Goal: Task Accomplishment & Management: Complete application form

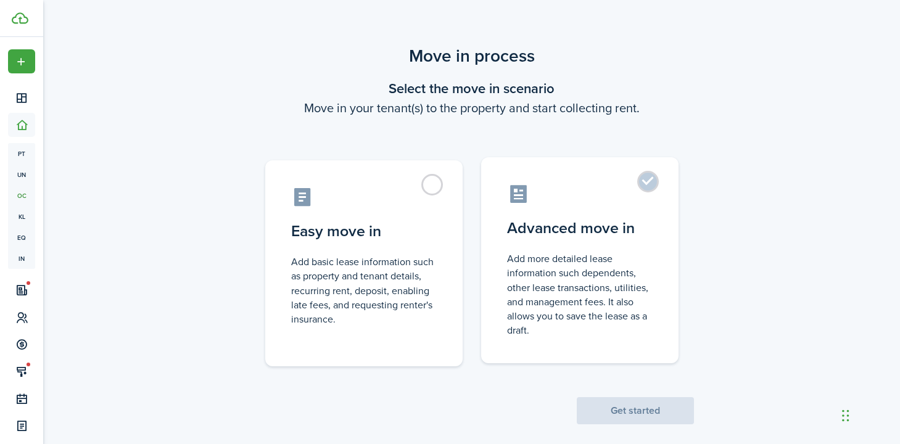
click at [555, 233] on control-radio-card-title "Advanced move in" at bounding box center [580, 228] width 146 height 22
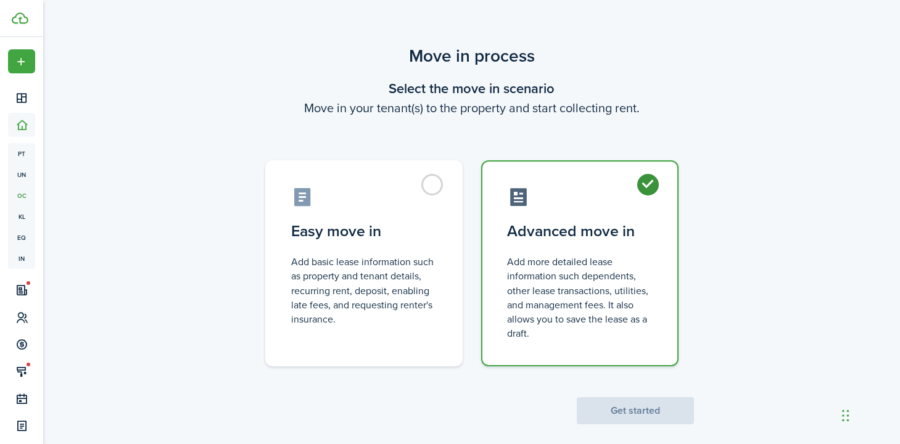
radio input "true"
click at [628, 410] on button "Get started" at bounding box center [635, 410] width 117 height 27
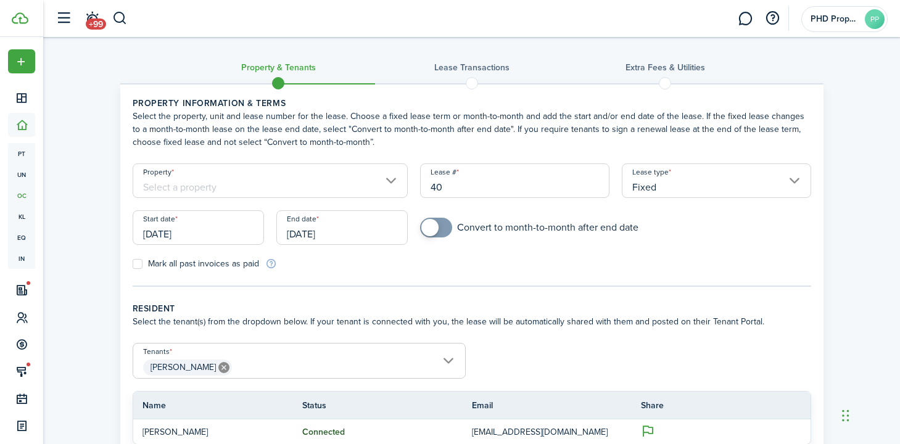
click at [205, 183] on input "Property" at bounding box center [271, 180] width 276 height 35
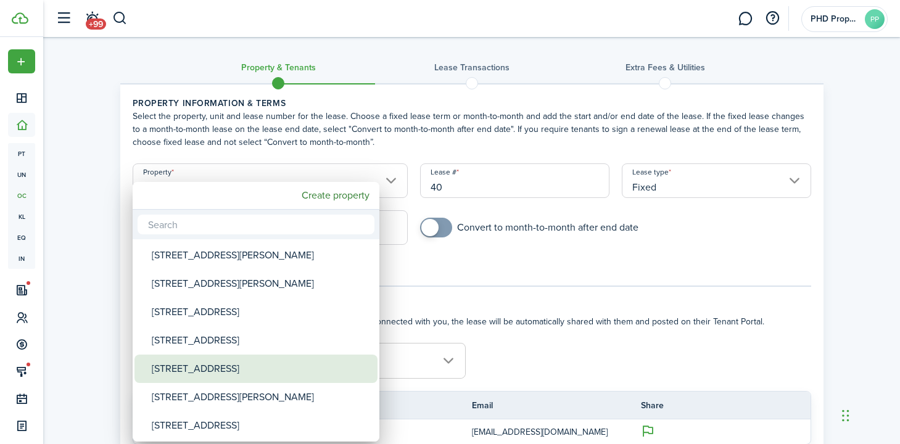
click at [238, 369] on div "[STREET_ADDRESS]" at bounding box center [261, 369] width 218 height 28
type input "[STREET_ADDRESS]"
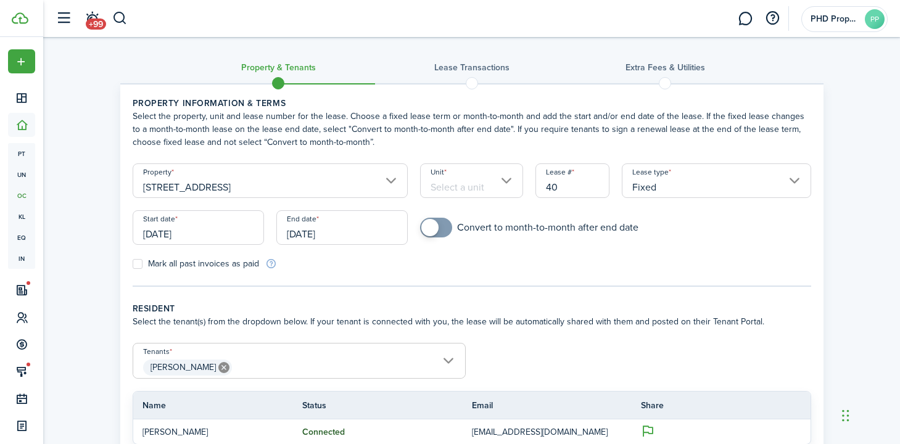
click at [460, 188] on input "Unit" at bounding box center [471, 180] width 103 height 35
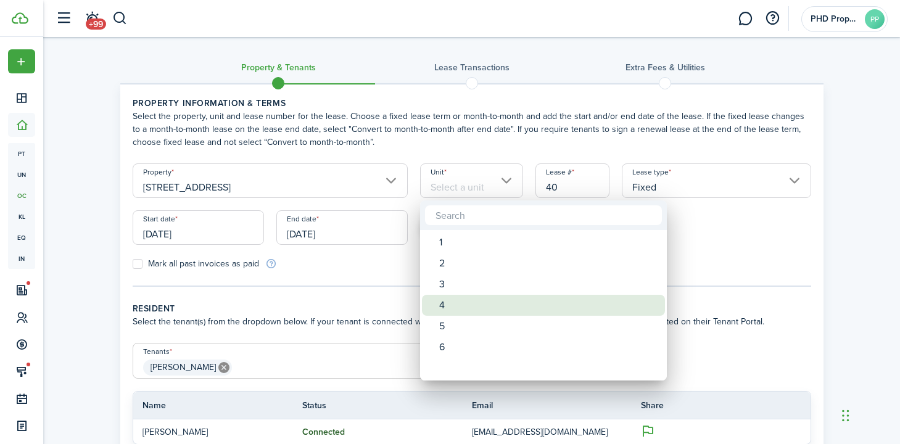
click at [458, 303] on div "4" at bounding box center [548, 305] width 218 height 21
type input "4"
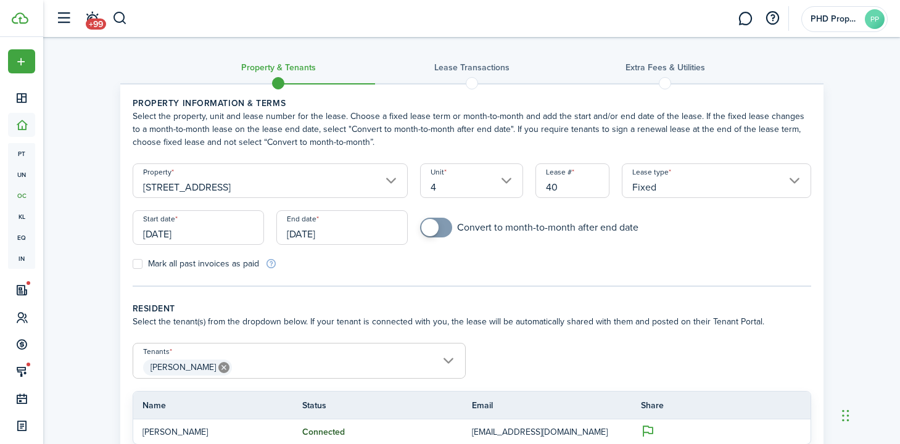
click at [163, 232] on input "[DATE]" at bounding box center [198, 227] width 131 height 35
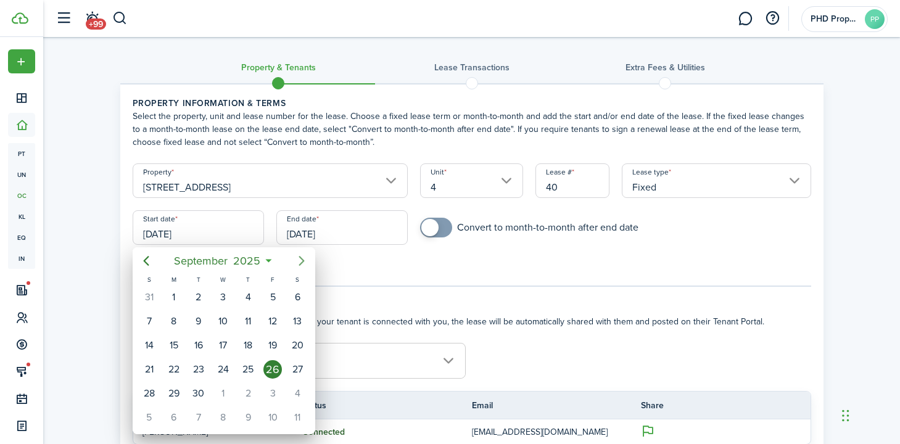
click at [302, 261] on icon "Next page" at bounding box center [302, 261] width 6 height 10
click at [226, 299] on div "1" at bounding box center [223, 297] width 19 height 19
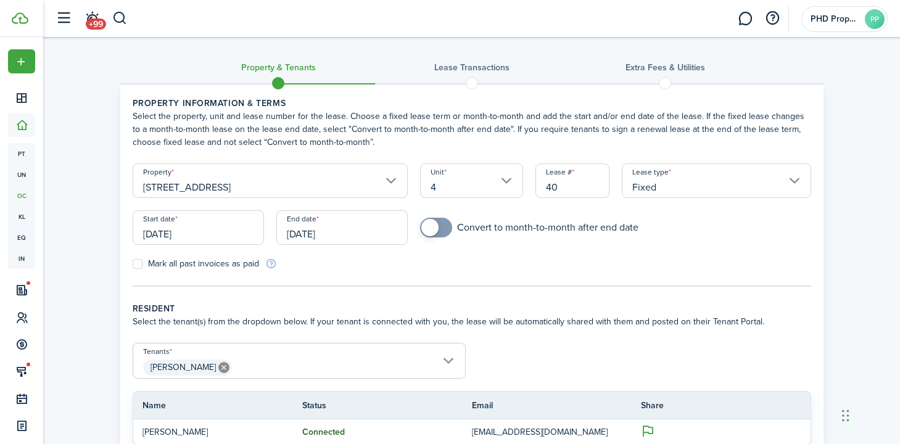
click at [346, 232] on input "[DATE]" at bounding box center [341, 227] width 131 height 35
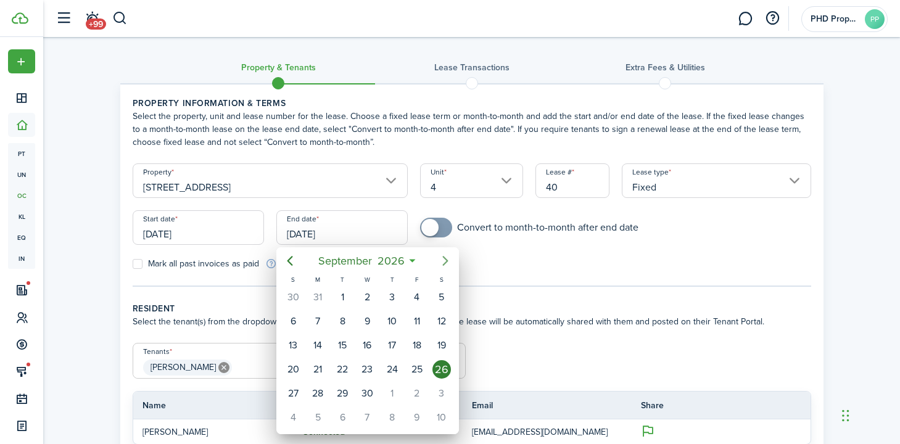
click at [443, 261] on icon "Next page" at bounding box center [445, 261] width 15 height 15
click at [444, 262] on icon "Next page" at bounding box center [445, 261] width 15 height 15
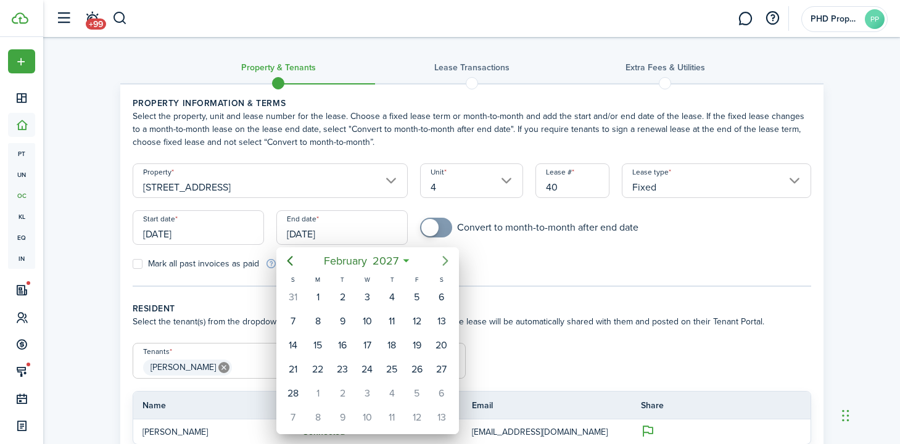
click at [444, 262] on icon "Next page" at bounding box center [445, 261] width 15 height 15
click at [292, 265] on icon "Previous page" at bounding box center [290, 261] width 6 height 10
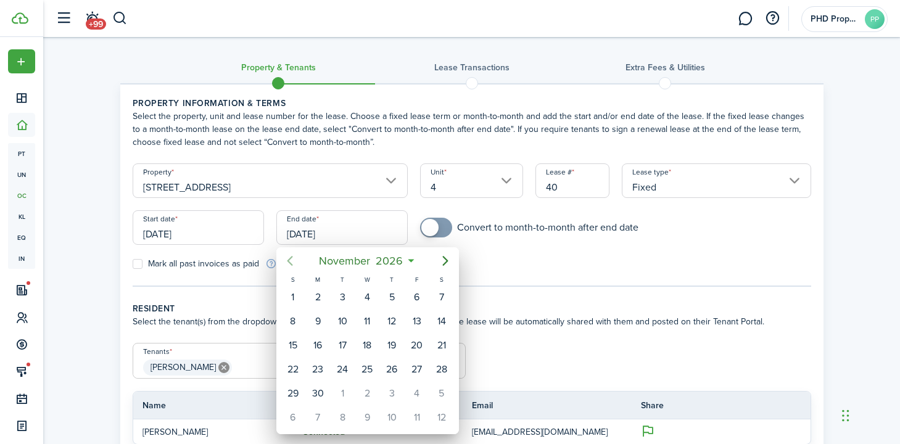
click at [292, 265] on icon "Previous page" at bounding box center [290, 261] width 6 height 10
click at [155, 237] on div at bounding box center [450, 222] width 1098 height 642
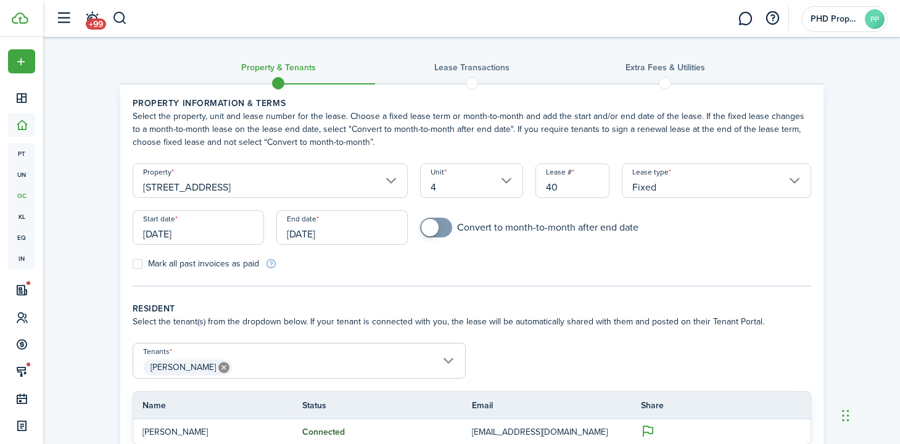
click at [202, 235] on input "[DATE]" at bounding box center [198, 227] width 131 height 35
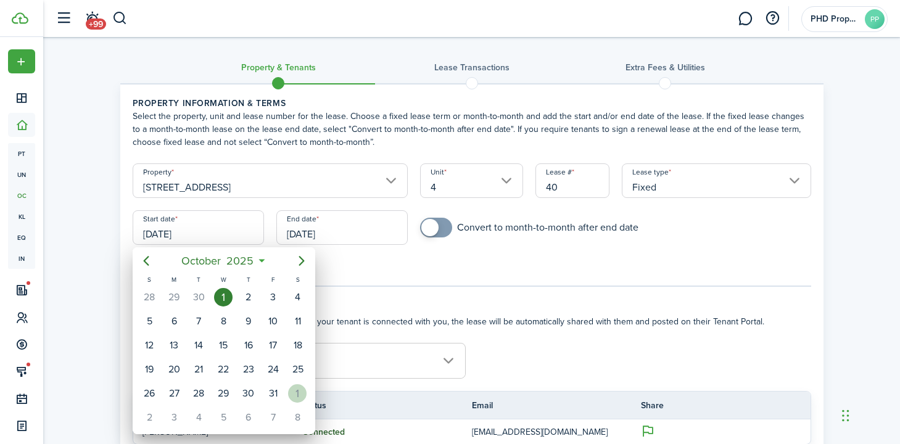
click at [297, 392] on div "1" at bounding box center [297, 393] width 19 height 19
type input "[DATE]"
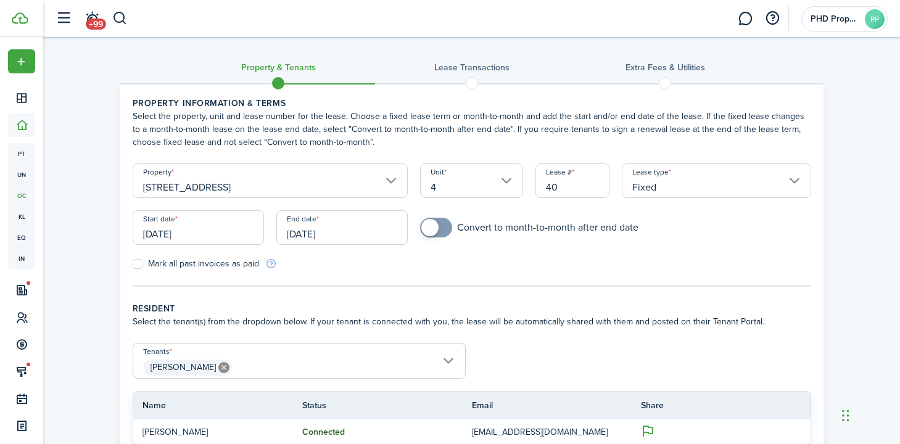
click at [326, 233] on input "[DATE]" at bounding box center [341, 227] width 131 height 35
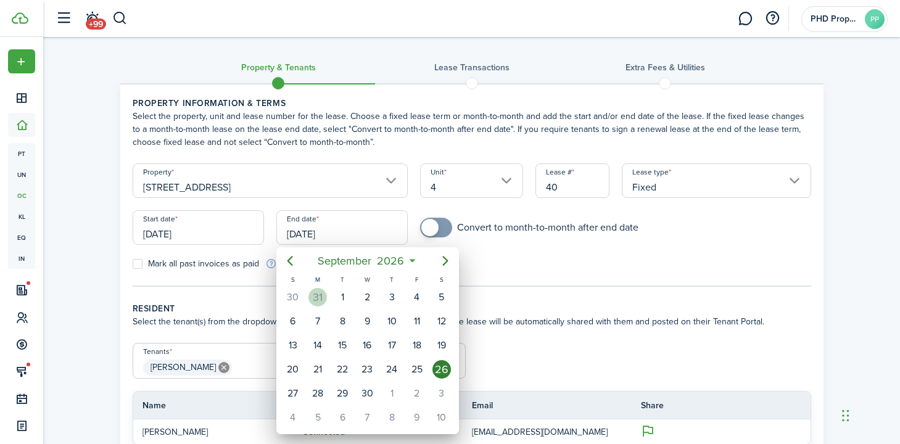
click at [315, 292] on div "31" at bounding box center [317, 297] width 19 height 19
type input "[DATE]"
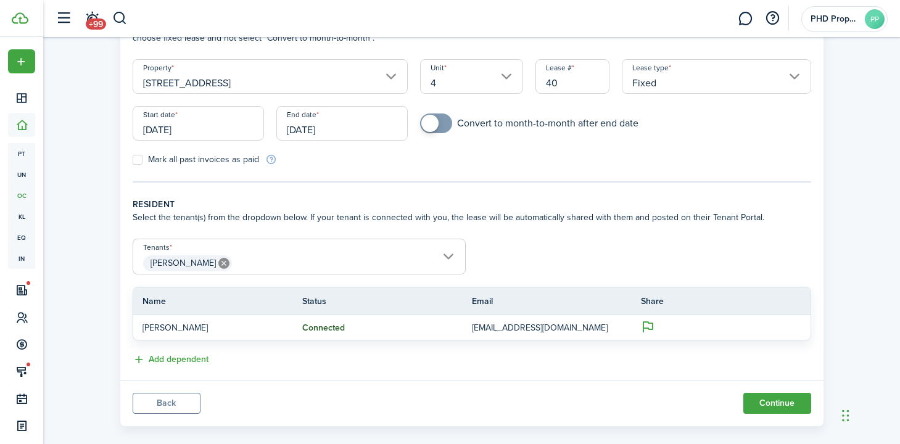
scroll to position [120, 0]
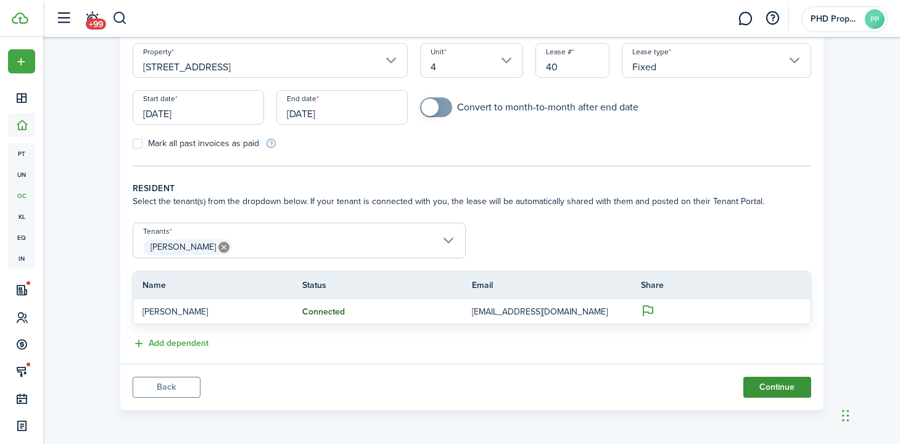
click at [797, 392] on button "Continue" at bounding box center [777, 387] width 68 height 21
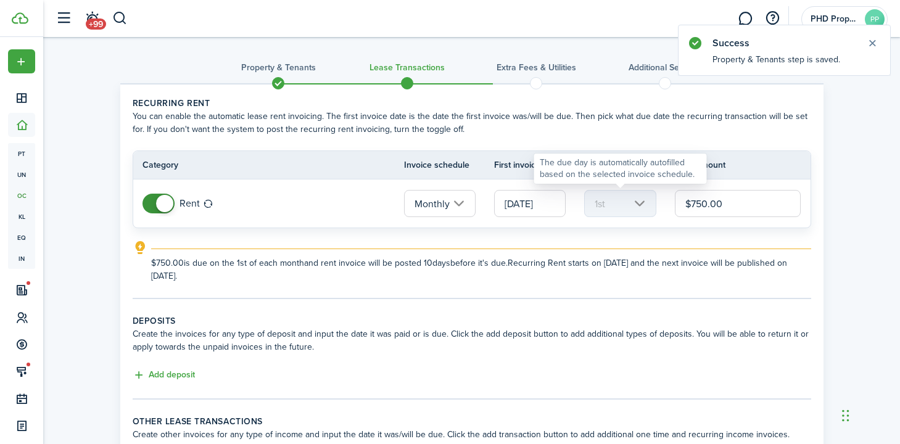
drag, startPoint x: 730, startPoint y: 200, endPoint x: 585, endPoint y: 193, distance: 145.1
click at [585, 193] on tr "Rent Monthly [DATE] 1st $750.00" at bounding box center [471, 204] width 677 height 48
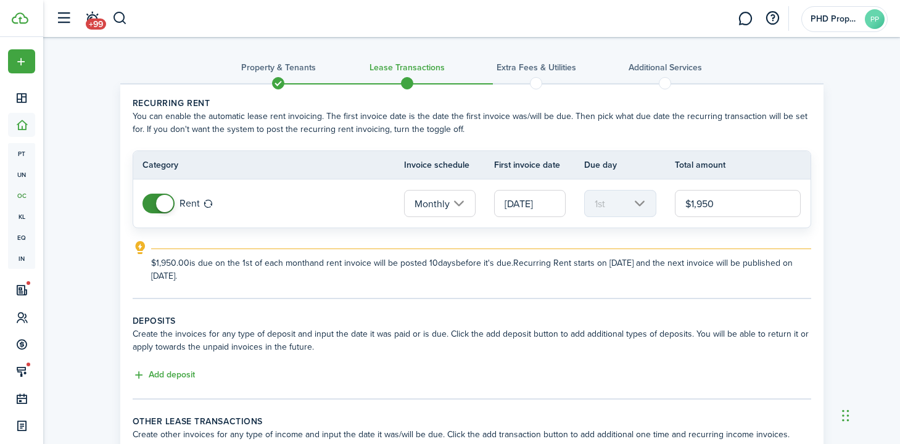
type input "$1,950.00"
click at [318, 271] on explanation-description "$1,950.00 is due on the 1st of each month and rent invoice will be posted 10 da…" at bounding box center [481, 270] width 660 height 26
click at [523, 207] on input "[DATE]" at bounding box center [530, 203] width 72 height 27
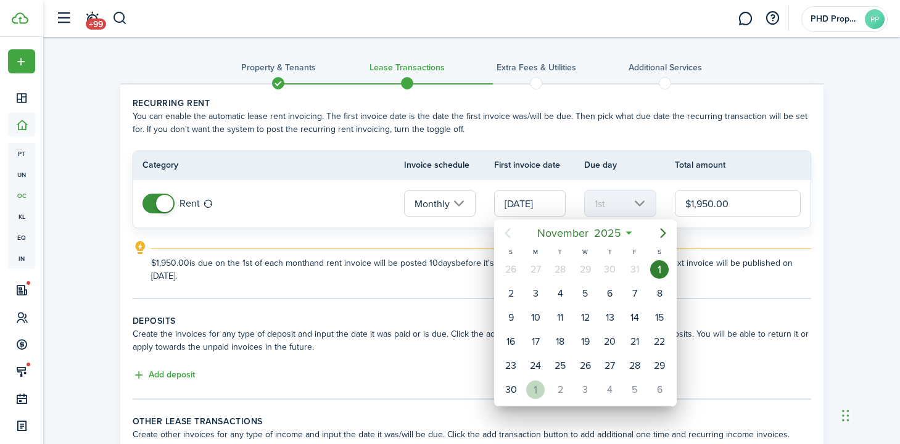
click at [540, 391] on div "1" at bounding box center [535, 390] width 19 height 19
type input "[DATE]"
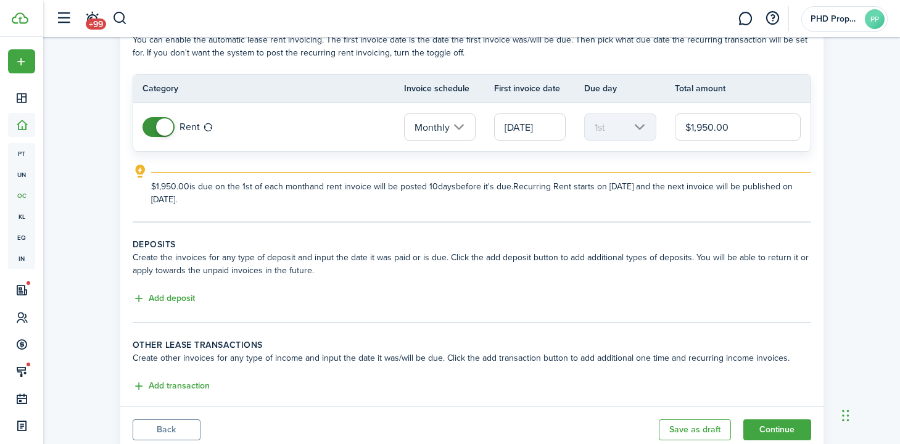
scroll to position [119, 0]
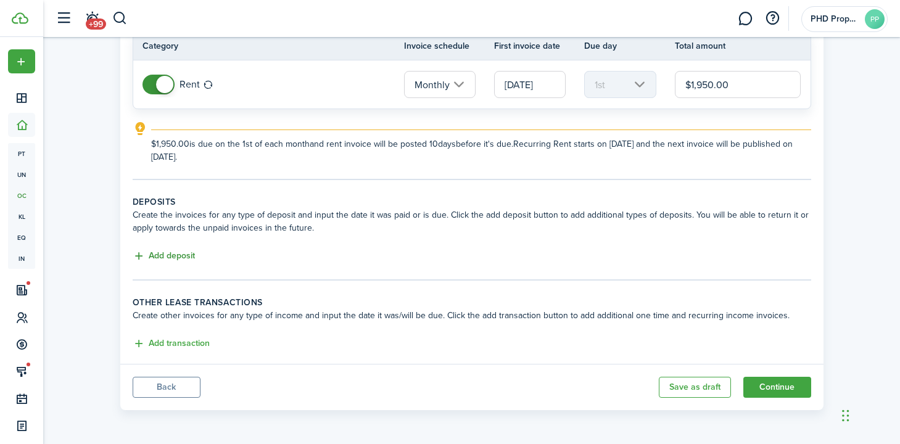
click at [170, 260] on button "Add deposit" at bounding box center [164, 256] width 62 height 14
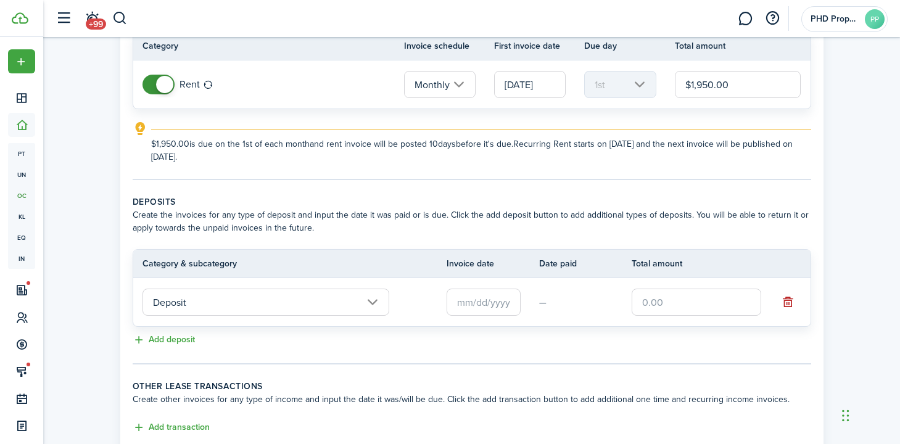
click at [76, 274] on div "Property & Tenants Lease Transactions Extra fees & Utilities Additional Service…" at bounding box center [471, 209] width 857 height 582
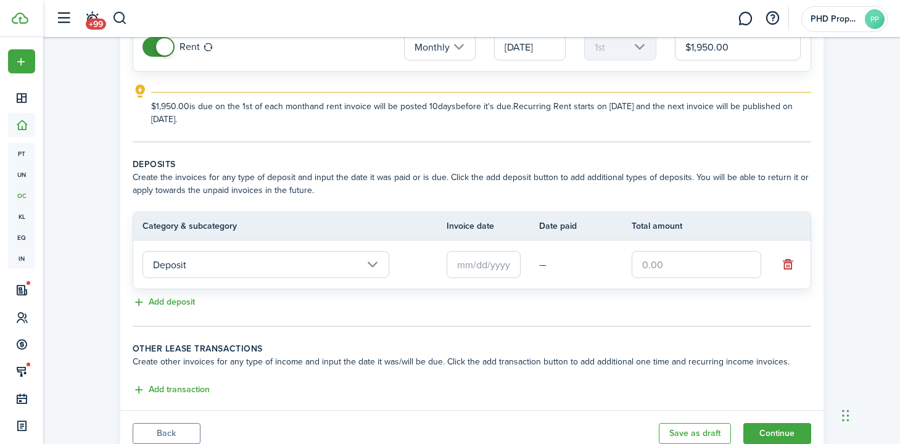
scroll to position [162, 0]
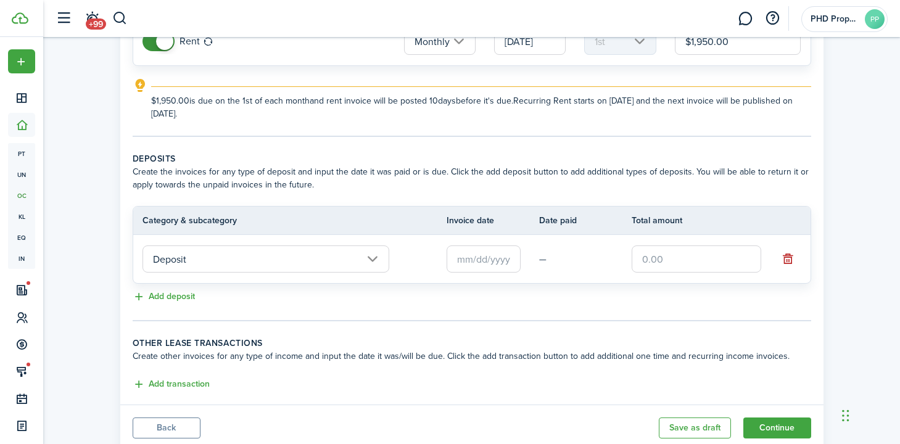
click at [465, 257] on input "text" at bounding box center [484, 259] width 74 height 27
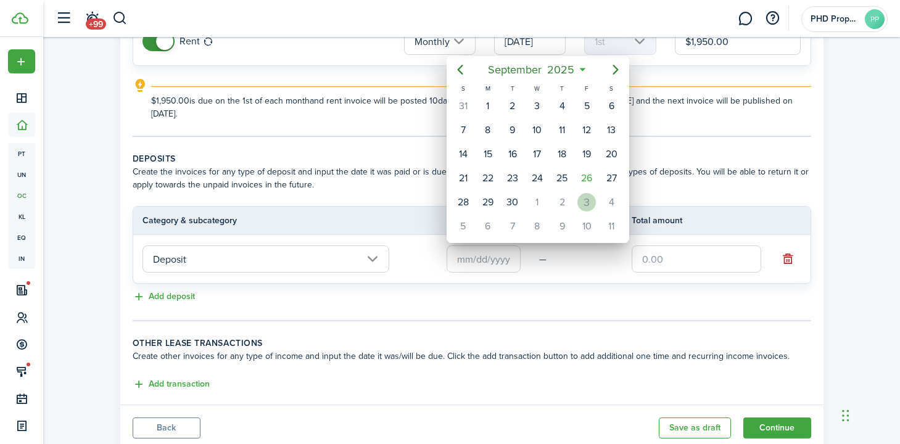
click at [587, 203] on div "3" at bounding box center [586, 202] width 19 height 19
type input "[DATE]"
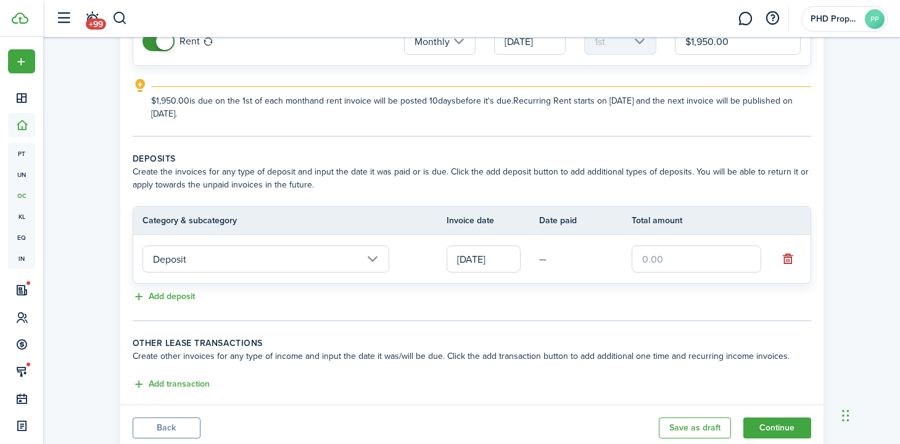
click at [684, 252] on input "text" at bounding box center [697, 259] width 130 height 27
type input "$1,950.00"
click at [164, 299] on button "Add deposit" at bounding box center [164, 297] width 62 height 14
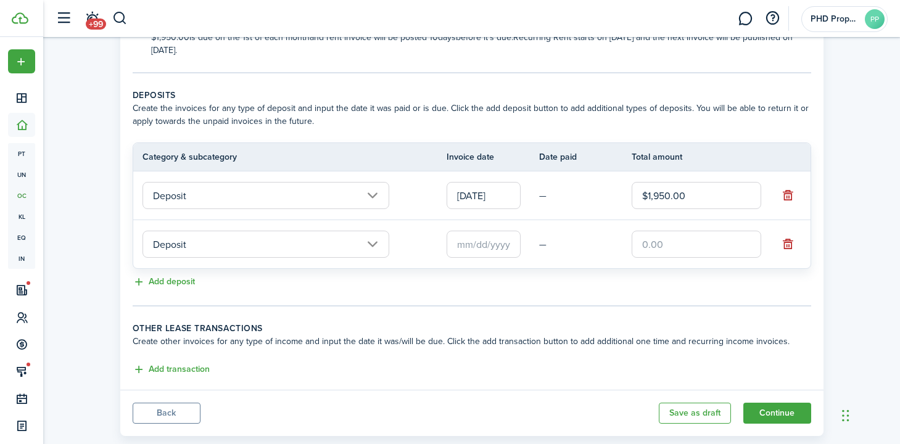
scroll to position [245, 0]
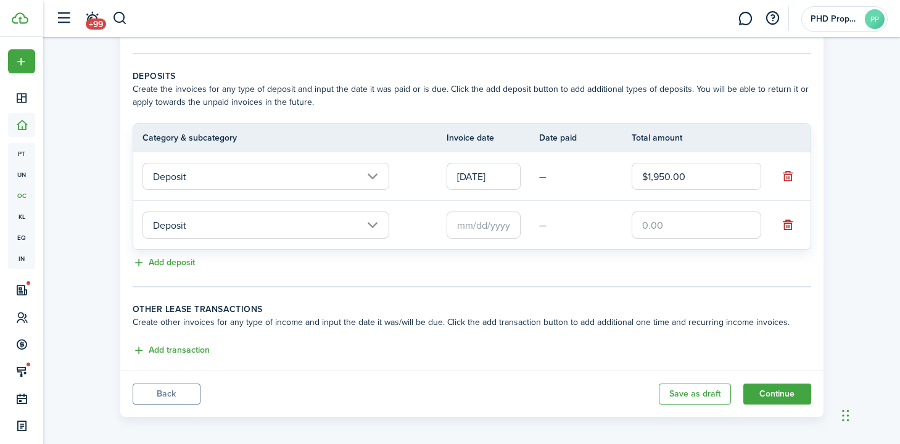
click at [275, 231] on input "Deposit" at bounding box center [266, 225] width 247 height 27
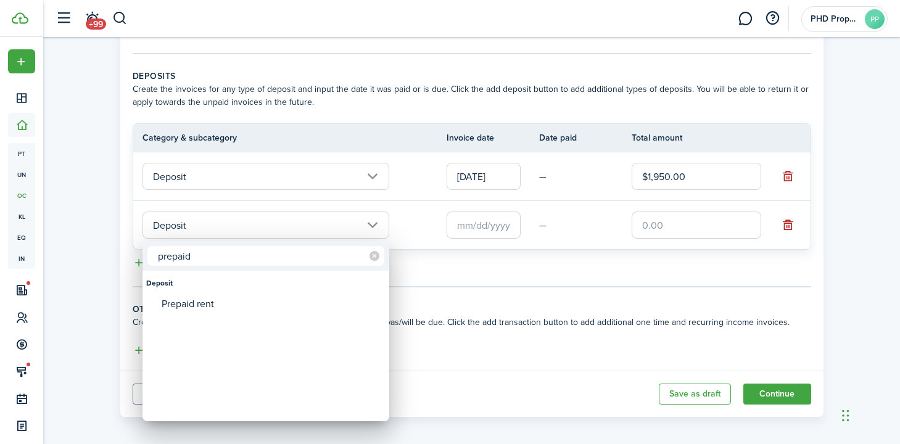
type input "prepaid"
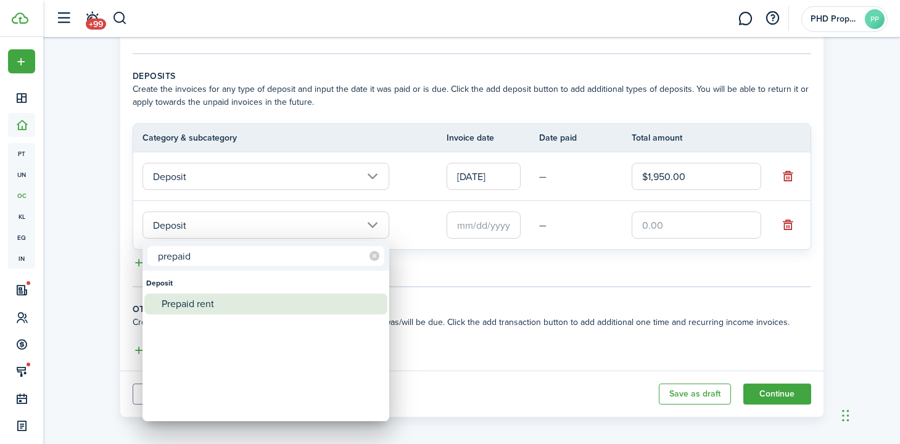
click at [221, 310] on div "Prepaid rent" at bounding box center [271, 304] width 218 height 21
type input "Deposit / Prepaid rent"
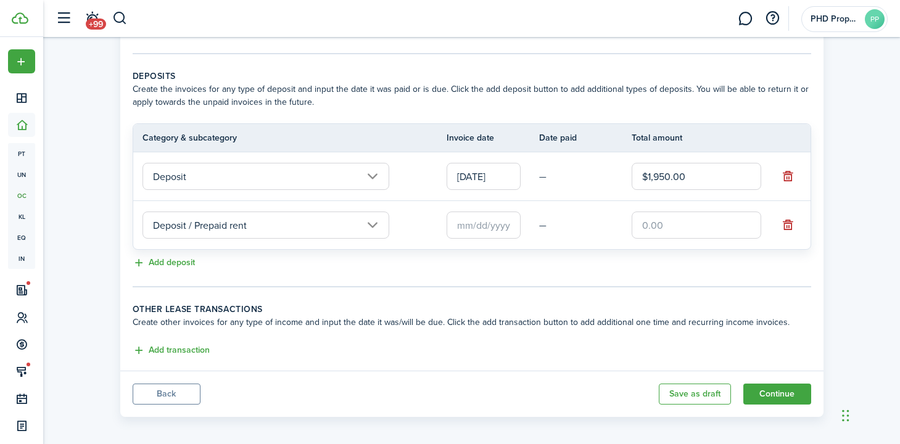
click at [480, 230] on input "text" at bounding box center [484, 225] width 74 height 27
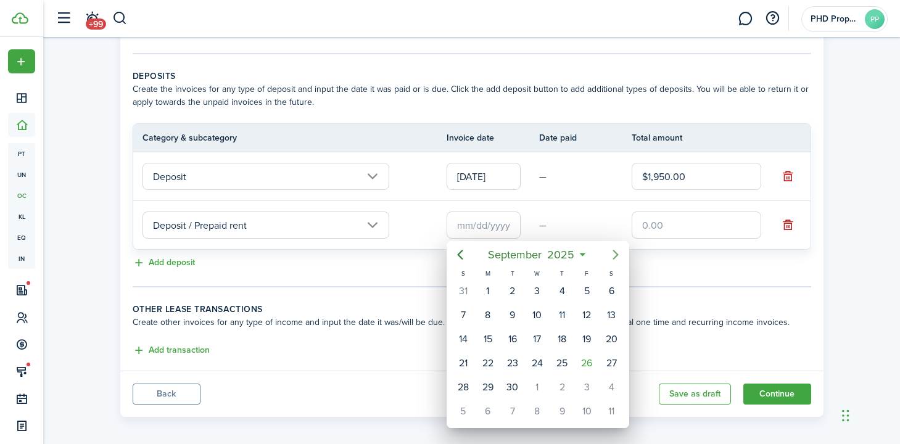
click at [610, 250] on icon "Next page" at bounding box center [615, 254] width 15 height 15
click at [613, 362] on div "25" at bounding box center [611, 363] width 19 height 19
type input "[DATE]"
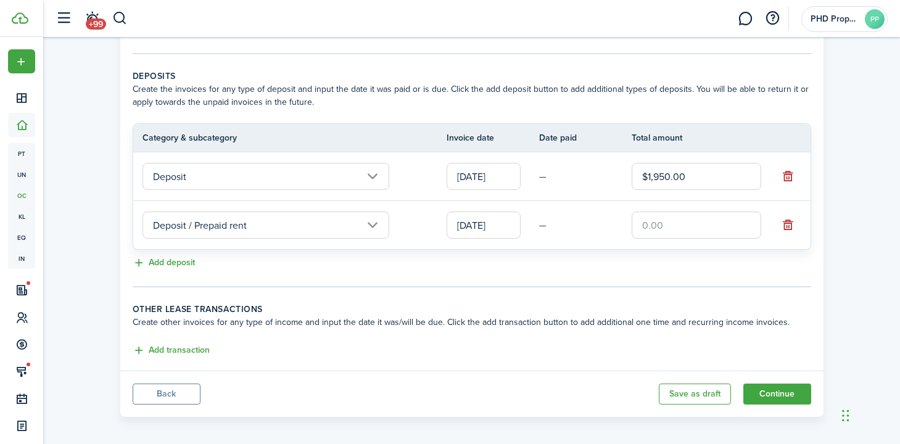
click at [673, 222] on input "text" at bounding box center [697, 225] width 130 height 27
type input "$1,950.00"
click at [527, 284] on tc-wizard-step "Deposits Create the invoices for any type of deposit and input the date it was …" at bounding box center [472, 179] width 679 height 218
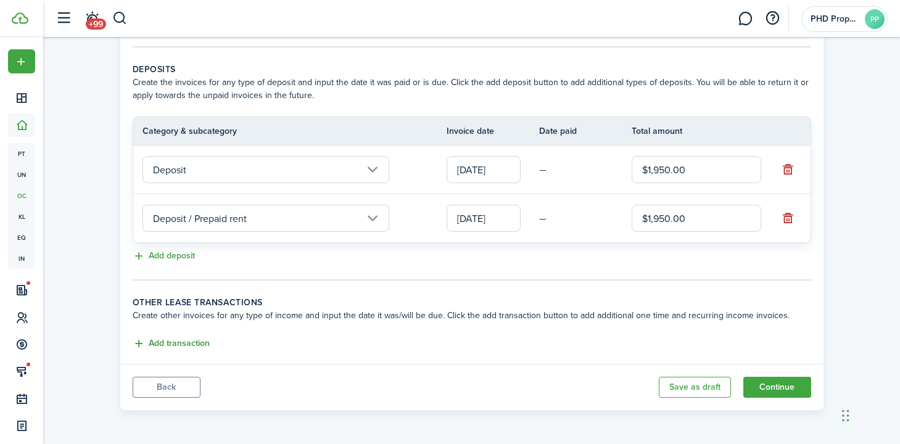
click at [155, 344] on button "Add transaction" at bounding box center [171, 344] width 77 height 14
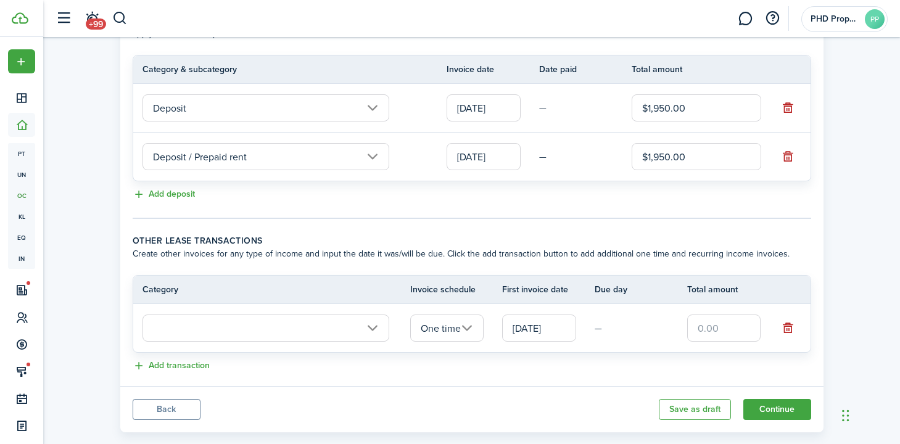
scroll to position [336, 0]
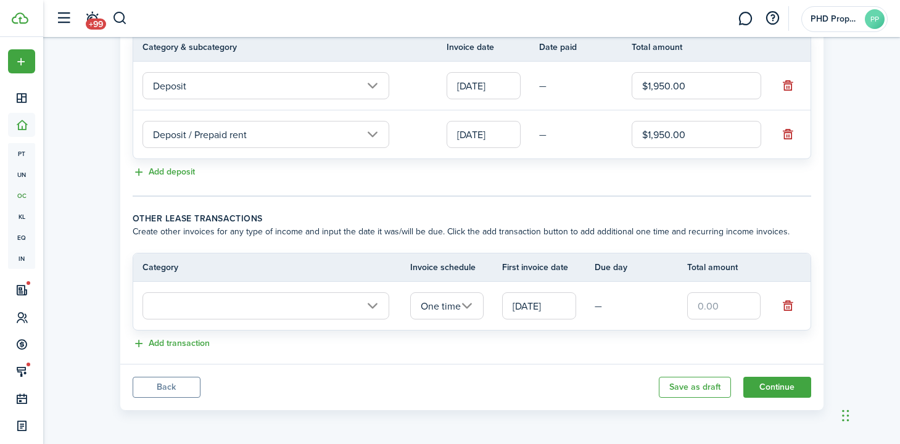
click at [248, 303] on input "text" at bounding box center [266, 305] width 247 height 27
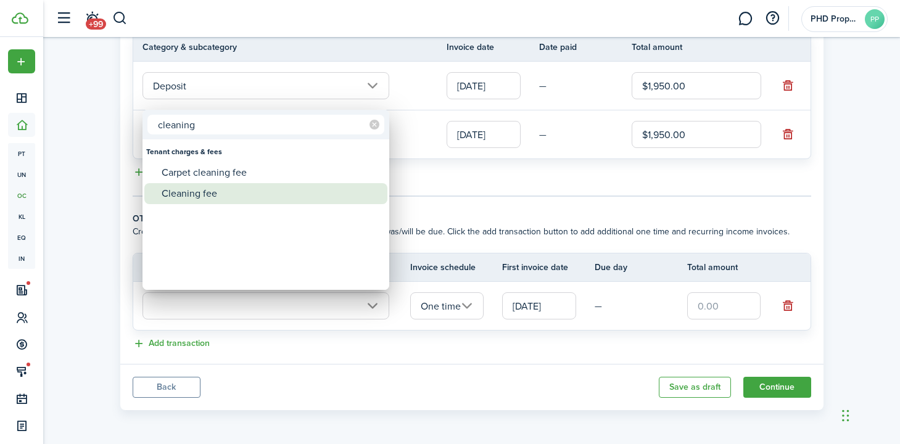
type input "cleaning"
click at [246, 188] on div "Cleaning fee" at bounding box center [271, 193] width 218 height 21
type input "Tenant charges & fees / Cleaning fee"
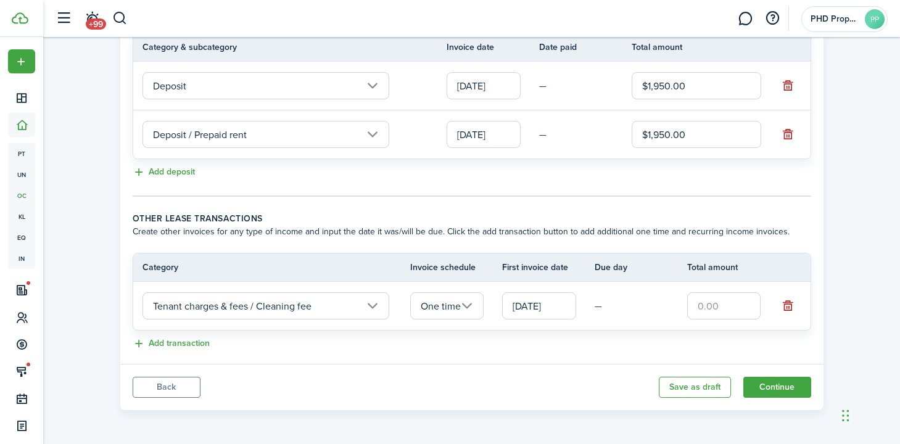
click at [520, 307] on input "[DATE]" at bounding box center [539, 305] width 74 height 27
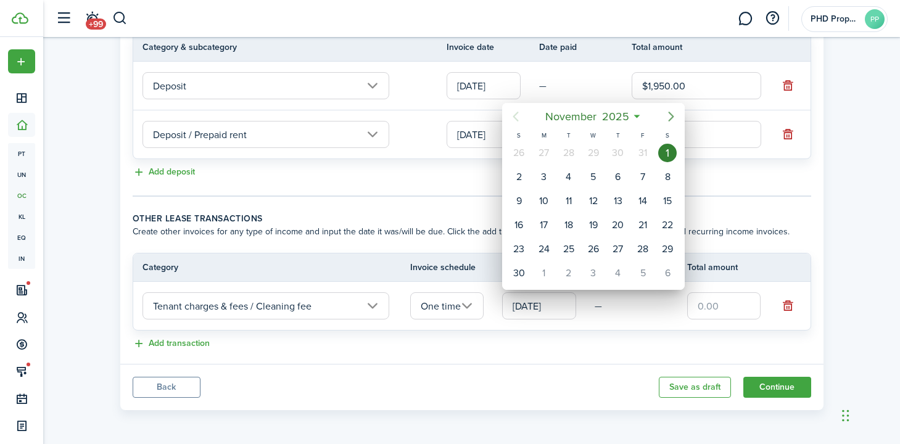
click at [676, 117] on icon "Next page" at bounding box center [671, 116] width 15 height 15
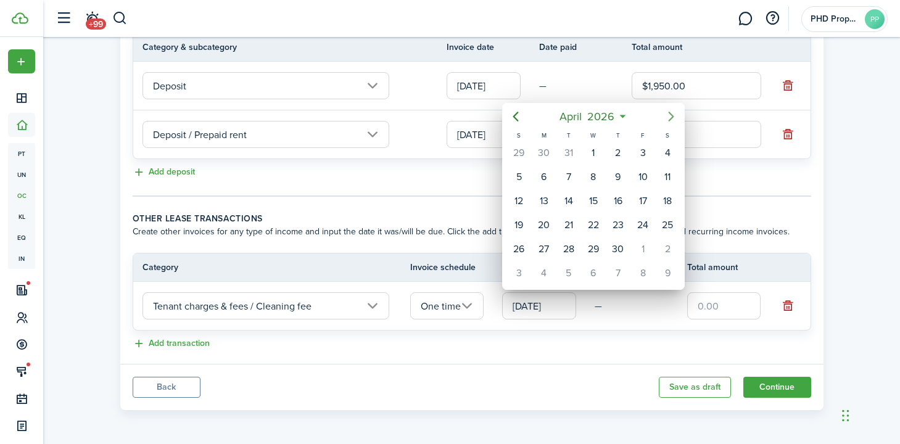
click at [675, 117] on icon "Next page" at bounding box center [671, 116] width 15 height 15
drag, startPoint x: 549, startPoint y: 272, endPoint x: 654, endPoint y: 287, distance: 105.9
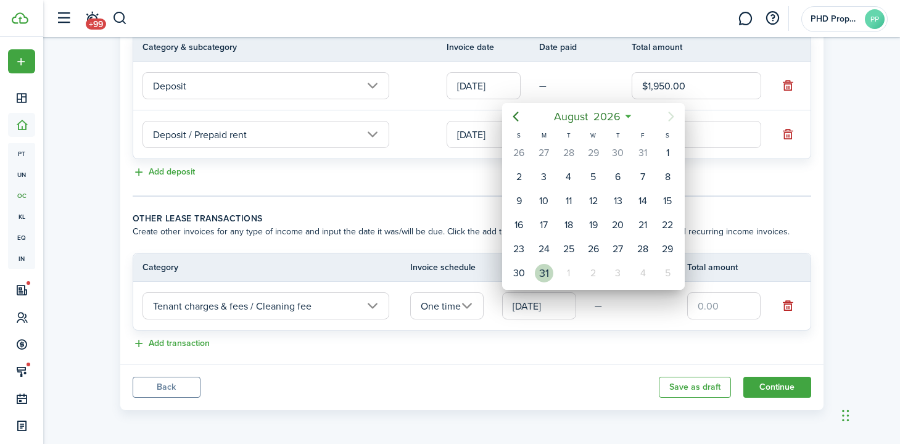
click at [549, 272] on div "31" at bounding box center [544, 273] width 19 height 19
type input "[DATE]"
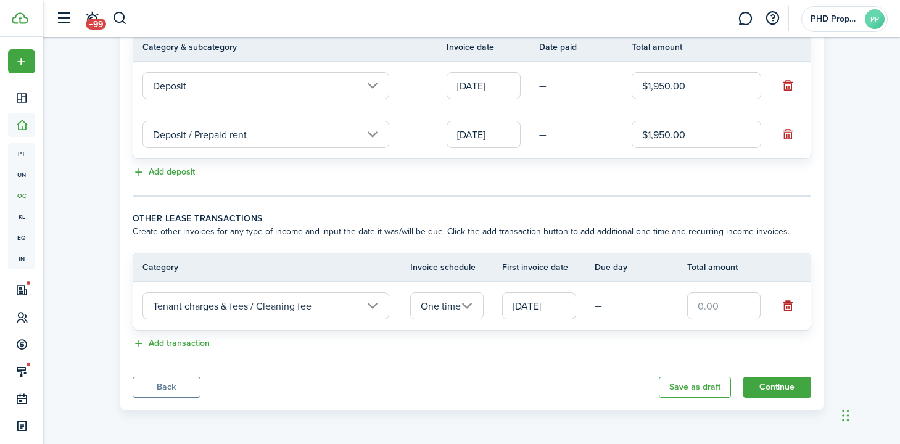
drag, startPoint x: 715, startPoint y: 308, endPoint x: 767, endPoint y: 315, distance: 52.3
click at [716, 308] on input "text" at bounding box center [724, 305] width 74 height 27
type input "$250.00"
click at [845, 341] on div "Property & Tenants Lease Transactions Extra fees & Utilities Additional Service…" at bounding box center [471, 58] width 857 height 715
click at [782, 390] on button "Continue" at bounding box center [777, 387] width 68 height 21
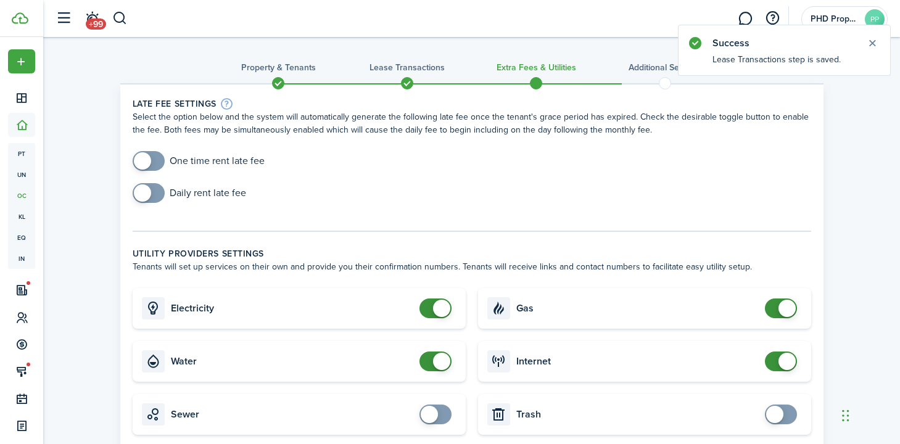
checkbox input "true"
click at [154, 160] on span at bounding box center [149, 161] width 12 height 20
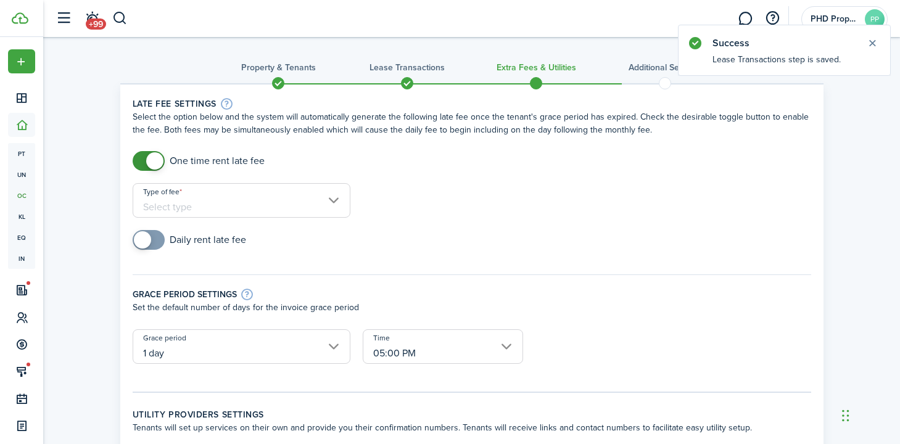
checkbox input "true"
click at [146, 241] on span at bounding box center [142, 239] width 17 height 17
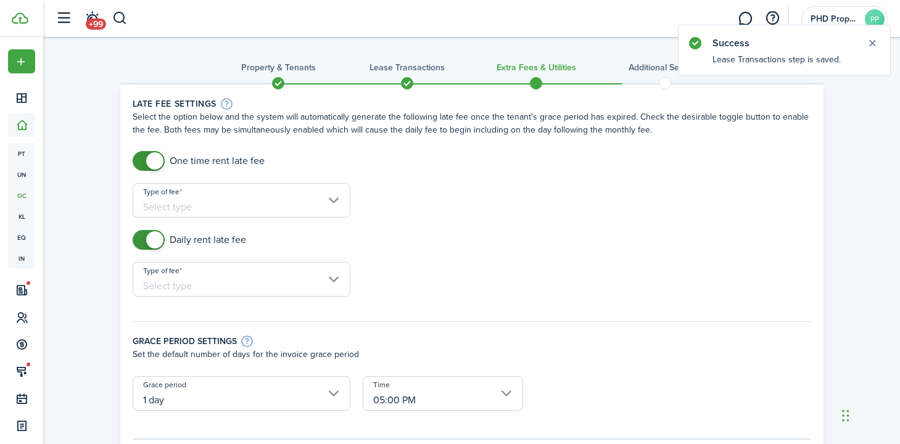
click at [197, 205] on input "Type of fee" at bounding box center [242, 200] width 218 height 35
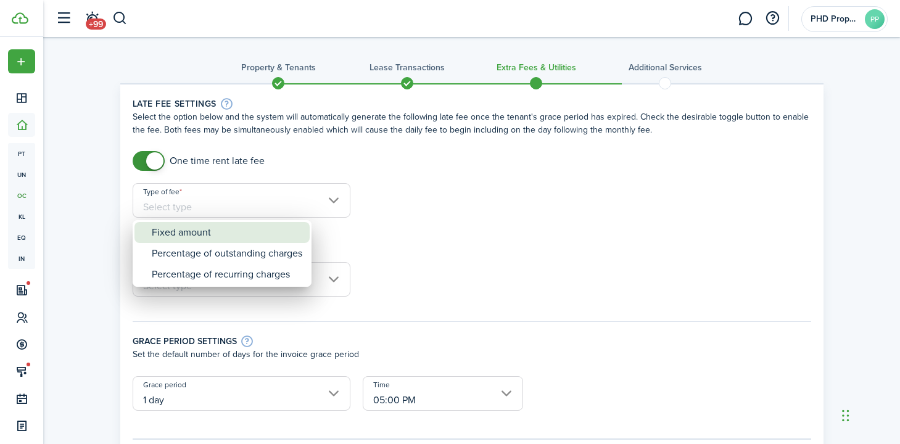
click at [196, 228] on div "Fixed amount" at bounding box center [227, 232] width 151 height 21
type input "Fixed amount"
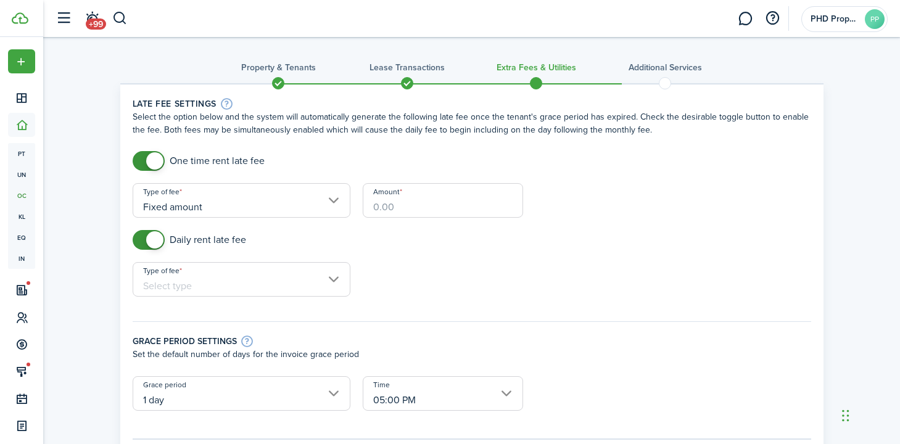
click at [457, 201] on input "Amount" at bounding box center [443, 200] width 160 height 35
click at [302, 276] on input "Type of fee" at bounding box center [242, 279] width 218 height 35
type input "$50.00"
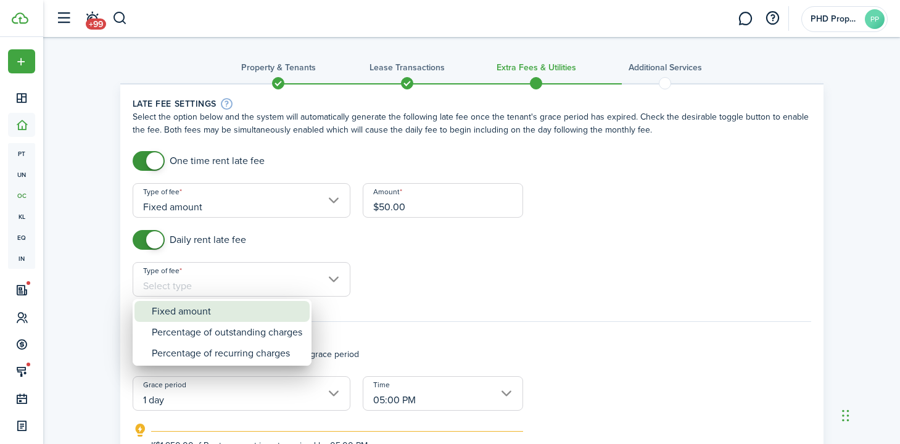
click at [230, 312] on div "Fixed amount" at bounding box center [227, 311] width 151 height 21
type input "Fixed amount"
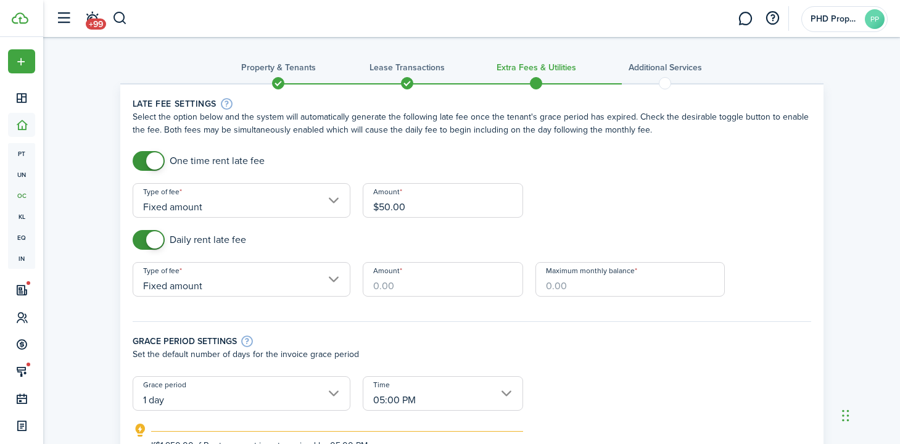
click at [399, 276] on input "Amount" at bounding box center [443, 279] width 160 height 35
type input "$50.00"
click at [608, 288] on input "Maximum monthly balance" at bounding box center [630, 279] width 189 height 35
type input "$195.00"
click at [449, 321] on hr at bounding box center [472, 321] width 679 height 1
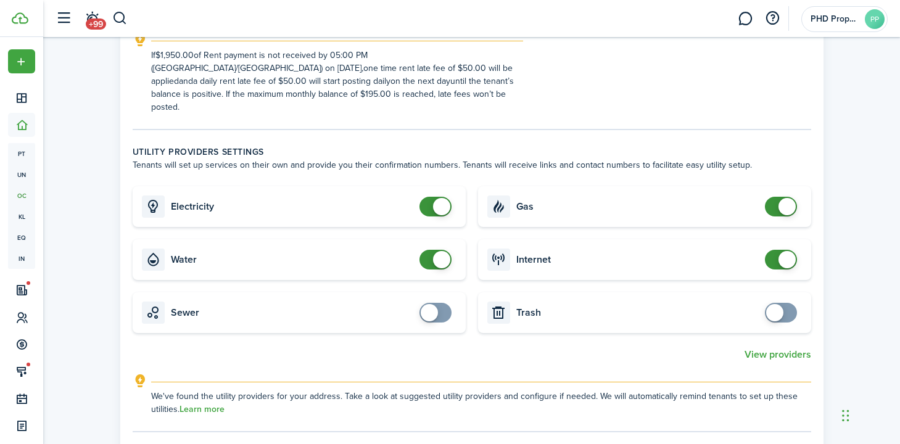
scroll to position [389, 0]
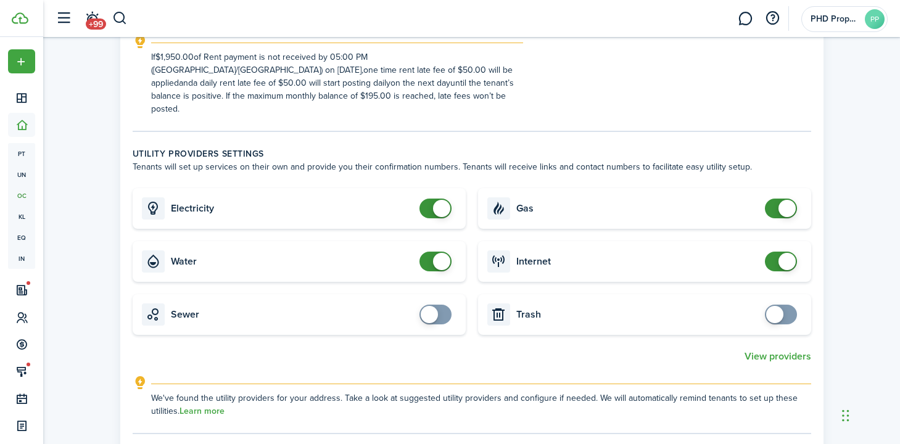
checkbox input "false"
click at [436, 200] on span at bounding box center [441, 208] width 17 height 17
checkbox input "false"
click at [442, 253] on span at bounding box center [441, 261] width 17 height 17
checkbox input "false"
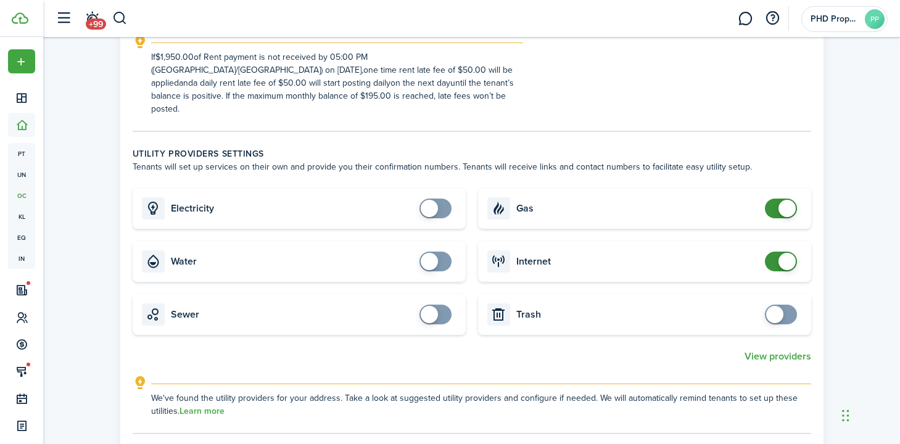
click at [787, 200] on span at bounding box center [787, 208] width 17 height 17
checkbox input "false"
click at [783, 253] on span at bounding box center [787, 261] width 17 height 17
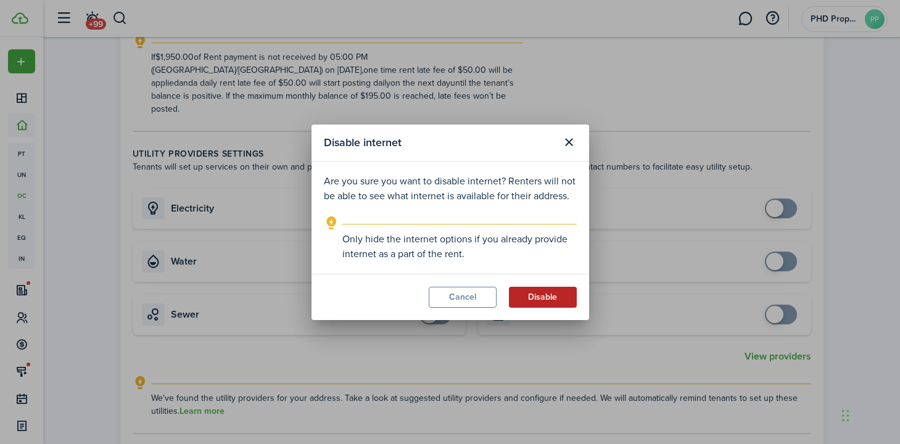
click at [536, 296] on button "Disable" at bounding box center [543, 297] width 68 height 21
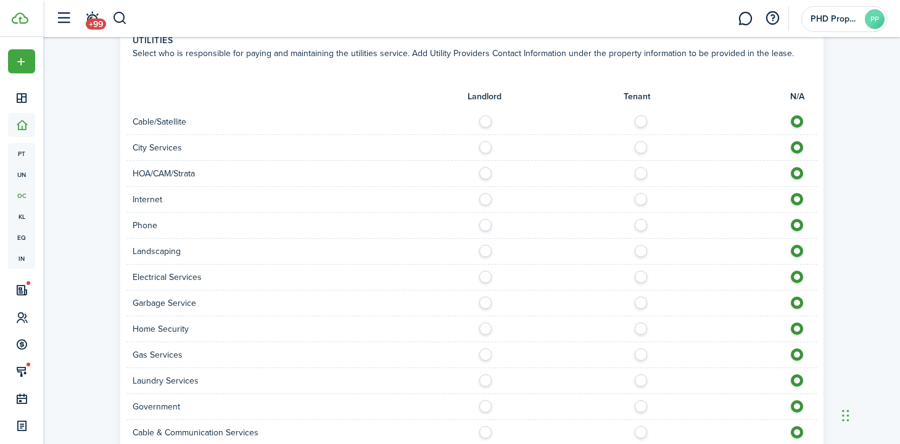
scroll to position [808, 0]
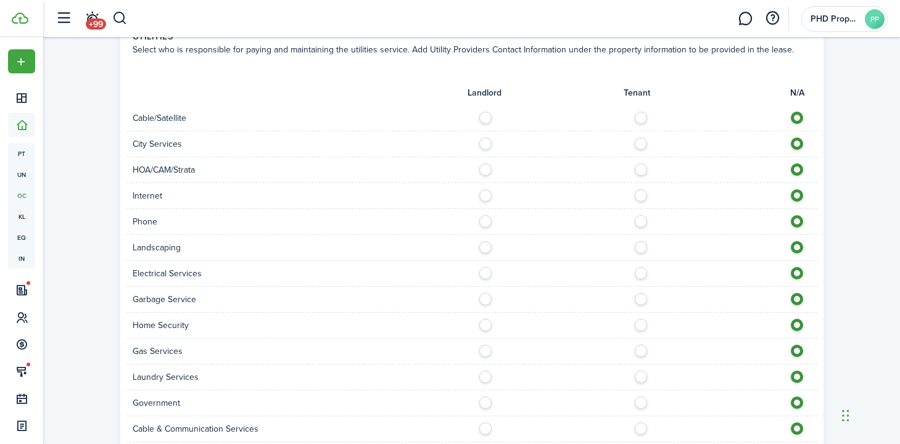
click at [485, 138] on label at bounding box center [489, 141] width 22 height 6
radio input "true"
click at [486, 189] on label at bounding box center [489, 192] width 22 height 6
radio input "true"
click at [486, 241] on label at bounding box center [489, 244] width 22 height 6
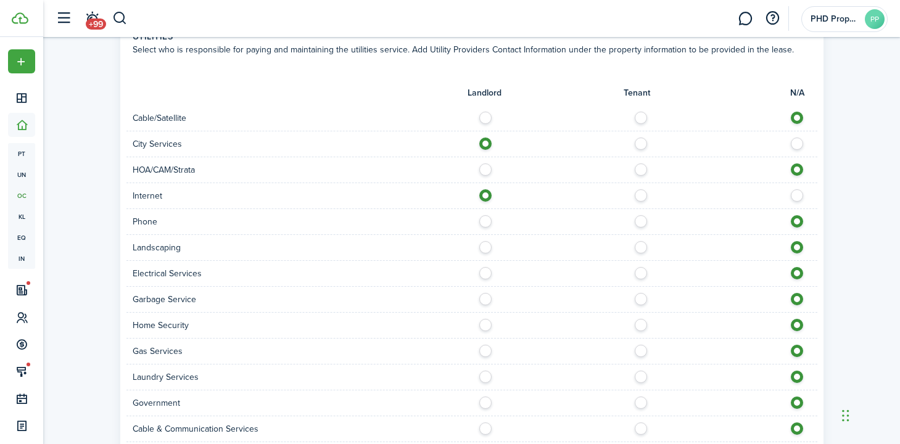
radio input "true"
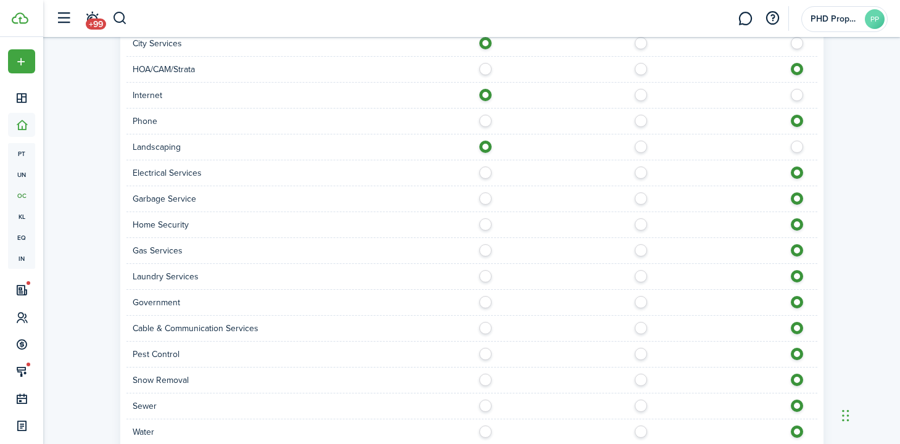
scroll to position [933, 0]
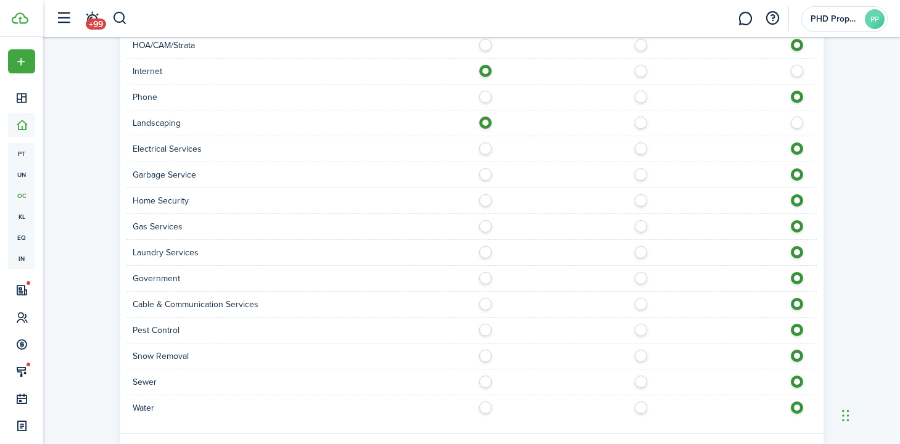
click at [486, 143] on label at bounding box center [489, 146] width 22 height 6
radio input "true"
click at [487, 168] on label at bounding box center [489, 171] width 22 height 6
radio input "true"
click at [484, 220] on label at bounding box center [489, 223] width 22 height 6
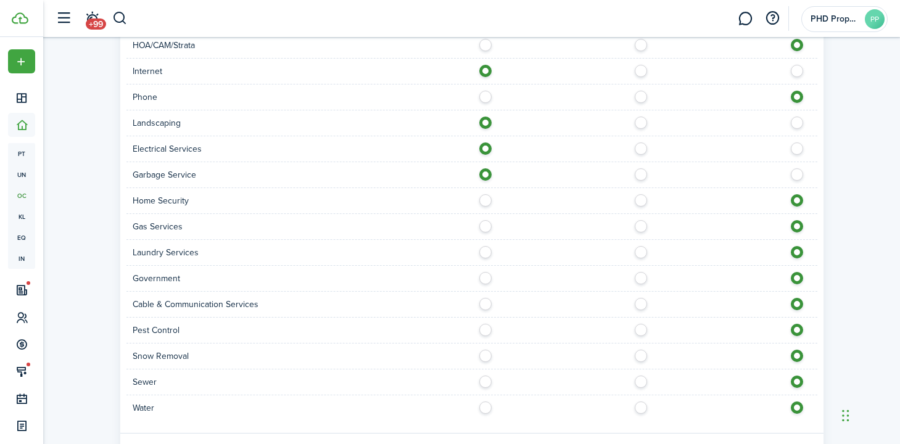
radio input "true"
click at [486, 350] on label at bounding box center [489, 353] width 22 height 6
radio input "true"
click at [486, 376] on label at bounding box center [489, 379] width 22 height 6
radio input "true"
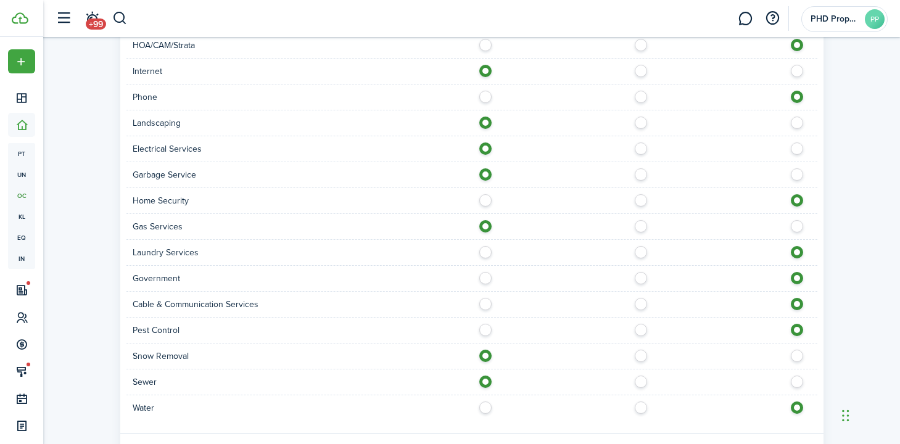
click at [484, 402] on label at bounding box center [489, 405] width 22 height 6
radio input "true"
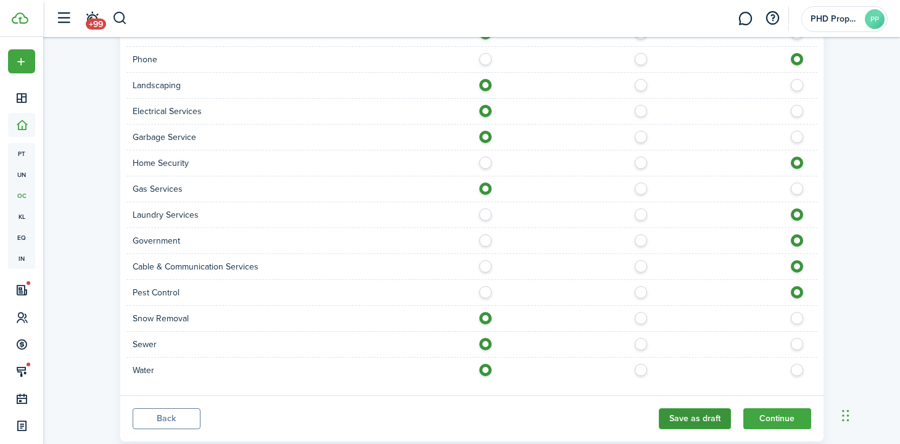
scroll to position [989, 0]
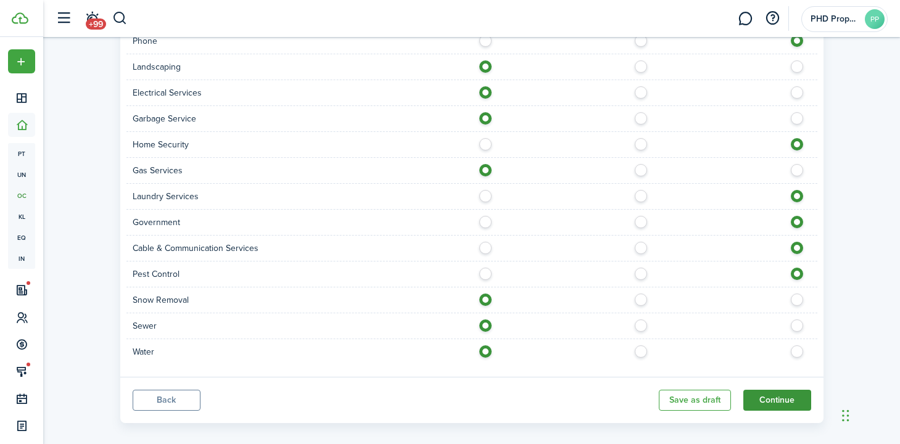
click at [770, 391] on button "Continue" at bounding box center [777, 400] width 68 height 21
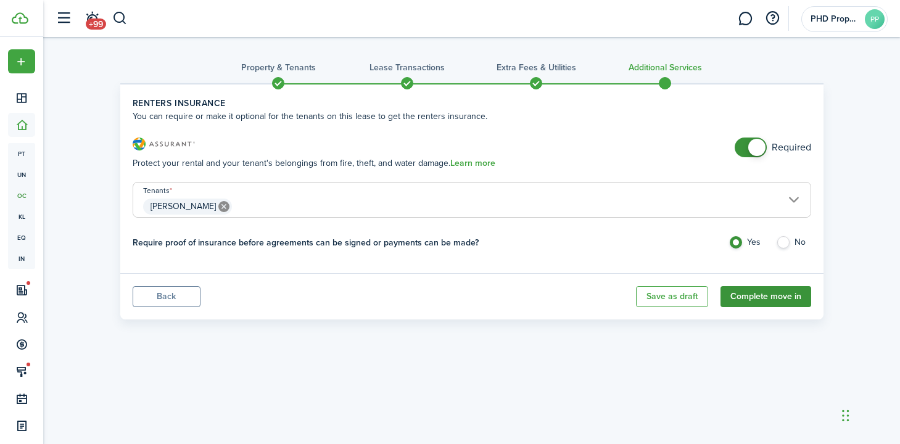
click at [792, 297] on button "Complete move in" at bounding box center [766, 296] width 91 height 21
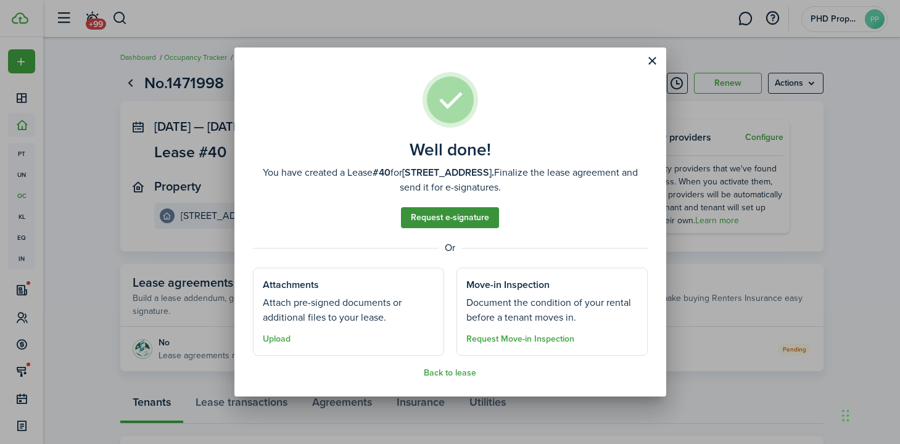
click at [450, 216] on link "Request e-signature" at bounding box center [450, 217] width 98 height 21
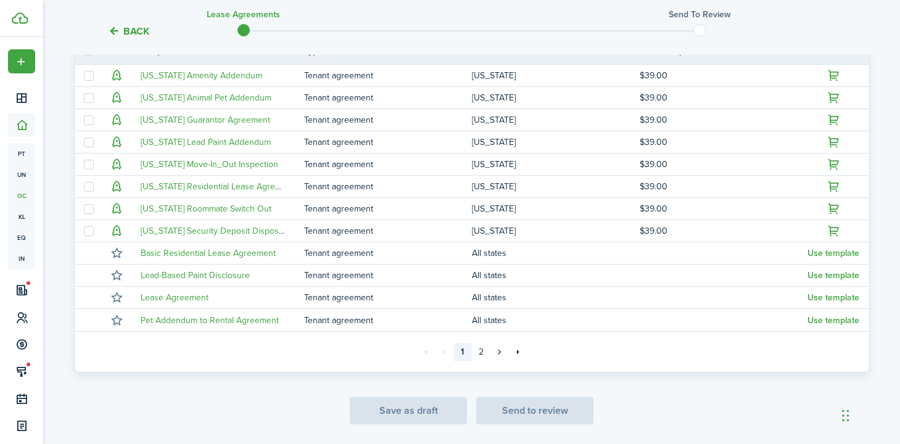
scroll to position [335, 0]
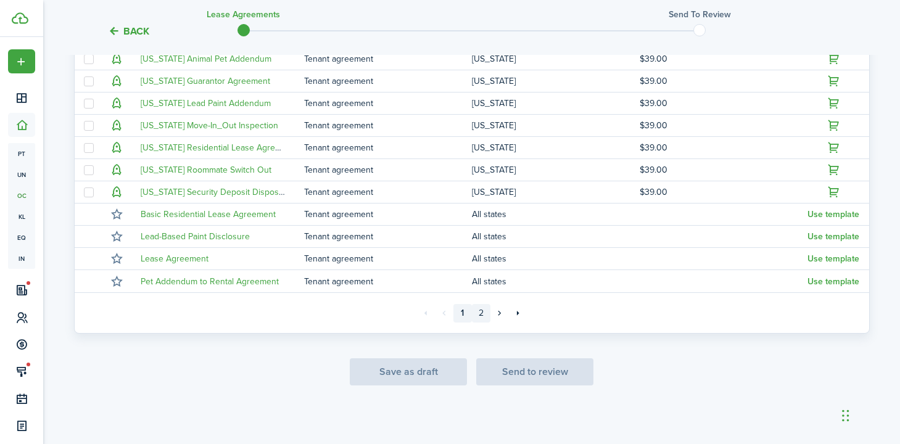
click at [484, 313] on link "2" at bounding box center [481, 313] width 19 height 19
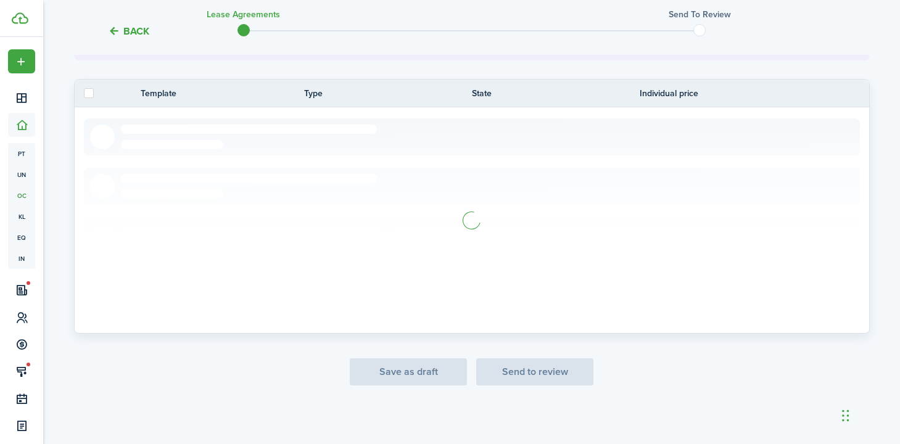
scroll to position [180, 0]
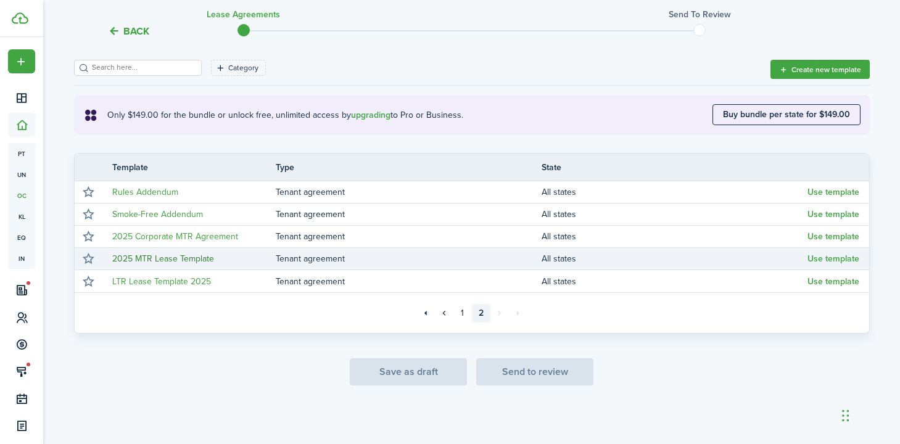
click at [188, 262] on link "2025 MTR Lease Template" at bounding box center [163, 258] width 102 height 13
click at [844, 261] on button "Use template" at bounding box center [834, 259] width 52 height 10
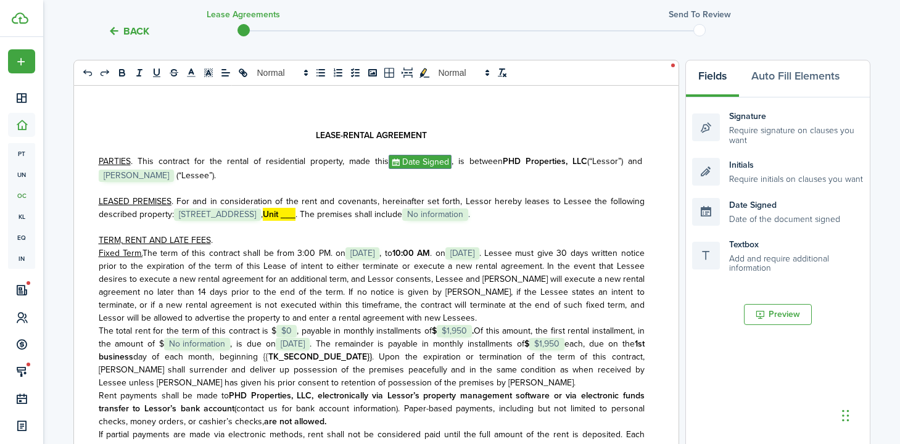
click at [367, 217] on span ". The premises shall include" at bounding box center [349, 214] width 107 height 13
click at [172, 217] on span ". For and in consideration of the rent and covenants, hereinafter set forth, Le…" at bounding box center [372, 208] width 546 height 26
drag, startPoint x: 491, startPoint y: 218, endPoint x: 523, endPoint y: 221, distance: 31.6
click at [426, 218] on span "No information" at bounding box center [393, 215] width 66 height 12
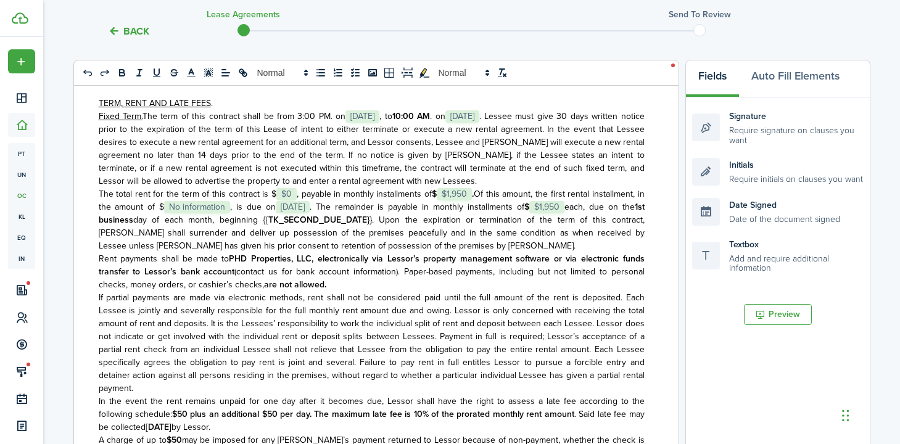
scroll to position [139, 0]
click at [307, 121] on span "The term of this contract shall be from 3:00 PM. on" at bounding box center [244, 114] width 203 height 13
click at [400, 155] on span ". Lessee must give 30 days written notice prior to the expiration of the term o…" at bounding box center [372, 147] width 546 height 78
click at [429, 121] on strong "10:00 AM" at bounding box center [411, 114] width 38 height 13
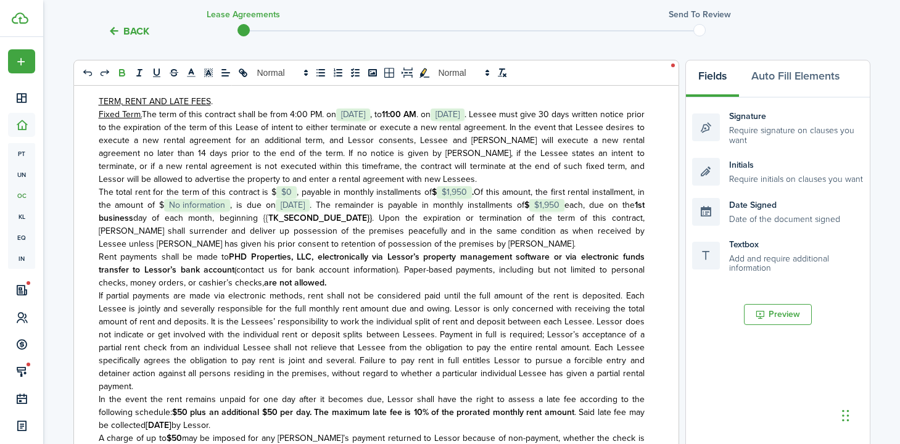
click at [201, 165] on span ". Lessee must give 30 days written notice prior to the expiration of the term o…" at bounding box center [372, 147] width 546 height 78
click at [339, 168] on span ". Lessee must give 30 days written notice prior to the expiration of the term o…" at bounding box center [372, 147] width 546 height 78
click at [412, 186] on p "Fixed Term. The term of this contract shall be from 4:00 PM. on ﻿ [DATE] ﻿ , to…" at bounding box center [372, 147] width 546 height 78
click at [437, 199] on strong "$" at bounding box center [435, 192] width 5 height 13
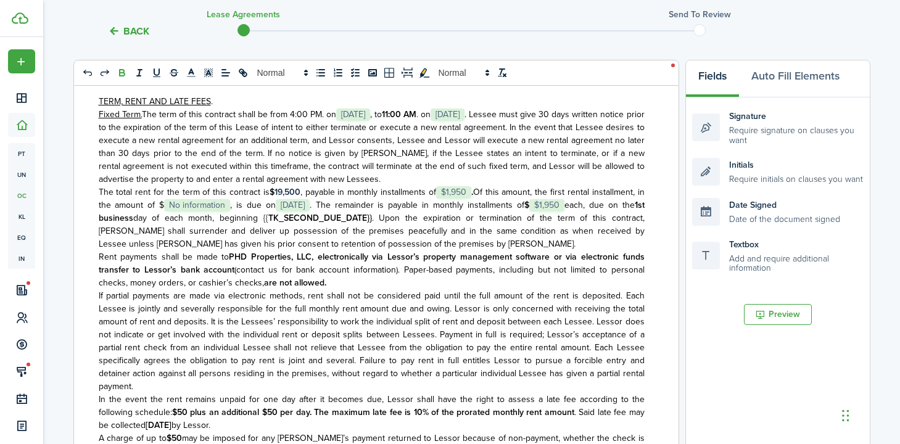
click at [223, 212] on span "No information" at bounding box center [197, 205] width 66 height 12
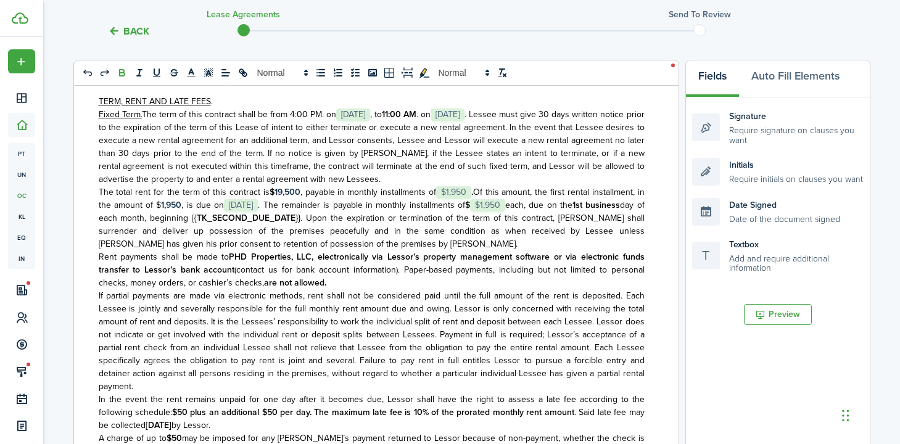
click at [252, 212] on span "[DATE]" at bounding box center [241, 205] width 34 height 12
click at [478, 212] on strong "$" at bounding box center [480, 205] width 5 height 13
drag, startPoint x: 199, startPoint y: 234, endPoint x: 207, endPoint y: 234, distance: 8.0
click at [201, 225] on span "day of each month, beginning {{" at bounding box center [372, 212] width 546 height 26
click at [300, 225] on strong "TK_SECOND_DUE_DATE}}" at bounding box center [249, 218] width 104 height 13
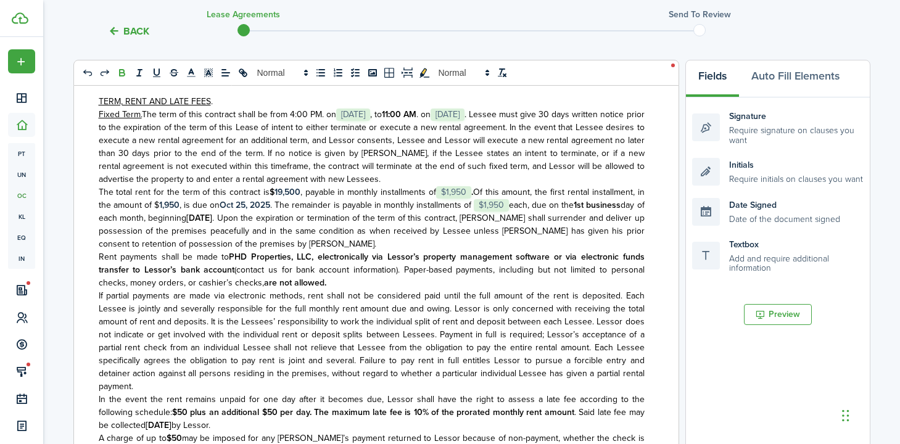
click at [326, 250] on p "The total rent for the term of this contract is $ ﻿19,500 ﻿ , payable in monthl…" at bounding box center [372, 218] width 546 height 65
click at [619, 128] on span ". Lessee must give 30 days written notice prior to the expiration of the term o…" at bounding box center [372, 147] width 546 height 78
click at [199, 170] on span ". Lessee must give 60 days written notice prior to the expiration of the term o…" at bounding box center [372, 147] width 546 height 78
click at [348, 165] on span ". Lessee must give 60 days written notice prior to the expiration of the term o…" at bounding box center [372, 147] width 546 height 78
click at [140, 168] on span ". Lessee must give 60 days written notice prior to the expiration of the term o…" at bounding box center [372, 147] width 546 height 78
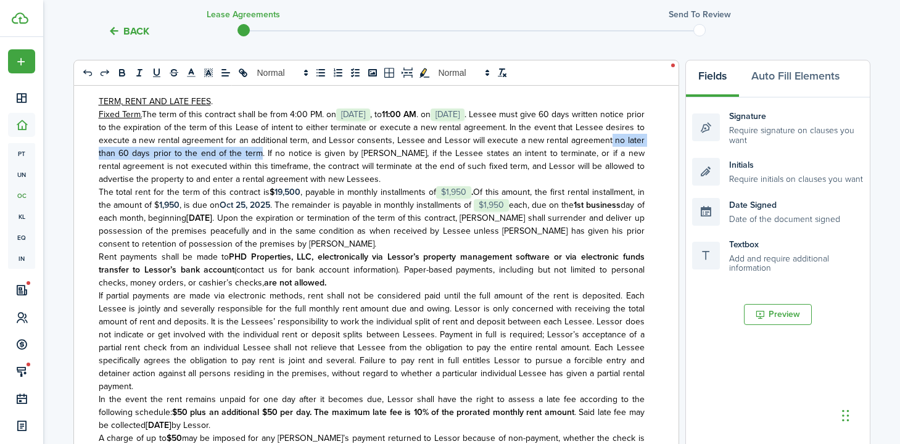
click at [330, 167] on span ". Lessee must give 60 days written notice prior to the expiration of the term o…" at bounding box center [372, 147] width 546 height 78
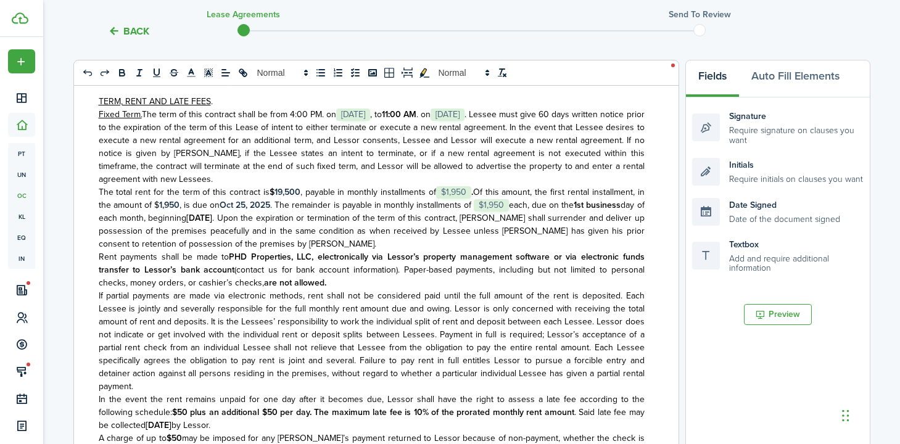
click at [163, 164] on span ". Lessee must give 60 days written notice prior to the expiration of the term o…" at bounding box center [372, 147] width 546 height 78
click at [602, 166] on span ". Lessee must give 60 days written notice prior to the expiration of the term o…" at bounding box center [372, 147] width 546 height 78
click at [133, 181] on span ". Lessee must give 60 days written notice prior to the expiration of the term o…" at bounding box center [372, 147] width 546 height 78
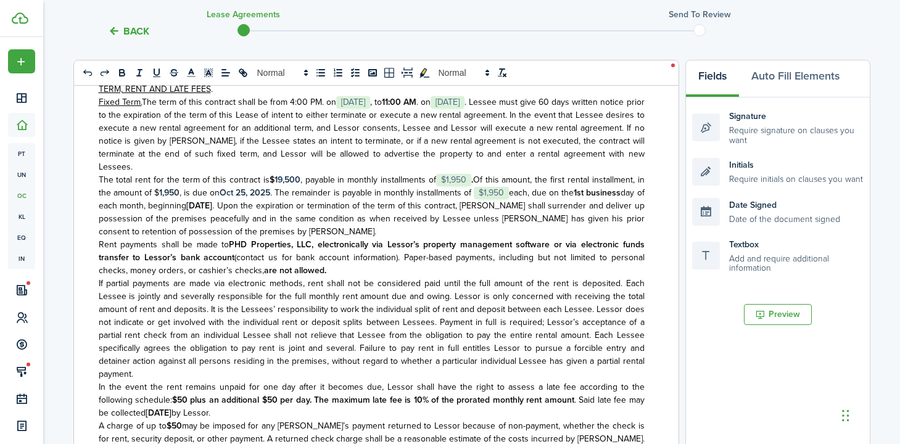
scroll to position [151, 0]
click at [432, 155] on span ". Lessee must give 60 days written notice prior to the expiration of the term o…" at bounding box center [372, 135] width 546 height 78
click at [453, 155] on span ". Lessee must give 60 days written notice prior to the expiration of the term o…" at bounding box center [372, 135] width 546 height 78
click at [424, 152] on span ". Lessee must give 60 days written notice prior to the expiration of the term o…" at bounding box center [372, 135] width 546 height 78
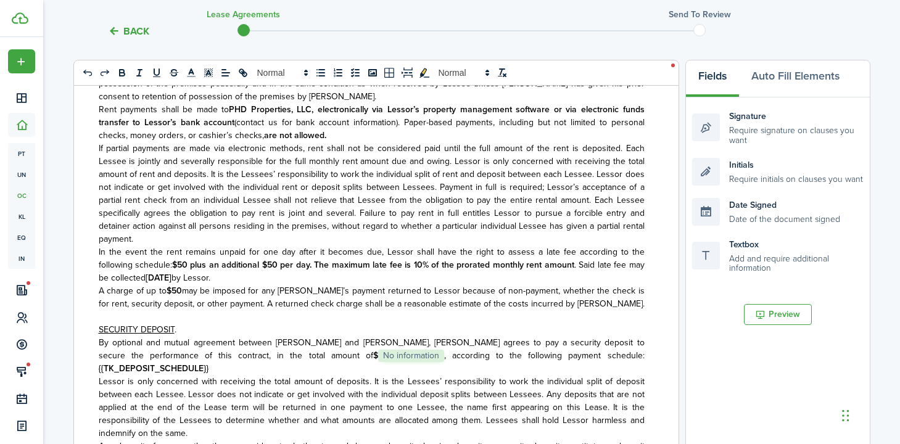
scroll to position [293, 0]
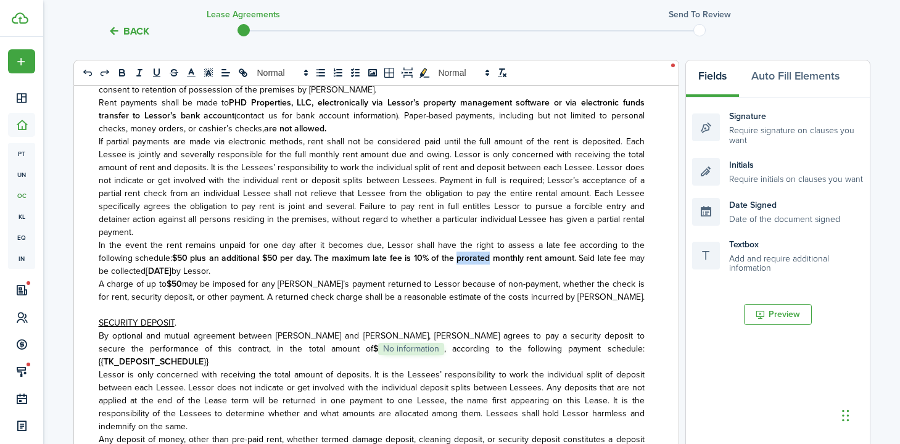
drag, startPoint x: 437, startPoint y: 261, endPoint x: 471, endPoint y: 262, distance: 34.6
click at [471, 262] on strong "$50 plus an additional $50 per day. The maximum late fee is 10% of the prorated…" at bounding box center [373, 258] width 402 height 13
click at [378, 348] on span "No information" at bounding box center [411, 349] width 66 height 12
click at [209, 355] on strong "{{TK_DEPOSIT_SCHEDULE}}" at bounding box center [154, 361] width 110 height 13
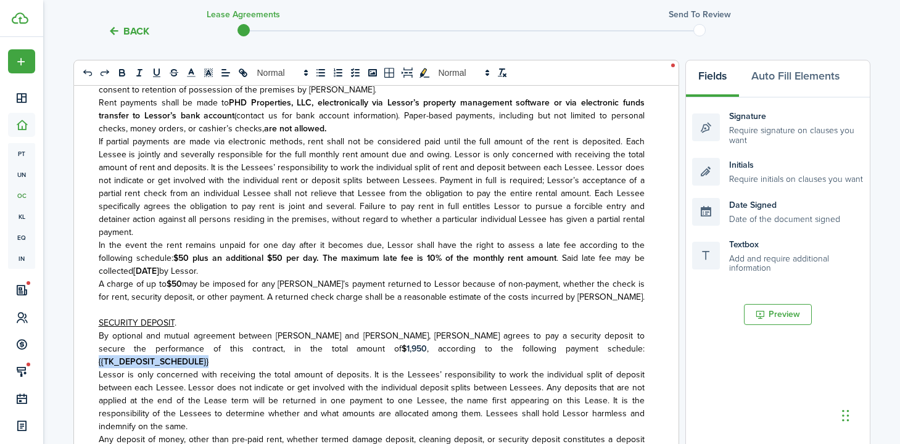
click at [545, 356] on p "By optional and mutual agreement between [PERSON_NAME] and [PERSON_NAME], [PERS…" at bounding box center [372, 348] width 546 height 39
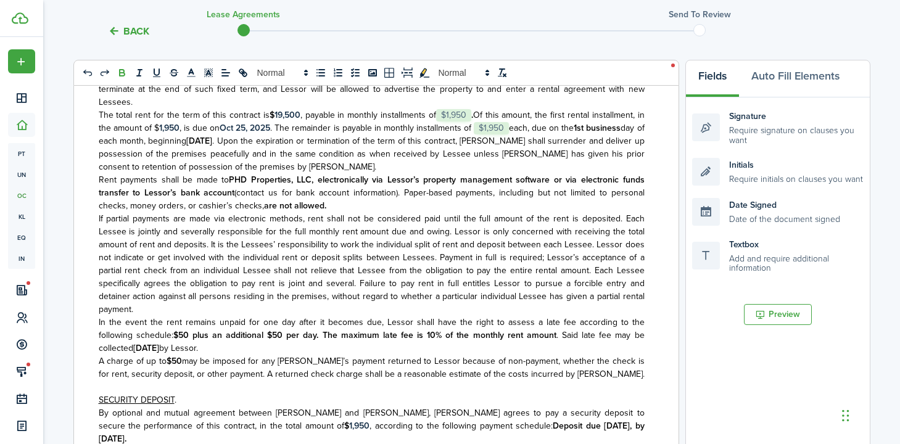
scroll to position [196, 0]
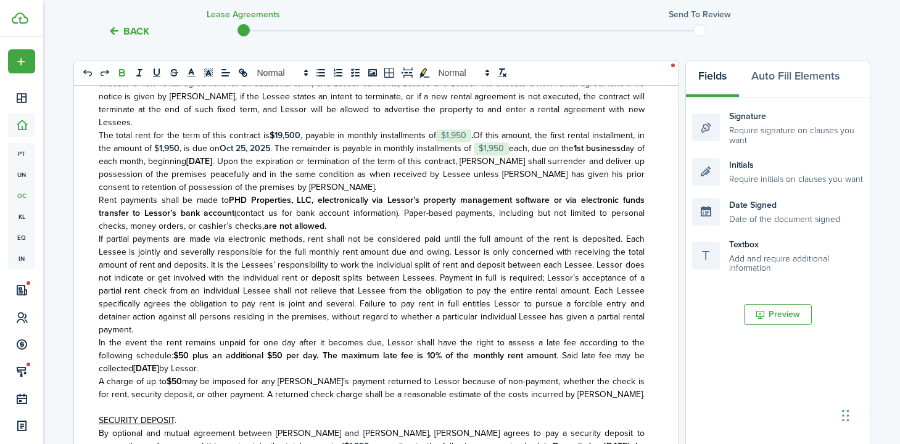
click at [267, 182] on span ". Upon the expiration or termination of the term of this contract, [PERSON_NAME…" at bounding box center [372, 174] width 546 height 39
click at [212, 168] on strong "[DATE]" at bounding box center [199, 161] width 26 height 13
click at [276, 207] on strong "PHD Properties, LLC," at bounding box center [271, 200] width 85 height 13
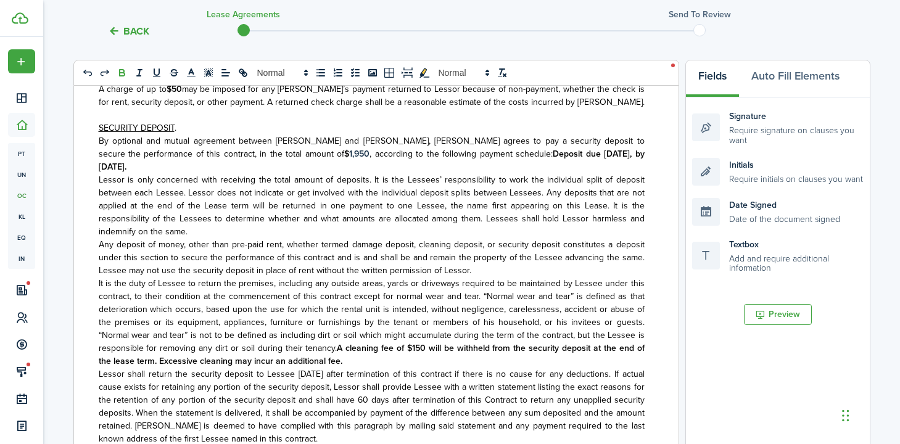
scroll to position [492, 0]
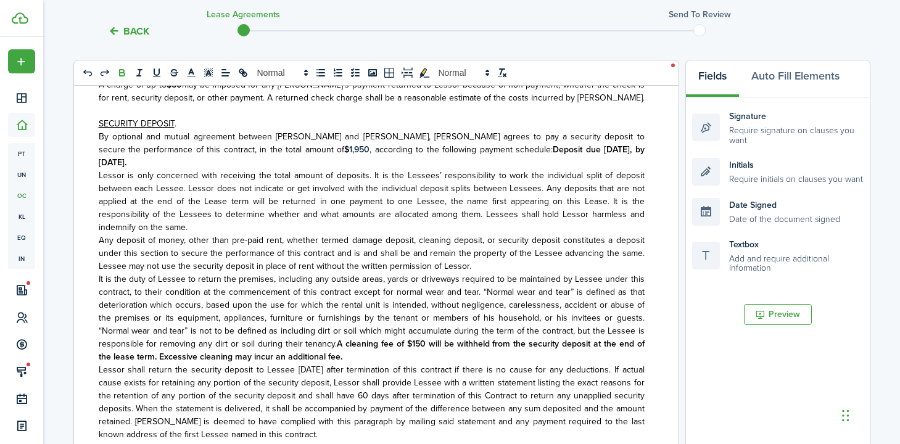
click at [523, 154] on strong "Deposit due [DATE], by [DATE]." at bounding box center [372, 156] width 546 height 26
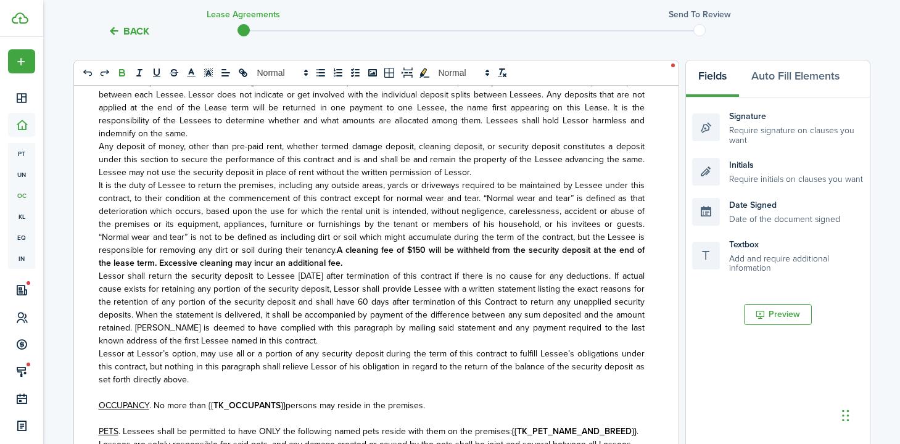
scroll to position [585, 0]
click at [363, 245] on strong "A cleaning fee of $150 will be withheld from the security deposit at the end of…" at bounding box center [372, 258] width 546 height 26
click at [377, 245] on strong "A cleaning fee of $250 will be withheld from the security deposit at the end of…" at bounding box center [372, 258] width 546 height 26
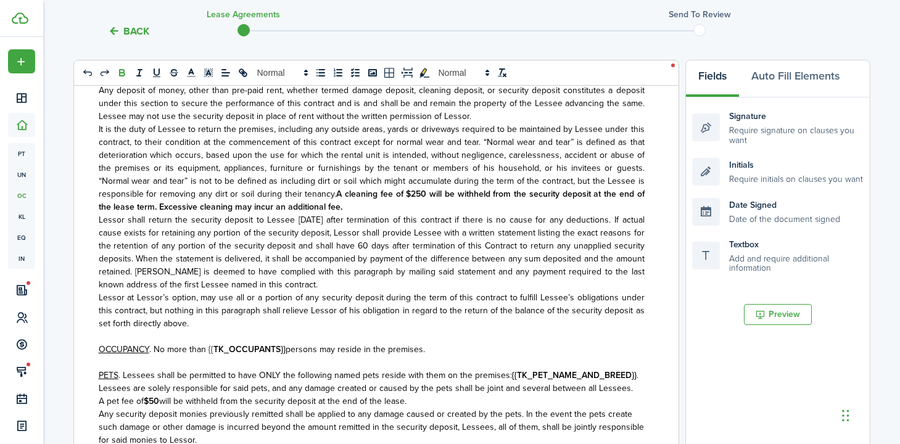
scroll to position [690, 0]
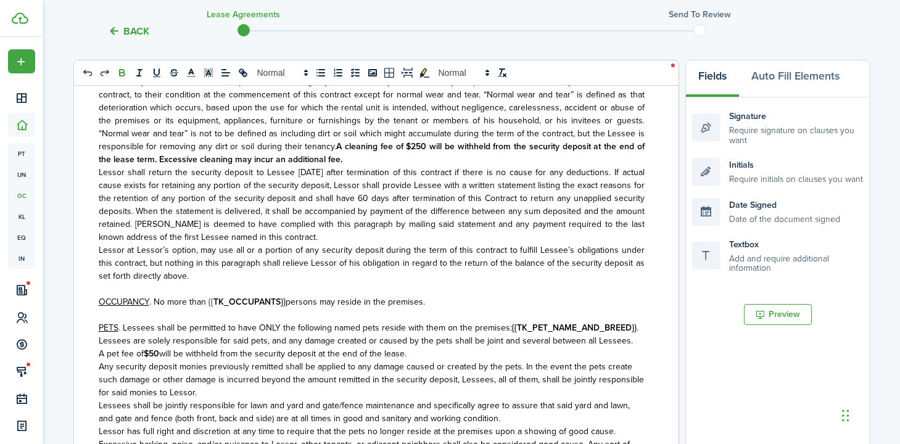
click at [207, 296] on span ". No more than {{" at bounding box center [181, 302] width 64 height 13
click at [282, 296] on strong "TK_OCCUPANTS}}" at bounding box center [249, 302] width 72 height 13
click at [268, 223] on p "Lessor shall return the security deposit to Lessee [DATE] after termination of …" at bounding box center [372, 205] width 546 height 78
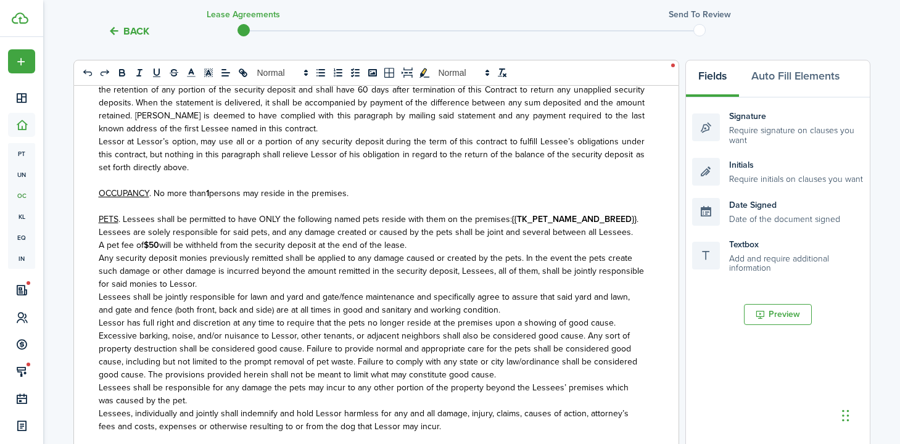
scroll to position [803, 0]
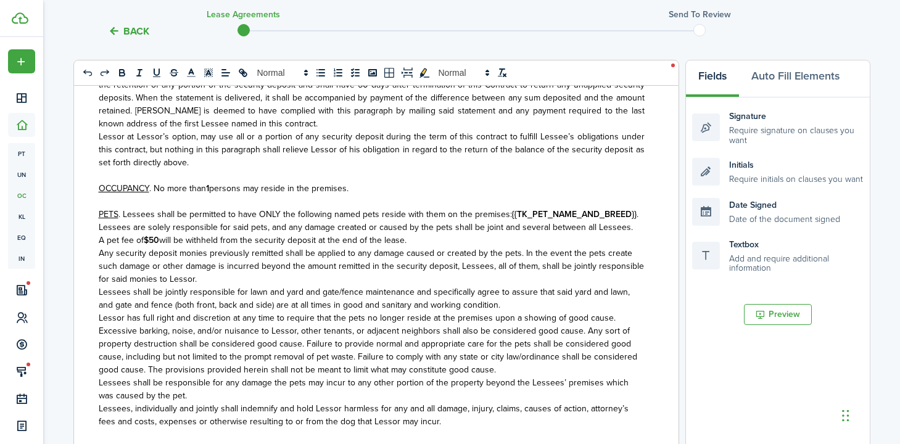
drag, startPoint x: 508, startPoint y: 209, endPoint x: 543, endPoint y: 210, distance: 35.2
click at [512, 209] on strong "{{TK_PET_NAME_AND_BREED}}" at bounding box center [574, 214] width 125 height 13
drag, startPoint x: 631, startPoint y: 205, endPoint x: 657, endPoint y: 210, distance: 26.9
click at [632, 208] on p "PETS . Lessees shall be permitted to have ONLY the following named pets reside …" at bounding box center [372, 214] width 546 height 13
click at [629, 208] on strong "{{TK_PET_NAME_AND_BREED}}" at bounding box center [574, 214] width 125 height 13
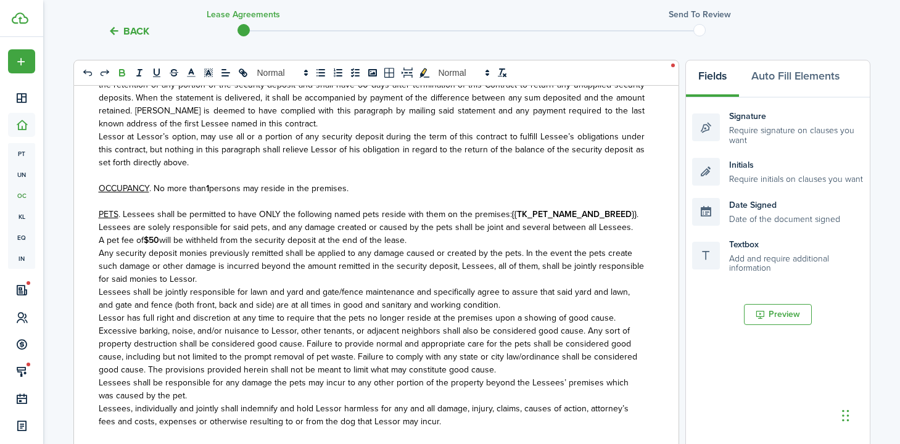
click at [637, 208] on span "." at bounding box center [638, 214] width 2 height 13
drag, startPoint x: 506, startPoint y: 207, endPoint x: 650, endPoint y: 220, distance: 144.3
click at [507, 208] on span ". Lessees shall be permitted to have ONLY the following named pets reside with …" at bounding box center [315, 214] width 394 height 13
click at [449, 234] on p "A pet fee of $50 will be withheld from the security deposit at the end of the l…" at bounding box center [372, 240] width 546 height 13
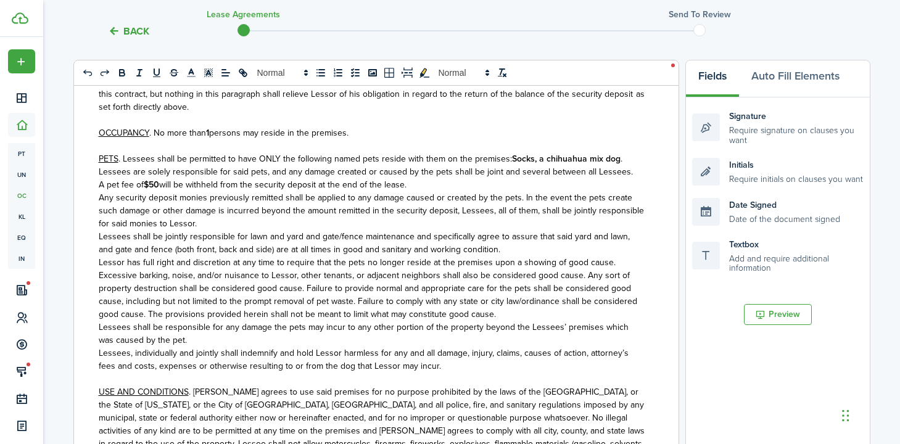
scroll to position [879, 0]
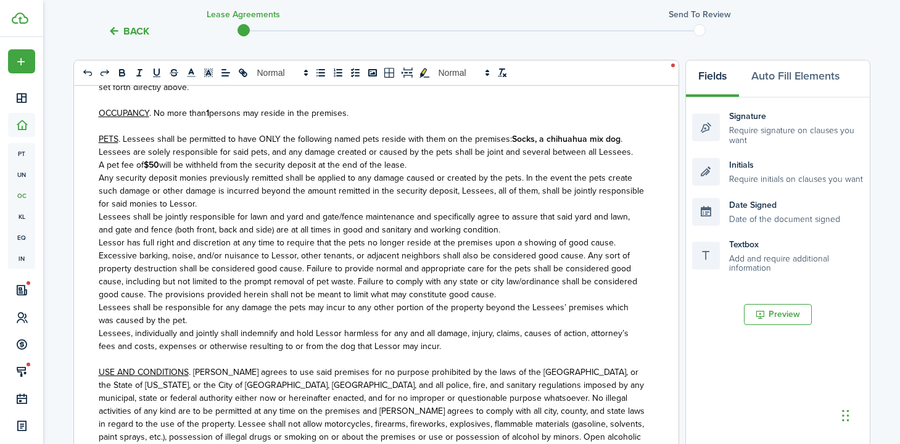
drag, startPoint x: 378, startPoint y: 130, endPoint x: 407, endPoint y: 136, distance: 29.5
click at [378, 133] on span ". Lessees shall be permitted to have ONLY the following named pets reside with …" at bounding box center [315, 139] width 394 height 13
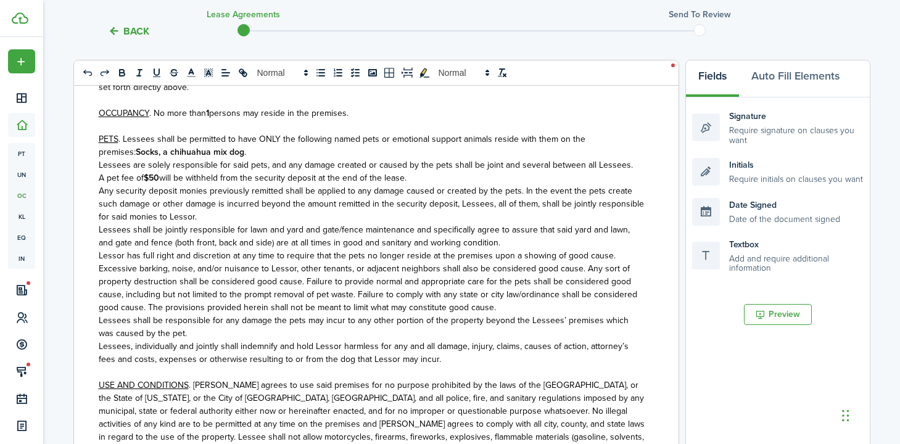
click at [250, 143] on p "PETS . Lessees shall be permitted to have ONLY the following named pets or emot…" at bounding box center [372, 146] width 546 height 26
click at [385, 133] on span ". Lessees shall be permitted to have ONLY the following named pets or emotional…" at bounding box center [342, 146] width 487 height 26
click at [554, 133] on span ". Lessees shall be permitted to have ONLY the following named pets, which shall…" at bounding box center [368, 146] width 538 height 26
click at [424, 172] on p "A pet fee of $50 will be withheld from the security deposit at the end of the l…" at bounding box center [372, 178] width 546 height 13
drag, startPoint x: 491, startPoint y: 173, endPoint x: 596, endPoint y: 184, distance: 105.5
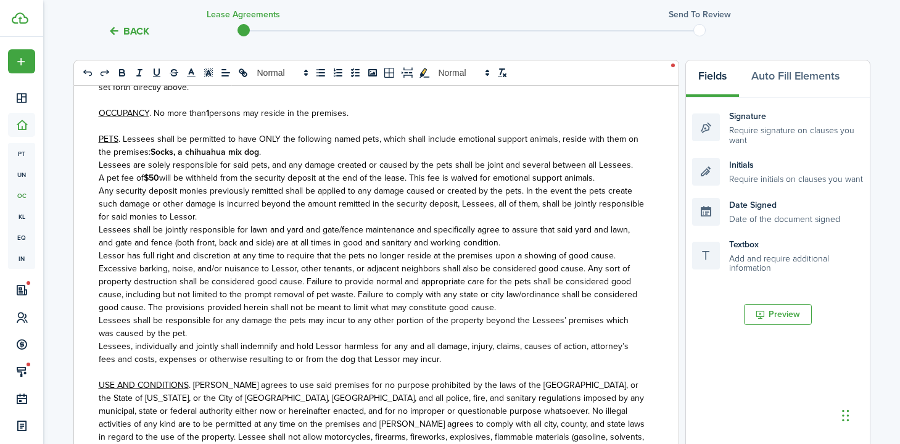
click at [491, 173] on span "will be withheld from the security deposit at the end of the lease. This fee is…" at bounding box center [377, 178] width 436 height 13
click at [242, 197] on span "Any security deposit monies previously remitted shall be applied to any damage …" at bounding box center [371, 203] width 545 height 39
click at [358, 133] on span ". Lessees shall be permitted to have ONLY the following named pets, which shall…" at bounding box center [369, 146] width 540 height 26
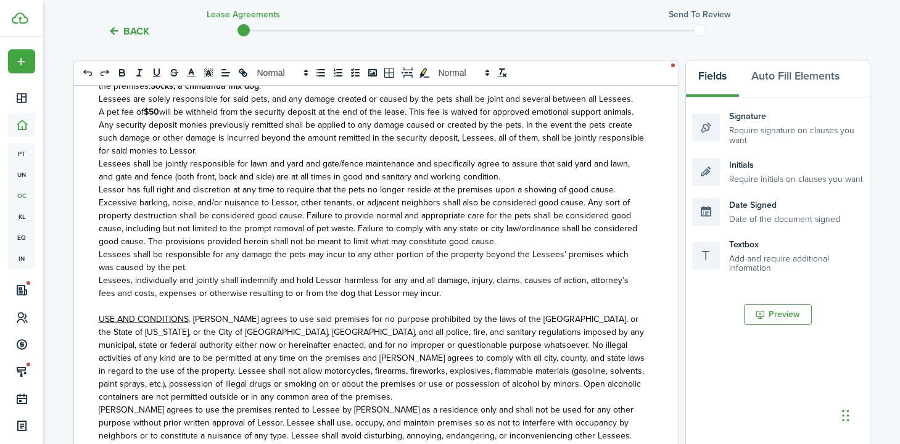
scroll to position [946, 0]
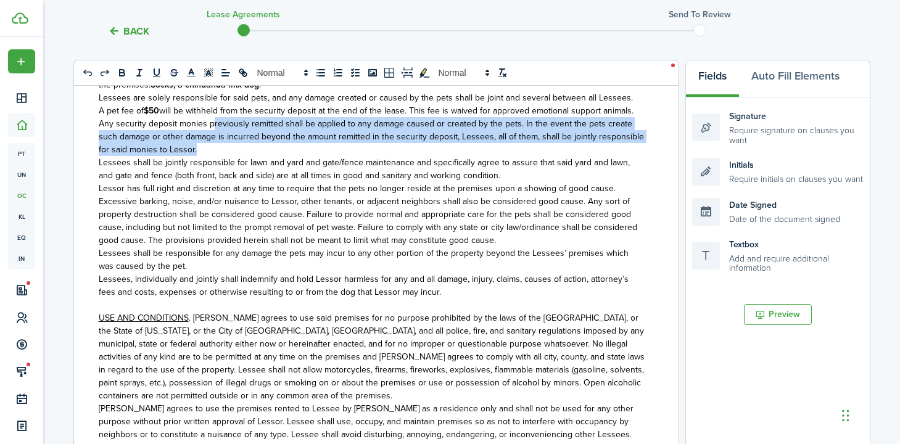
drag, startPoint x: 212, startPoint y: 118, endPoint x: 207, endPoint y: 144, distance: 26.4
click at [207, 144] on p "Any security deposit monies previously remitted shall be applied to any damage …" at bounding box center [372, 136] width 546 height 39
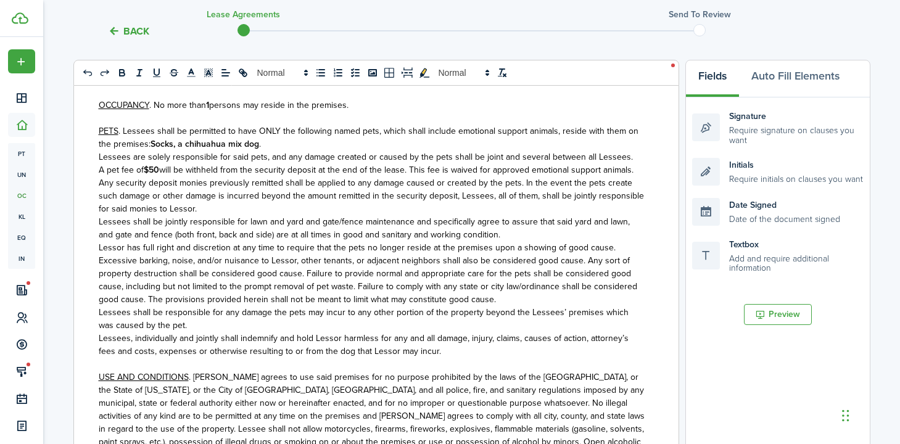
scroll to position [883, 0]
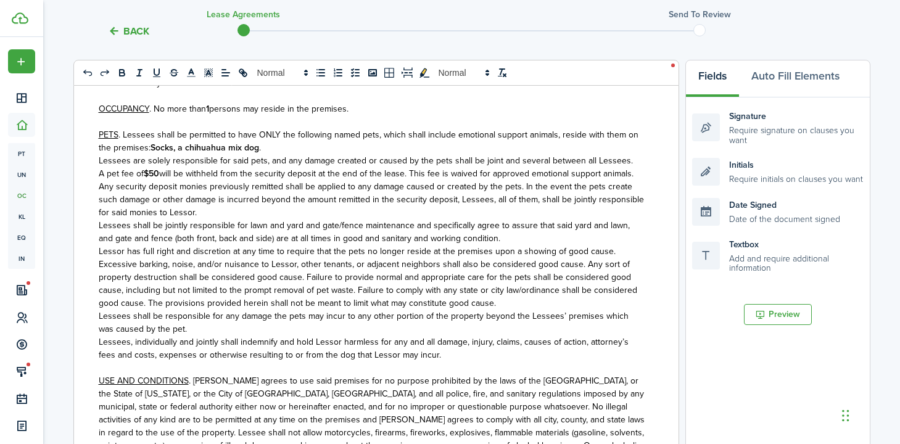
click at [374, 128] on span ". Lessees shall be permitted to have ONLY the following named pets, which shall…" at bounding box center [369, 141] width 540 height 26
click at [117, 128] on u "PETS" at bounding box center [109, 134] width 20 height 13
drag, startPoint x: 247, startPoint y: 154, endPoint x: 263, endPoint y: 154, distance: 15.4
click at [261, 154] on span "Lessees are solely responsible for said pets, and any damage created or caused …" at bounding box center [366, 160] width 534 height 13
drag, startPoint x: 443, startPoint y: 154, endPoint x: 457, endPoint y: 154, distance: 13.6
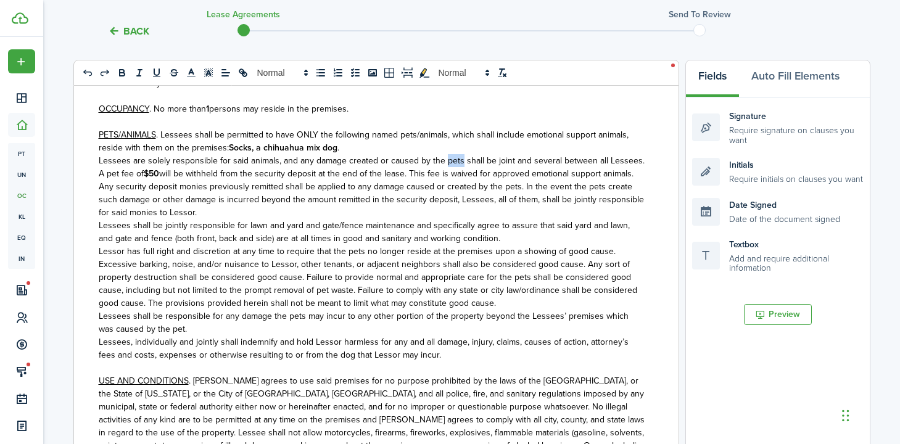
click at [457, 154] on span "Lessees are solely responsible for said animals, and any damage created or caus…" at bounding box center [372, 160] width 546 height 13
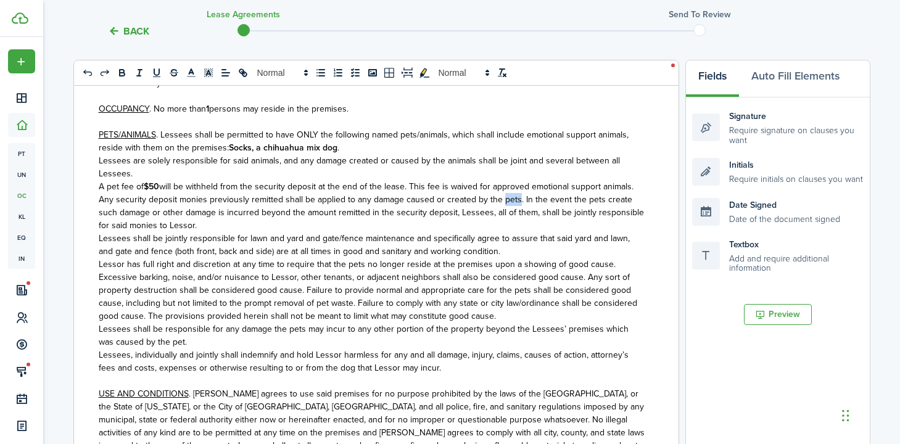
drag, startPoint x: 500, startPoint y: 194, endPoint x: 513, endPoint y: 194, distance: 13.6
click at [513, 194] on span "Any security deposit monies previously remitted shall be applied to any damage …" at bounding box center [371, 212] width 545 height 39
click at [609, 193] on span "Any security deposit monies previously remitted shall be applied to any damage …" at bounding box center [371, 212] width 545 height 39
click at [252, 218] on p "Any security deposit monies previously remitted shall be applied to any damage …" at bounding box center [372, 212] width 546 height 39
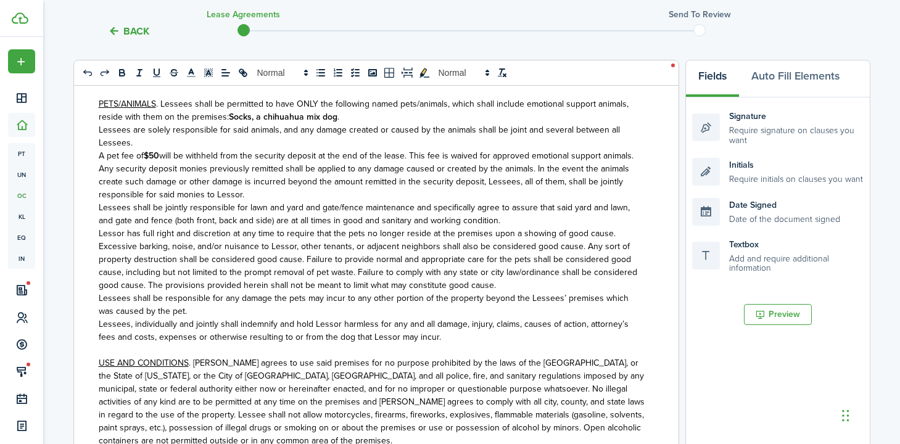
scroll to position [918, 0]
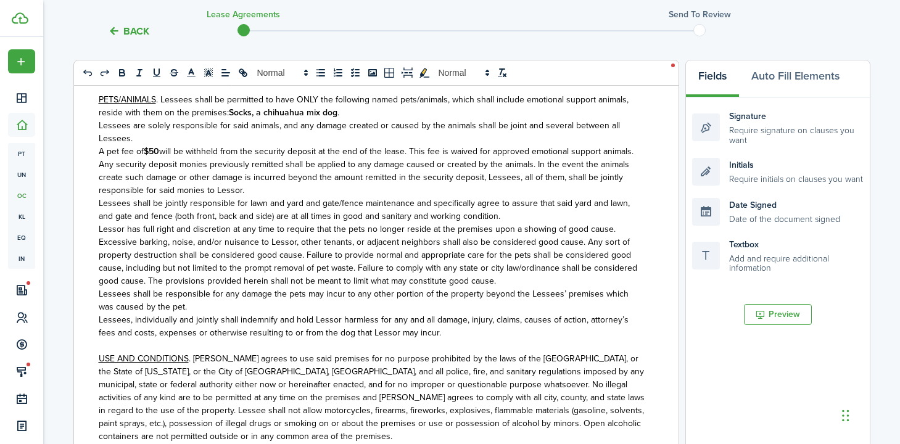
click at [116, 211] on span "Lessees shall be jointly responsible for lawn and yard and gate/fence maintenan…" at bounding box center [364, 210] width 531 height 26
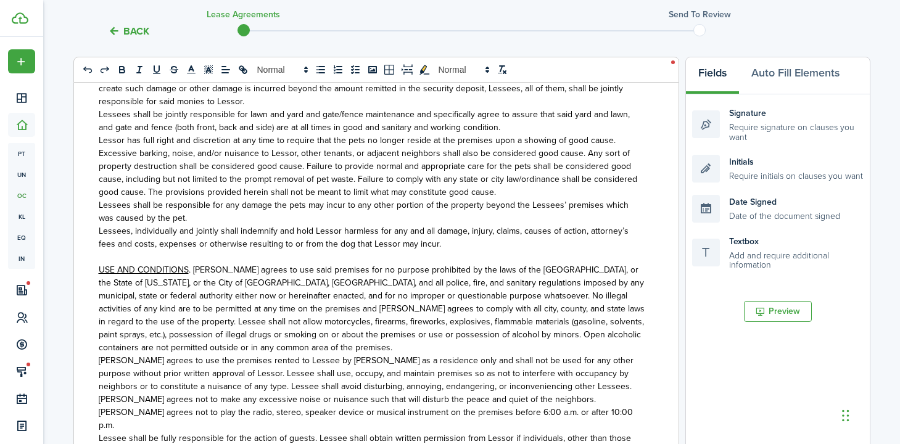
scroll to position [1004, 0]
drag, startPoint x: 343, startPoint y: 134, endPoint x: 358, endPoint y: 135, distance: 15.4
click at [358, 135] on span "Lessor has full right and discretion at any time to require that the pets no lo…" at bounding box center [368, 165] width 539 height 65
drag, startPoint x: 507, startPoint y: 160, endPoint x: 524, endPoint y: 159, distance: 16.7
click at [524, 159] on span "Lessor has full right and discretion at any time to require that the animals no…" at bounding box center [368, 165] width 539 height 65
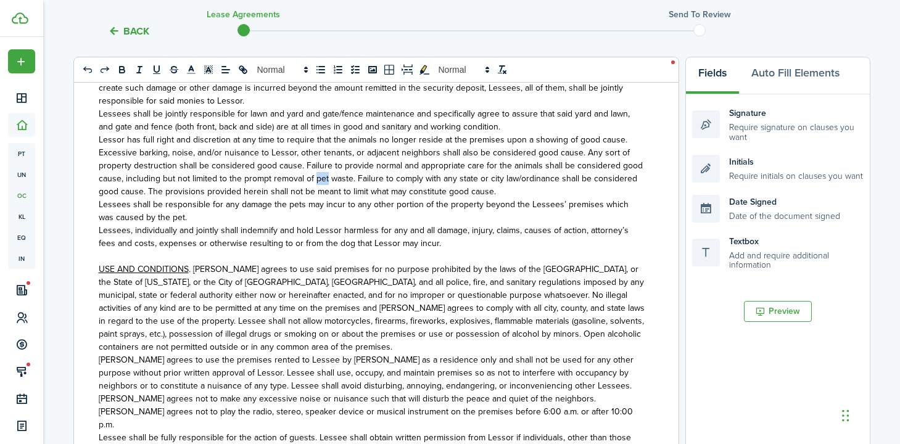
drag, startPoint x: 313, startPoint y: 172, endPoint x: 501, endPoint y: 197, distance: 189.3
click at [325, 172] on span "Lessor has full right and discretion at any time to require that the animals no…" at bounding box center [371, 165] width 544 height 65
click at [288, 199] on span "Lessees shall be responsible for any damage the pets may incur to any other por…" at bounding box center [364, 211] width 530 height 26
drag, startPoint x: 284, startPoint y: 198, endPoint x: 298, endPoint y: 198, distance: 13.6
click at [298, 198] on span "Lessees shall be responsible for any damage the pets may incur to any other por…" at bounding box center [364, 211] width 530 height 26
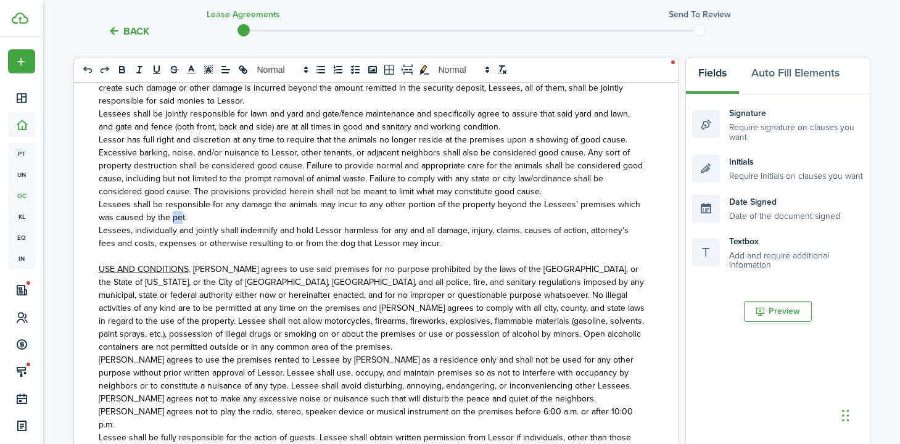
drag, startPoint x: 172, startPoint y: 210, endPoint x: 264, endPoint y: 223, distance: 92.9
click at [182, 210] on span "Lessees shall be responsible for any damage the animals may incur to any other …" at bounding box center [370, 211] width 542 height 26
drag, startPoint x: 317, startPoint y: 238, endPoint x: 328, endPoint y: 238, distance: 11.7
click at [328, 238] on span "Lessees, individually and jointly shall indemnify and hold Lessor harmless for …" at bounding box center [364, 237] width 530 height 26
click at [268, 275] on span ". [PERSON_NAME] agrees to use said premises for no purpose prohibited by the la…" at bounding box center [372, 308] width 546 height 91
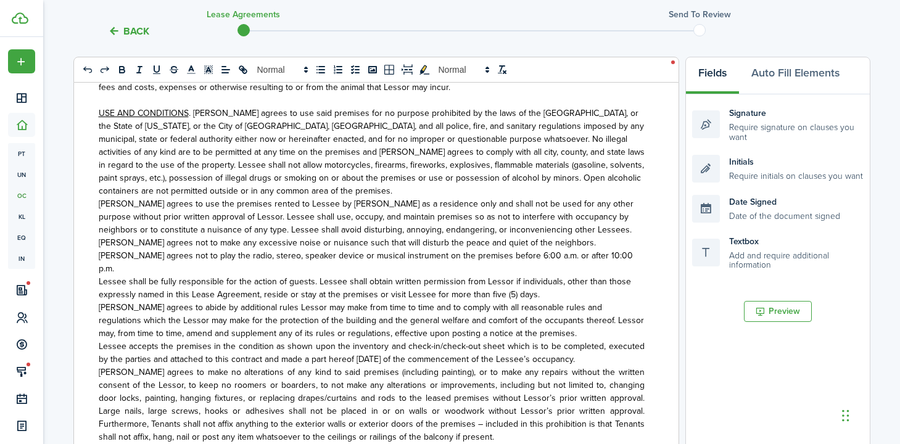
scroll to position [1161, 0]
click at [327, 178] on p "USE AND CONDITIONS . [PERSON_NAME] agrees to use said premises for no purpose p…" at bounding box center [372, 151] width 546 height 91
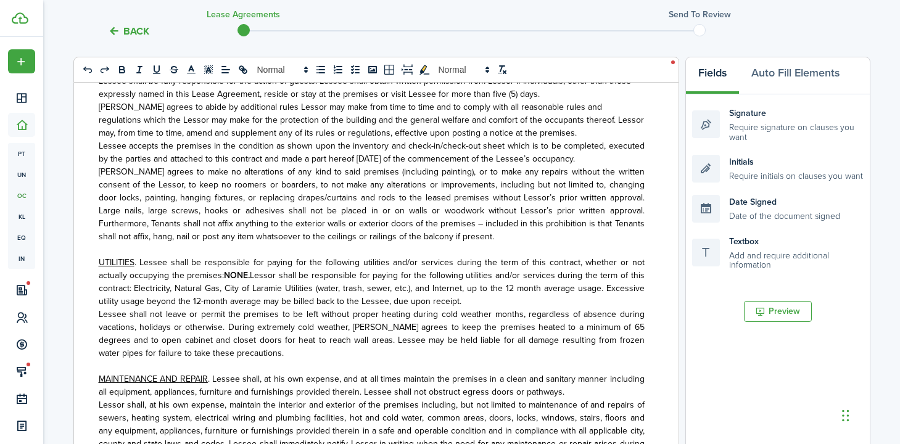
scroll to position [1407, 0]
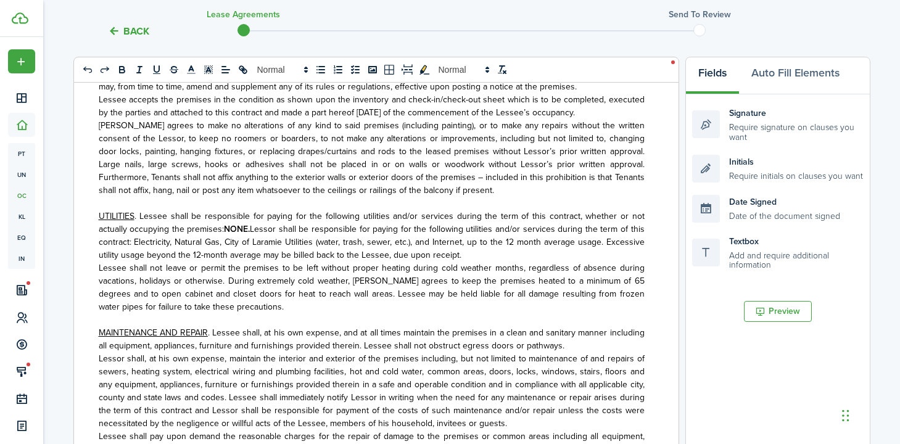
click at [483, 236] on p "UTILITIES . Lessee shall be responsible for paying for the following utilities …" at bounding box center [372, 236] width 546 height 52
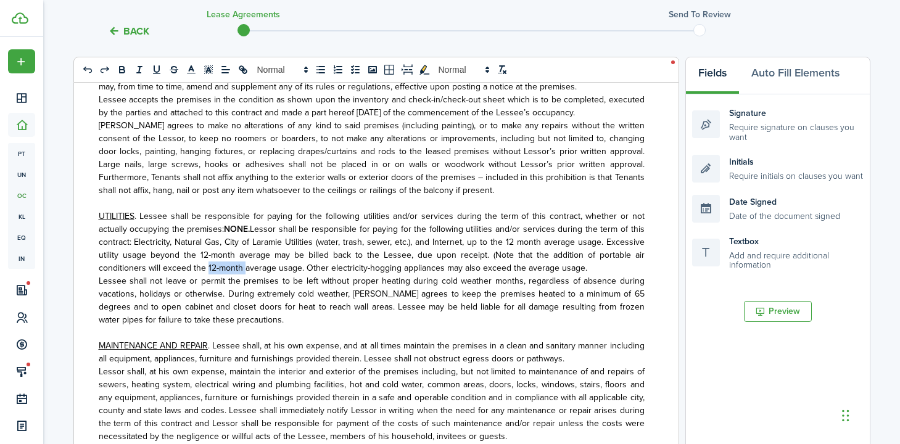
drag, startPoint x: 206, startPoint y: 249, endPoint x: 243, endPoint y: 248, distance: 37.0
click at [243, 248] on span "Lessor shall be responsible for paying for the following utilities and/or servi…" at bounding box center [372, 249] width 546 height 52
drag, startPoint x: 554, startPoint y: 249, endPoint x: 565, endPoint y: 251, distance: 11.3
click at [555, 250] on p "UTILITIES . Lessee shall be responsible for paying for the following utilities …" at bounding box center [372, 242] width 546 height 65
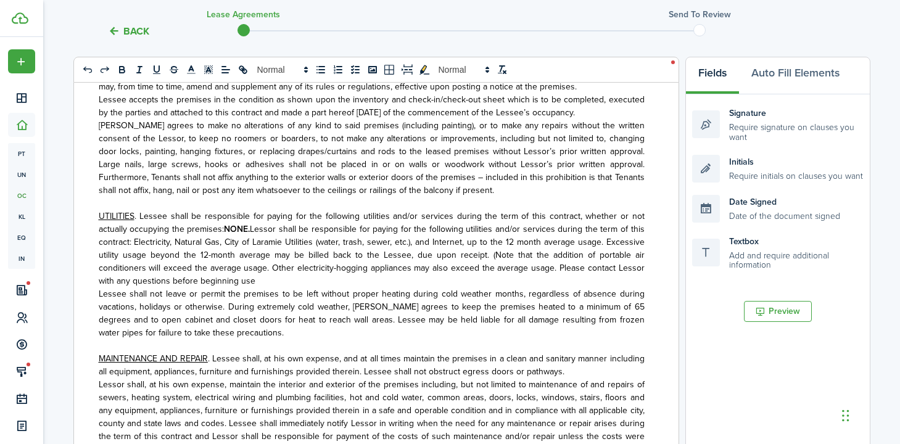
click at [170, 260] on span "Lessor shall be responsible for paying for the following utilities and/or servi…" at bounding box center [372, 255] width 546 height 65
click at [312, 260] on p "UTILITIES . Lessee shall be responsible for paying for the following utilities …" at bounding box center [372, 249] width 546 height 78
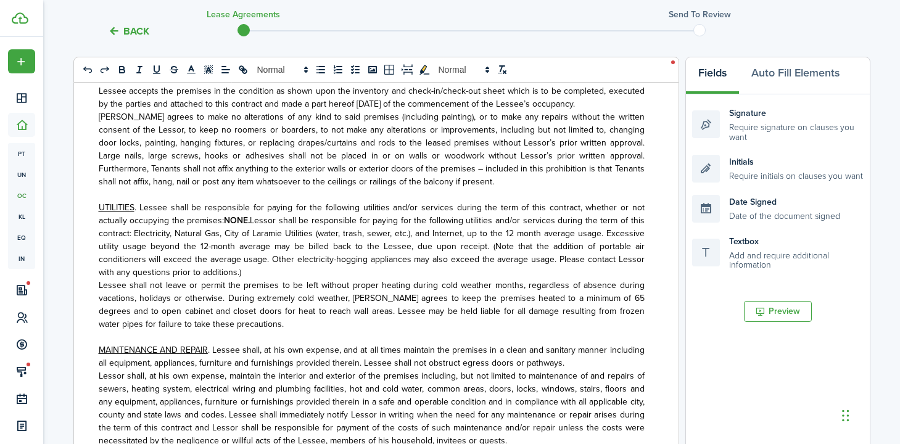
scroll to position [1417, 0]
drag, startPoint x: 211, startPoint y: 239, endPoint x: 289, endPoint y: 246, distance: 78.0
click at [267, 241] on span "Lessor shall be responsible for paying for the following utilities and/or servi…" at bounding box center [372, 245] width 546 height 65
click at [315, 249] on p "UTILITIES . Lessee shall be responsible for paying for the following utilities …" at bounding box center [372, 239] width 546 height 78
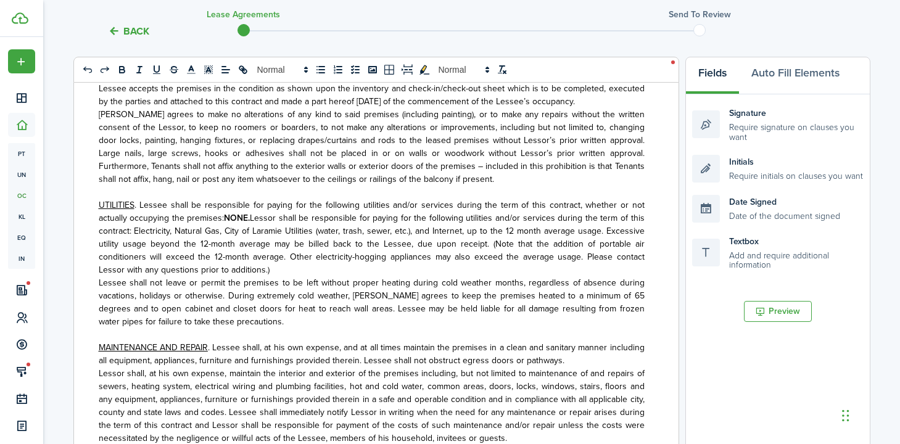
scroll to position [189, 0]
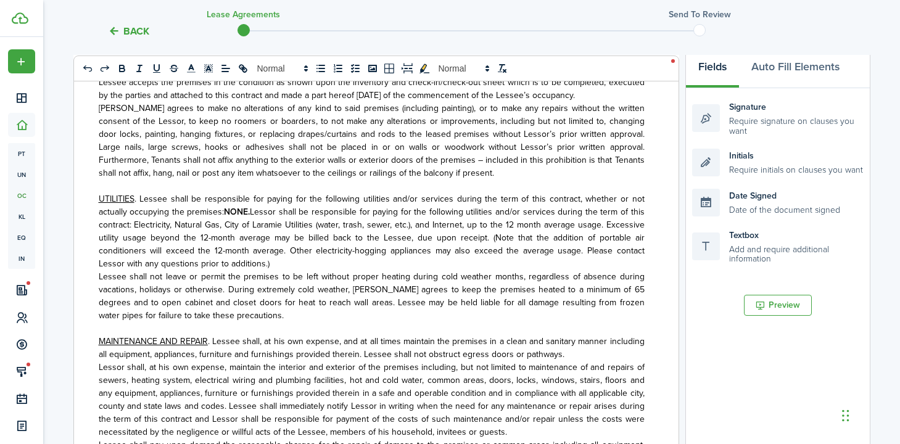
click at [234, 242] on span "Lessor shall be responsible for paying for the following utilities and/or servi…" at bounding box center [372, 237] width 546 height 65
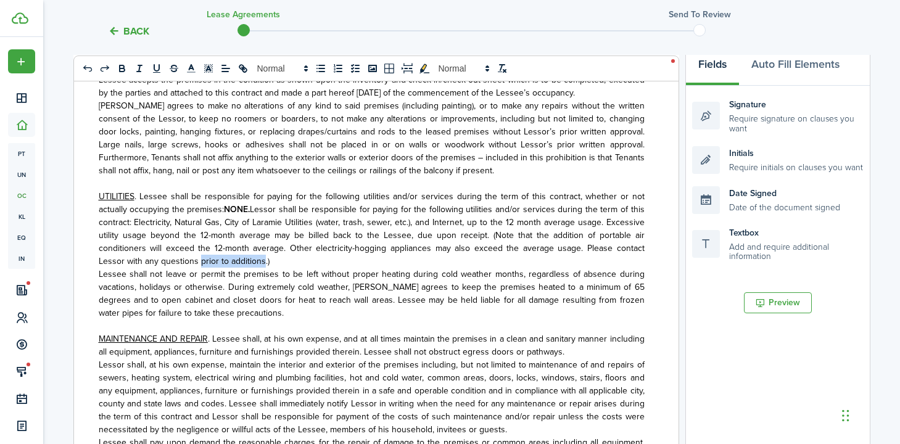
scroll to position [193, 0]
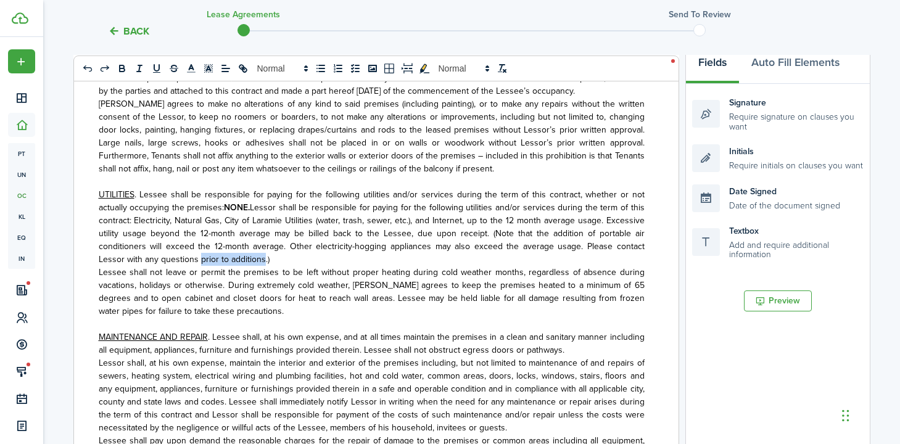
click at [170, 244] on span "Lessor shall be responsible for paying for the following utilities and/or servi…" at bounding box center [372, 233] width 546 height 65
click at [251, 318] on p at bounding box center [372, 324] width 546 height 13
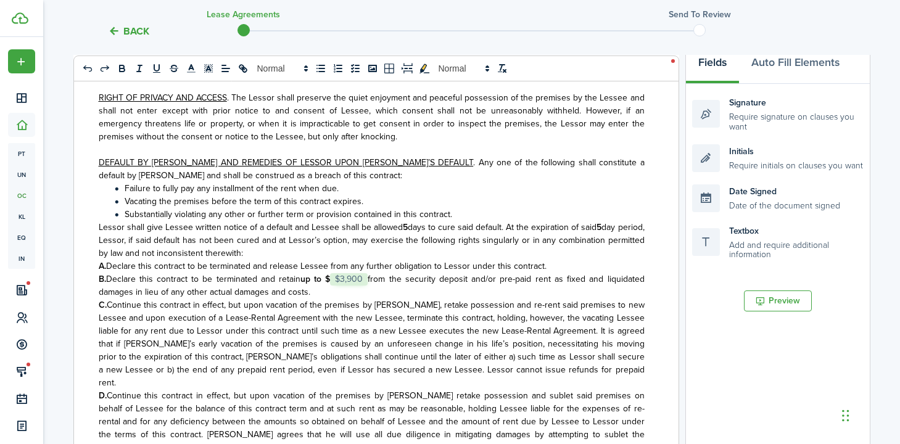
scroll to position [2126, 0]
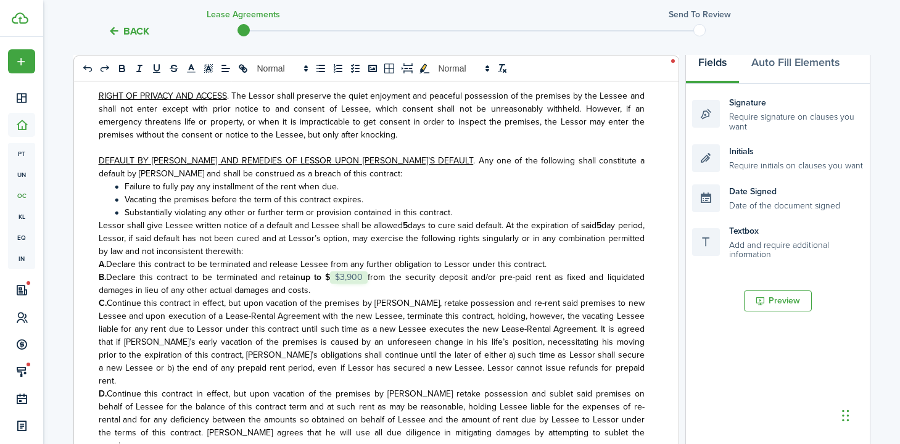
click at [330, 271] on strong "up to $" at bounding box center [315, 277] width 30 height 13
click at [345, 317] on span "Continue this contract in effect, but upon vacation of the premises by [PERSON_…" at bounding box center [372, 342] width 546 height 91
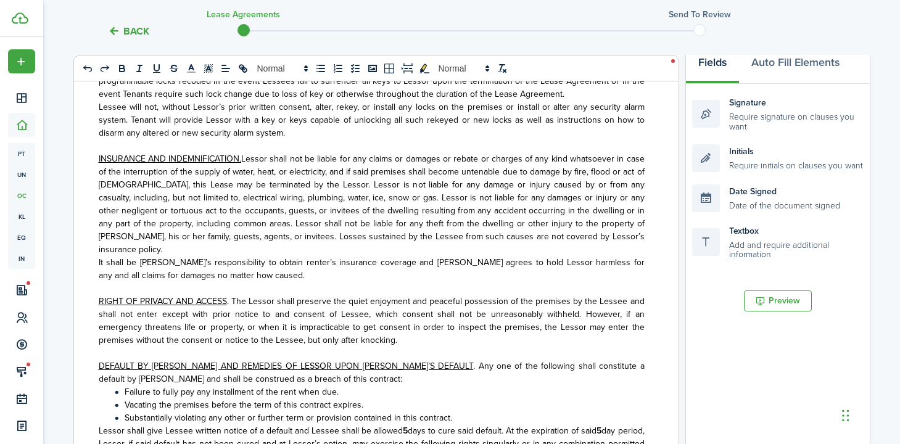
scroll to position [1906, 0]
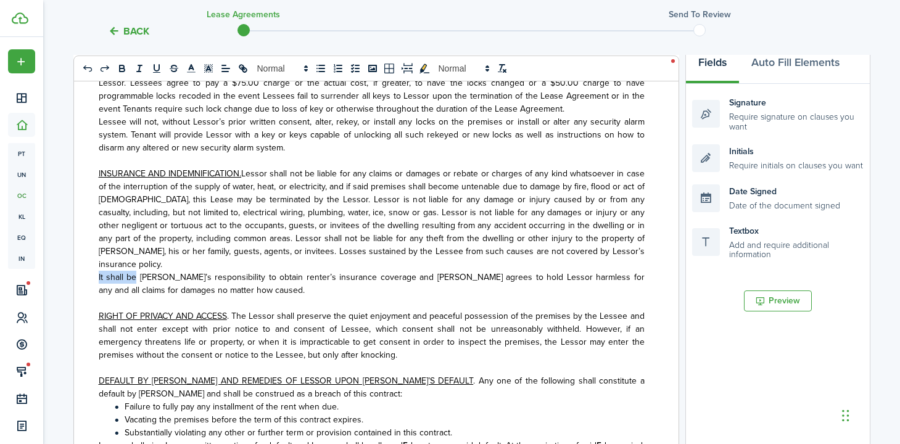
drag, startPoint x: 97, startPoint y: 244, endPoint x: 136, endPoint y: 243, distance: 39.5
click at [136, 243] on div "LEASE-RENTAL AGREEMENT PARTIES . This contract for the rental of residential pr…" at bounding box center [371, 314] width 595 height 484
click at [139, 271] on span "It shall be [PERSON_NAME]’s responsibility to obtain renter’s insurance coverag…" at bounding box center [372, 284] width 546 height 26
click at [271, 271] on p "It shall be [PERSON_NAME]’s responsibility to obtain renter’s insurance coverag…" at bounding box center [372, 284] width 546 height 26
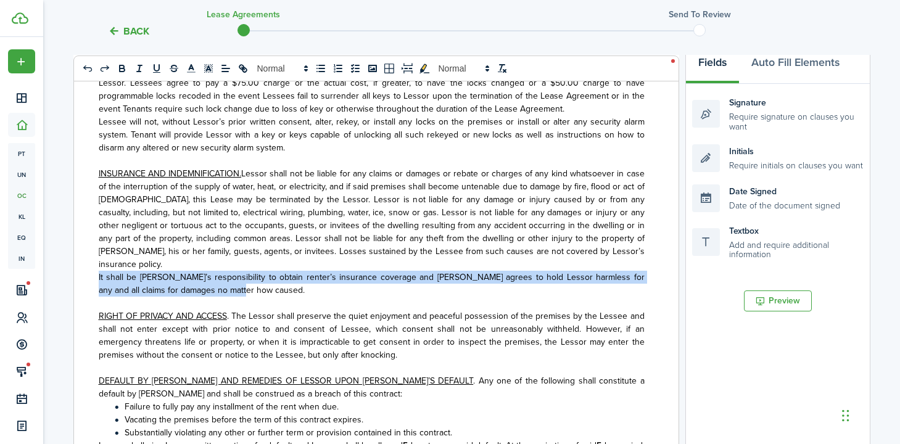
drag, startPoint x: 96, startPoint y: 247, endPoint x: 234, endPoint y: 263, distance: 139.1
click at [234, 263] on div "LEASE-RENTAL AGREEMENT PARTIES . This contract for the rental of residential pr…" at bounding box center [371, 314] width 595 height 484
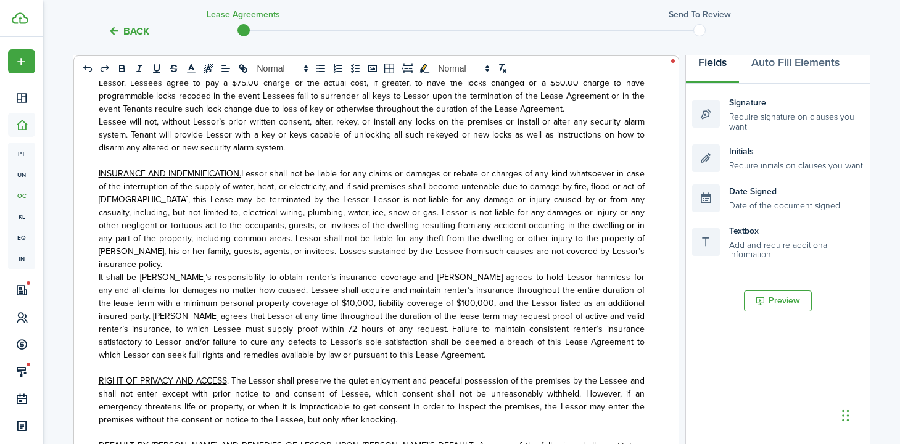
click at [403, 326] on p "It shall be [PERSON_NAME]’s responsibility to obtain renter’s insurance coverag…" at bounding box center [372, 316] width 546 height 91
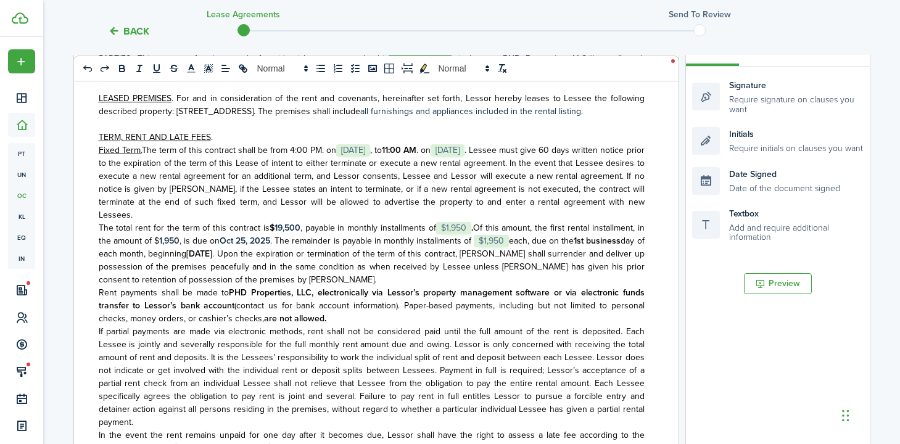
scroll to position [0, 0]
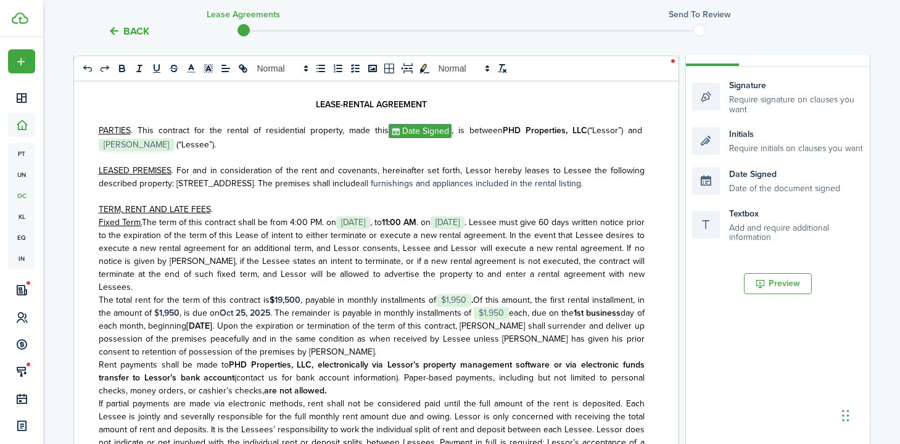
click at [189, 294] on p "Fixed Term. The term of this contract shall be from 4:00 PM. on ﻿ [DATE] ﻿ , to…" at bounding box center [372, 255] width 546 height 78
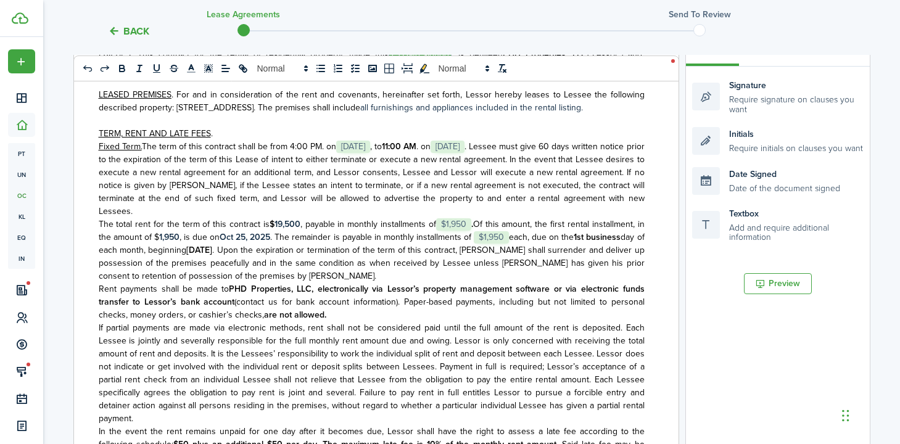
scroll to position [78, 0]
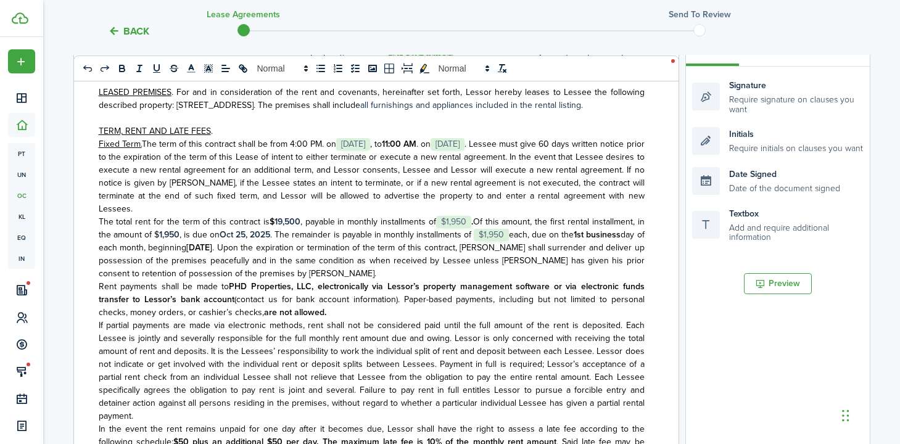
click at [620, 157] on span ". Lessee must give 60 days written notice prior to the expiration of the term o…" at bounding box center [372, 177] width 546 height 78
click at [542, 160] on span ". Lessee must give 60 days written notice prior to the expiration of the term o…" at bounding box center [372, 177] width 546 height 78
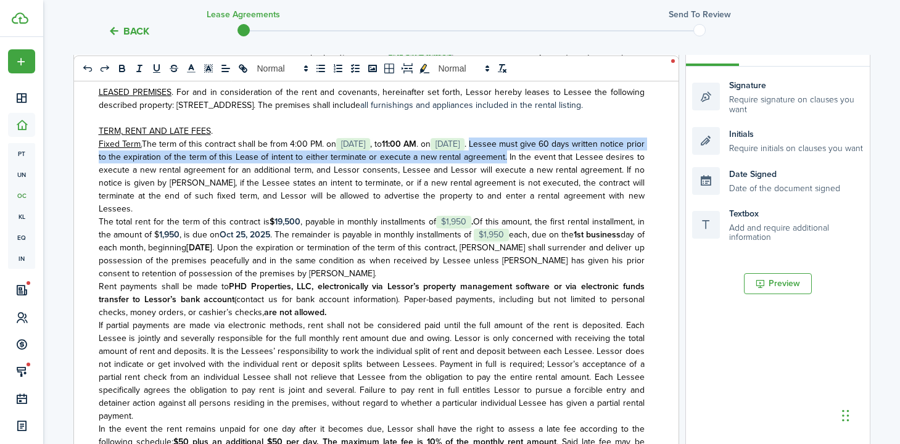
click at [580, 170] on span ". Lessee must give 60 days written notice prior to the expiration of the term o…" at bounding box center [372, 177] width 546 height 78
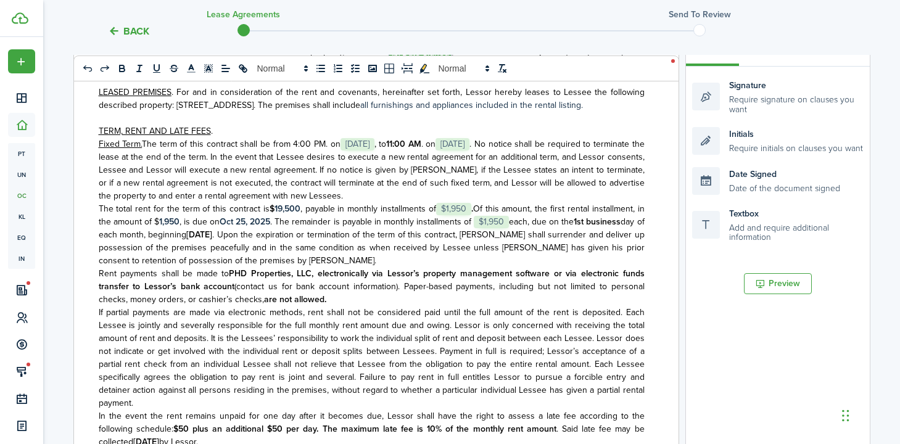
click at [271, 183] on span ". No notice shall be required to terminate the lease at the end of the term. In…" at bounding box center [372, 170] width 546 height 65
click at [348, 183] on span ". No notice shall be required to terminate the lease at the end of the term. In…" at bounding box center [372, 170] width 546 height 65
click at [354, 202] on p "Fixed Term. The term of this contract shall be from 4:00 PM. on ﻿ [DATE] ﻿ , to…" at bounding box center [372, 170] width 546 height 65
click at [259, 170] on span ". No notice shall be required to terminate the lease at the end of the term. In…" at bounding box center [372, 170] width 546 height 65
click at [349, 184] on span ". No notice shall be required to terminate the lease at the end of the term. In…" at bounding box center [372, 170] width 546 height 65
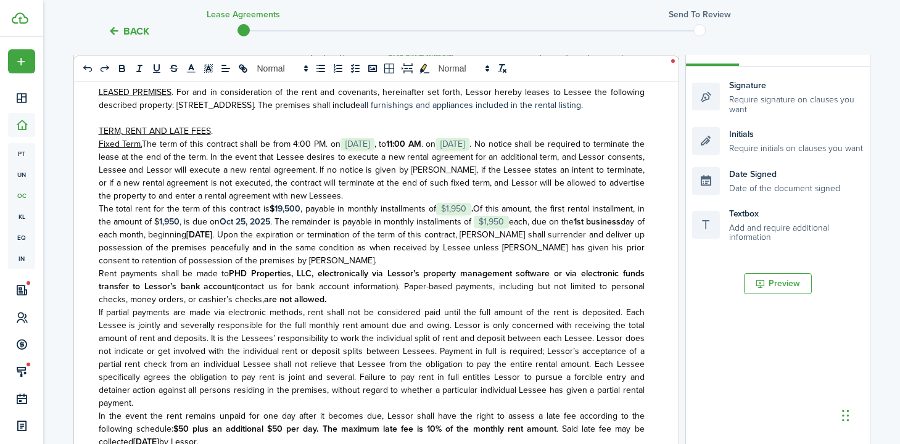
click at [349, 202] on p "Fixed Term. The term of this contract shall be from 4:00 PM. on ﻿ [DATE] ﻿ , to…" at bounding box center [372, 170] width 546 height 65
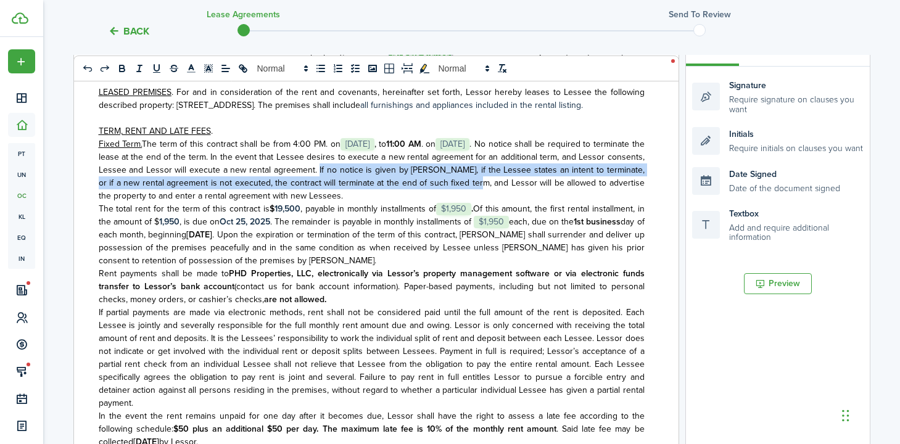
drag, startPoint x: 351, startPoint y: 183, endPoint x: 494, endPoint y: 191, distance: 143.4
click at [494, 191] on span ". No notice shall be required to terminate the lease at the end of the term. In…" at bounding box center [372, 170] width 546 height 65
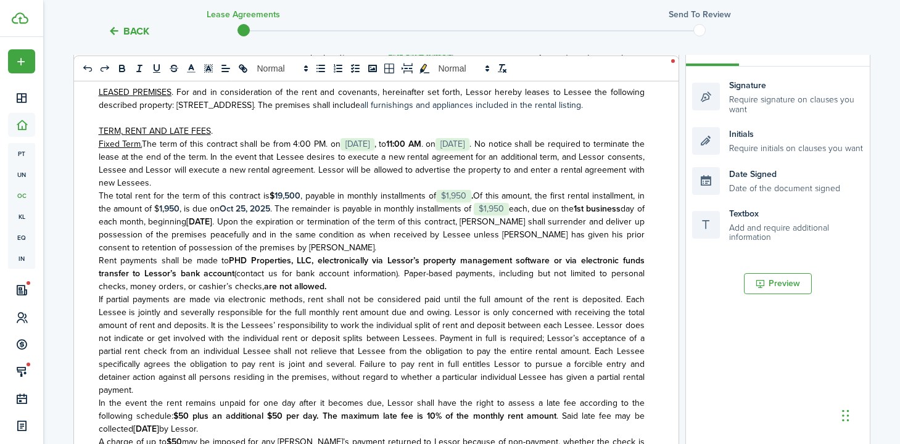
click at [236, 189] on p "Fixed Term. The term of this contract shall be from 4:00 PM. on ﻿ [DATE] ﻿ , to…" at bounding box center [372, 164] width 546 height 52
drag, startPoint x: 138, startPoint y: 184, endPoint x: 178, endPoint y: 195, distance: 42.0
click at [138, 184] on span ". No notice shall be required to terminate the lease at the end of the term. In…" at bounding box center [372, 164] width 546 height 52
click at [225, 189] on span ". No notice shall be required to terminate the lease at the end of the term. In…" at bounding box center [372, 164] width 546 height 52
click at [560, 189] on span ". No notice shall be required to terminate the lease at the end of the term. In…" at bounding box center [372, 164] width 546 height 52
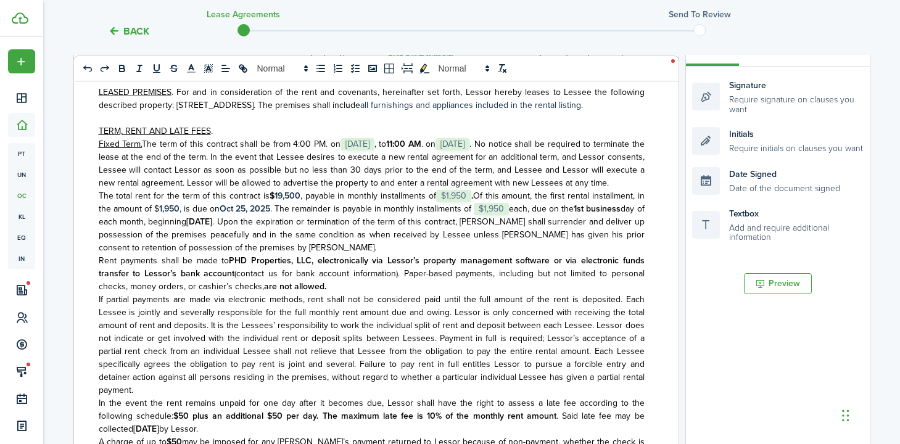
click at [594, 189] on span ". No notice shall be required to terminate the lease at the end of the term. In…" at bounding box center [372, 164] width 546 height 52
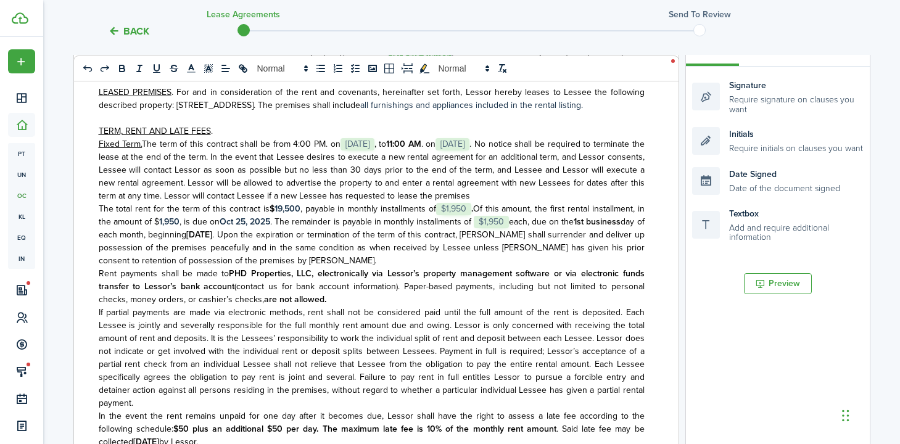
click at [302, 202] on span ". No notice shall be required to terminate the lease at the end of the term. In…" at bounding box center [372, 170] width 546 height 65
click at [199, 202] on span ". No notice shall be required to terminate the lease at the end of the term. In…" at bounding box center [372, 170] width 546 height 65
click at [233, 202] on span ". No notice shall be required to terminate the lease at the end of the term. In…" at bounding box center [372, 170] width 546 height 65
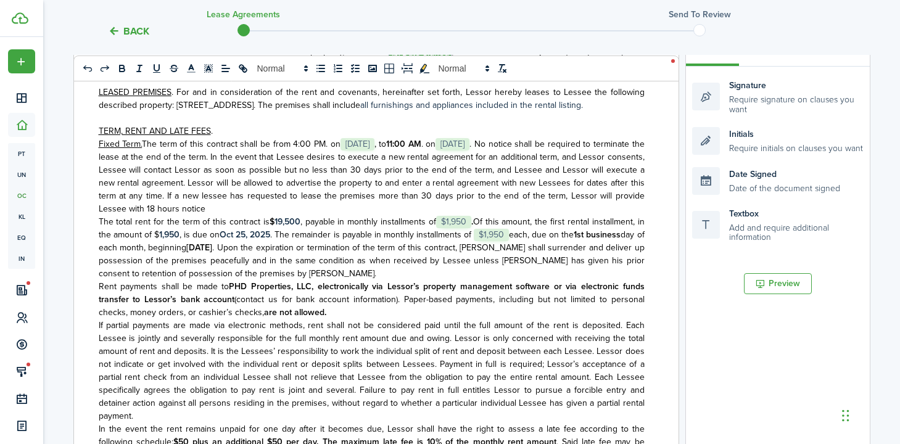
click at [178, 215] on span ". No notice shall be required to terminate the lease at the end of the term. In…" at bounding box center [372, 177] width 546 height 78
click at [293, 176] on span ". No notice shall be required to terminate the lease at the end of the term. In…" at bounding box center [372, 177] width 546 height 78
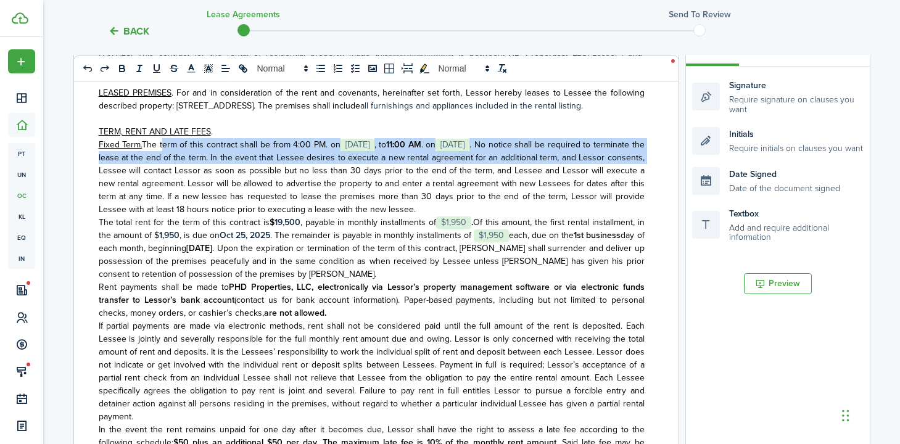
drag, startPoint x: 147, startPoint y: 159, endPoint x: 139, endPoint y: 189, distance: 31.1
click at [139, 189] on p "Fixed Term. The term of this contract shall be from 4:00 PM. on ﻿ [DATE] ﻿ , to…" at bounding box center [372, 177] width 546 height 78
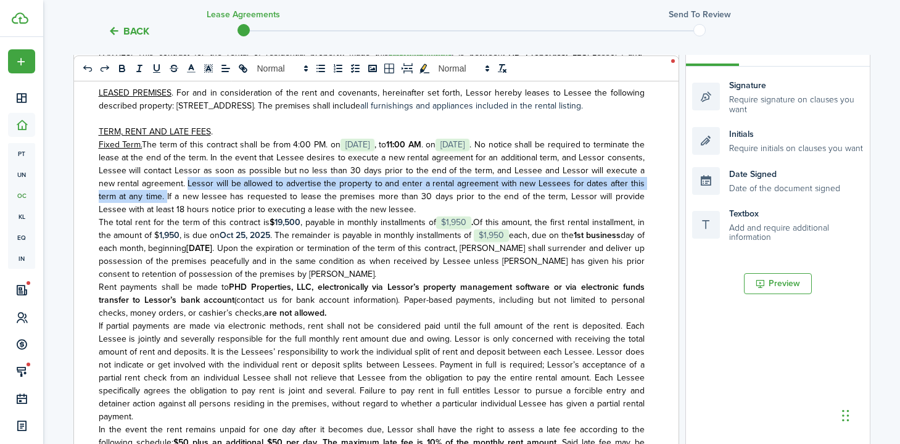
drag, startPoint x: 229, startPoint y: 197, endPoint x: 204, endPoint y: 209, distance: 28.1
click at [204, 209] on span ". No notice shall be required to terminate the lease at the end of the term. In…" at bounding box center [372, 177] width 546 height 78
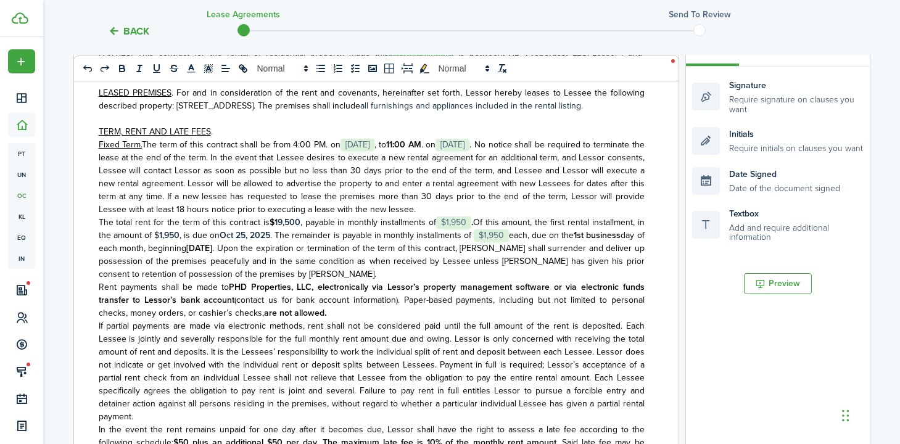
click at [203, 209] on span ". No notice shall be required to terminate the lease at the end of the term. In…" at bounding box center [372, 177] width 546 height 78
drag, startPoint x: 204, startPoint y: 209, endPoint x: 446, endPoint y: 218, distance: 242.6
click at [446, 216] on p "Fixed Term. The term of this contract shall be from 4:00 PM. on ﻿ [DATE] ﻿ , to…" at bounding box center [372, 177] width 546 height 78
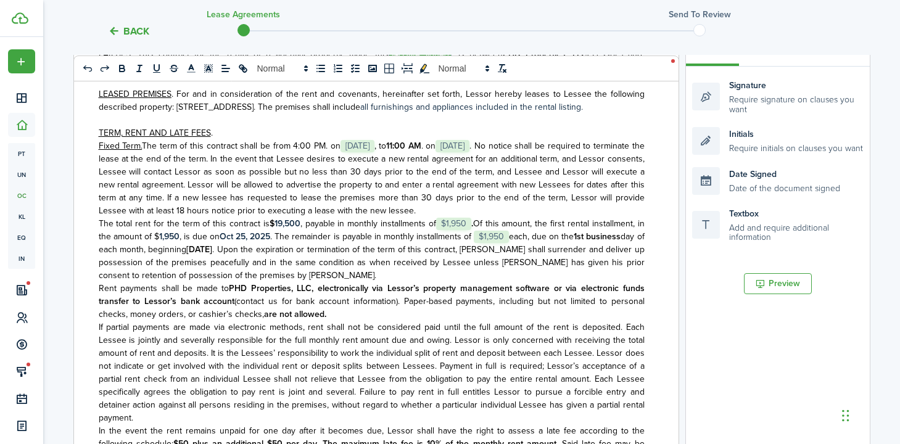
click at [537, 188] on span ". No notice shall be required to terminate the lease at the end of the term. In…" at bounding box center [372, 178] width 546 height 78
click at [497, 217] on p "Fixed Term. The term of this contract shall be from 4:00 PM. on ﻿ [DATE] ﻿ , to…" at bounding box center [372, 178] width 546 height 78
click at [239, 217] on span ". No notice shall be required to terminate the lease at the end of the term. In…" at bounding box center [372, 178] width 546 height 78
click at [560, 217] on p "Fixed Term. The term of this contract shall be from 4:00 PM. on ﻿ [DATE] ﻿ , to…" at bounding box center [372, 178] width 546 height 78
click at [334, 230] on span ", payable in monthly installments of" at bounding box center [368, 223] width 136 height 13
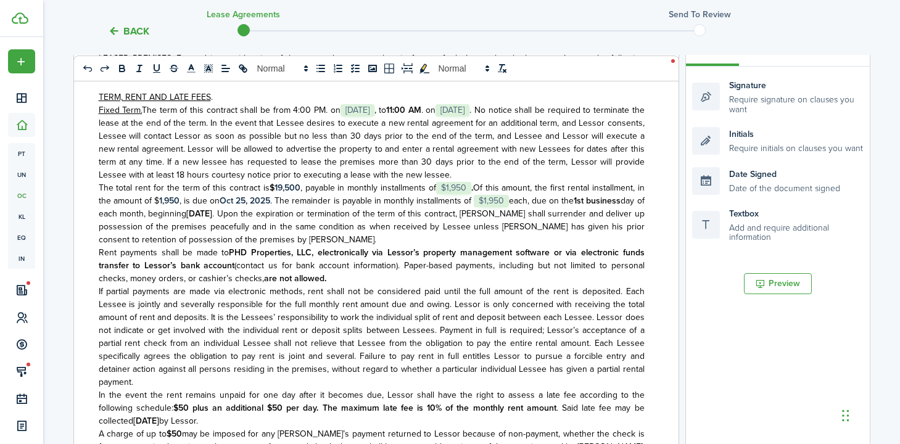
scroll to position [116, 0]
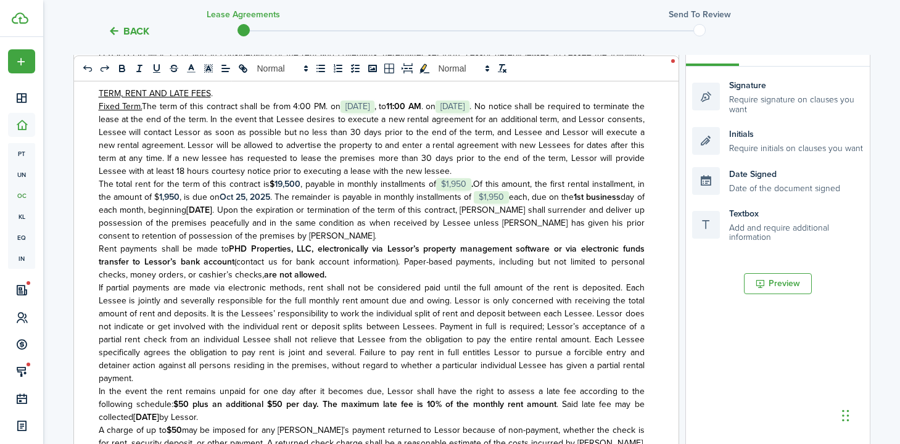
click at [212, 178] on span ". No notice shall be required to terminate the lease at the end of the term. In…" at bounding box center [372, 139] width 546 height 78
click at [522, 178] on p "Fixed Term. The term of this contract shall be from 4:00 PM. on ﻿ [DATE] ﻿ , to…" at bounding box center [372, 139] width 546 height 78
click at [418, 236] on span ". Upon the expiration or termination of the term of this contract, [PERSON_NAME…" at bounding box center [372, 223] width 546 height 39
click at [230, 178] on span ". No notice shall be required to terminate the lease at the end of the term. In…" at bounding box center [372, 139] width 546 height 78
click at [489, 178] on p "Fixed Term. The term of this contract shall be from 4:00 PM. on ﻿ [DATE] ﻿ , to…" at bounding box center [372, 139] width 546 height 78
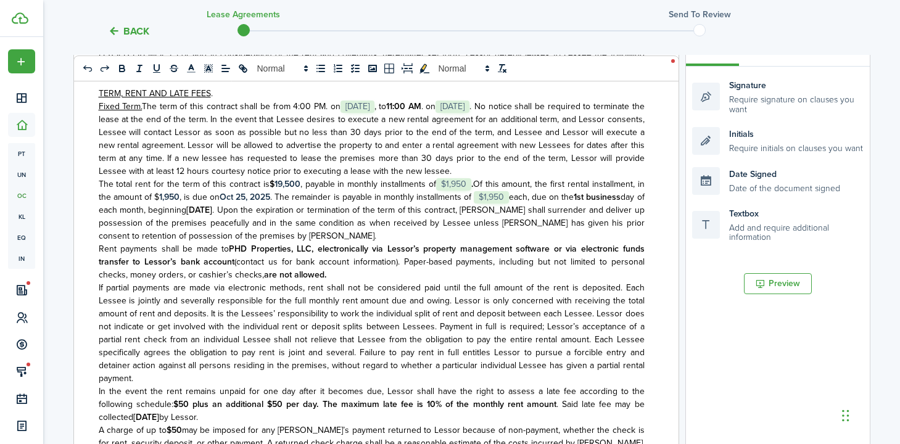
click at [270, 204] on strong "﻿[DATE]" at bounding box center [245, 197] width 51 height 13
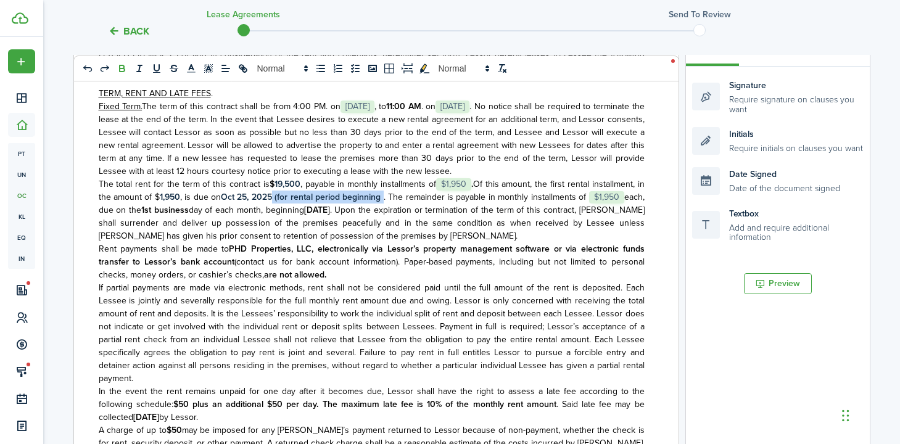
click at [274, 204] on strong "﻿[DATE] (for rental period beginning" at bounding box center [302, 197] width 163 height 13
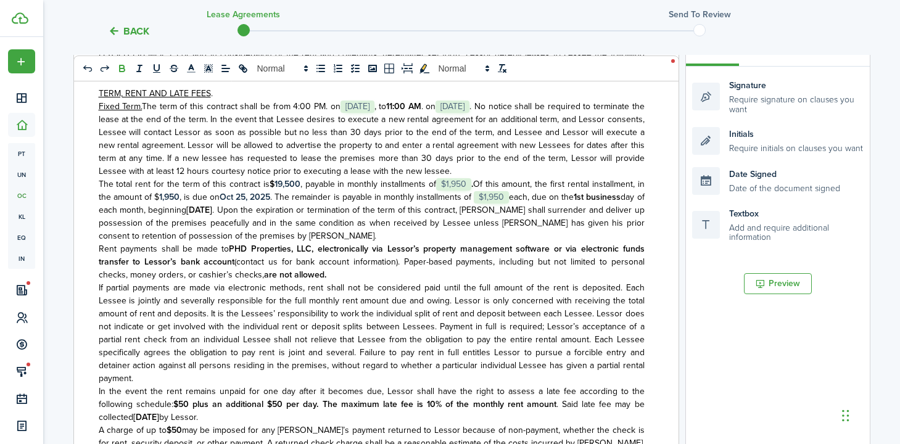
click at [371, 220] on span ". Upon the expiration or termination of the term of this contract, [PERSON_NAME…" at bounding box center [372, 223] width 546 height 39
click at [319, 311] on span "If partial payments are made via electronic methods, rent shall not be consider…" at bounding box center [372, 333] width 546 height 104
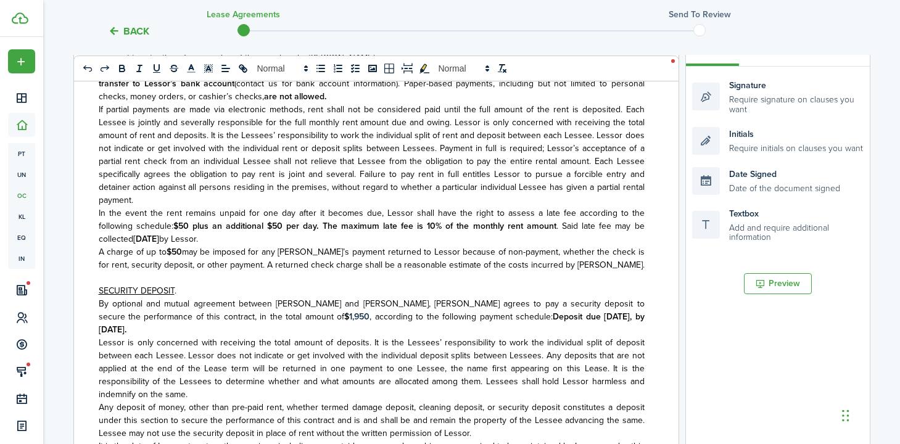
scroll to position [297, 0]
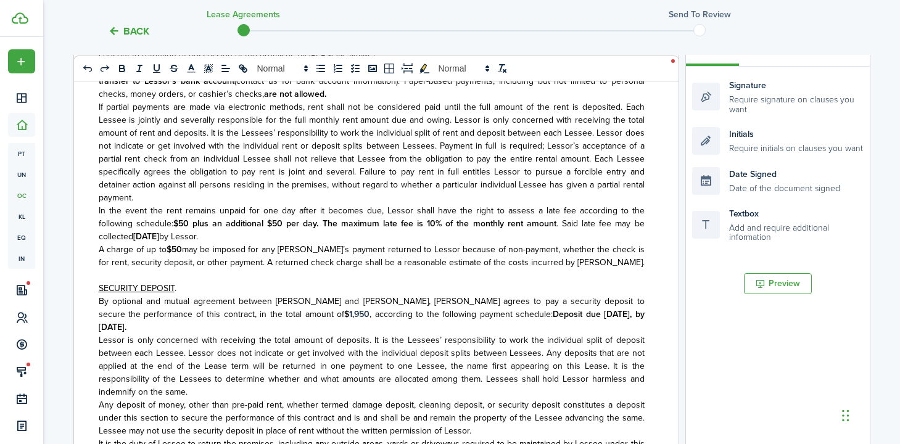
click at [267, 269] on span "may be imposed for any [PERSON_NAME]’s payment returned to Lessor because of no…" at bounding box center [372, 256] width 546 height 26
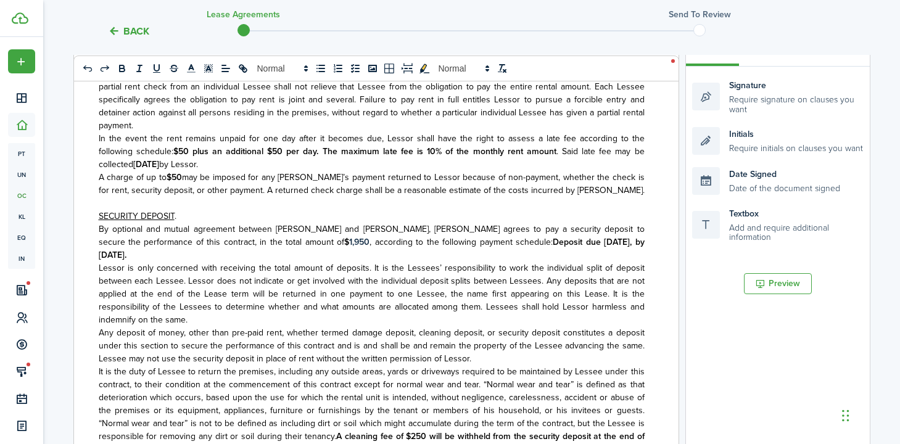
scroll to position [390, 0]
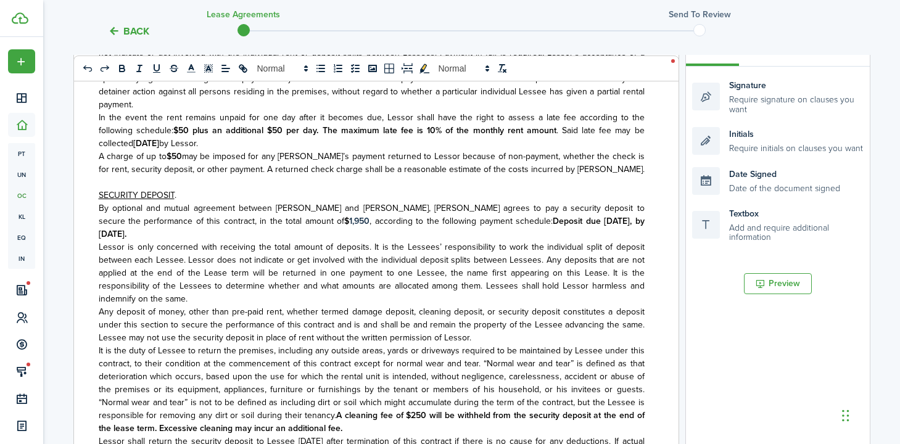
click at [293, 305] on span "Any deposit of money, other than pre-paid rent, whether termed damage deposit, …" at bounding box center [372, 324] width 546 height 39
click at [195, 290] on p "Lessor is only concerned with receiving the total amount of deposits. It is the…" at bounding box center [372, 273] width 546 height 65
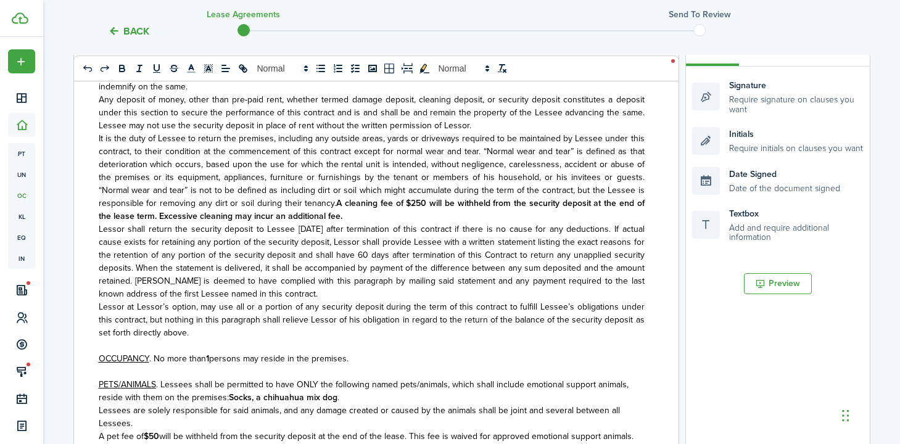
scroll to position [621, 0]
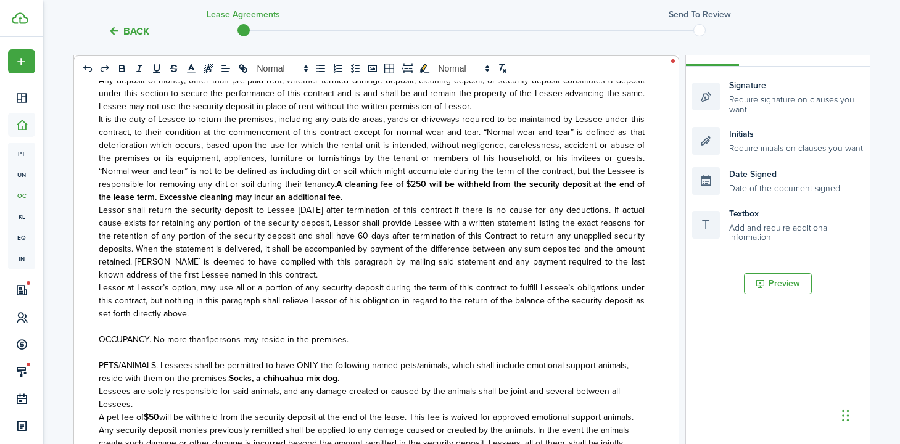
drag, startPoint x: 190, startPoint y: 188, endPoint x: 286, endPoint y: 183, distance: 96.4
click at [287, 182] on p "It is the duty of Lessee to return the premises, including any outside areas, y…" at bounding box center [372, 158] width 546 height 91
drag, startPoint x: 281, startPoint y: 189, endPoint x: 180, endPoint y: 189, distance: 101.8
click at [175, 189] on p "It is the duty of Lessee to return the premises, including any outside areas, y…" at bounding box center [372, 158] width 546 height 91
click at [267, 236] on span "Lessor shall return the security deposit to Lessee [DATE] after termination of …" at bounding box center [372, 243] width 546 height 78
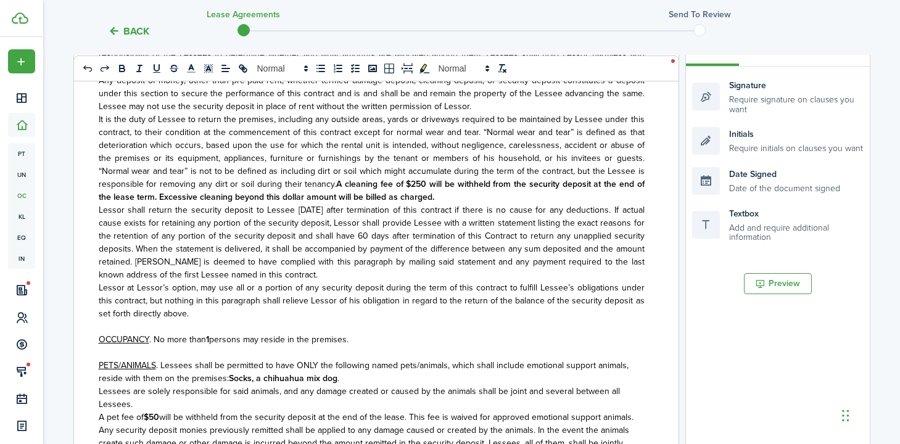
click at [281, 297] on span "Lessor at Lessor’s option, may use all or a portion of any security deposit dur…" at bounding box center [372, 300] width 546 height 39
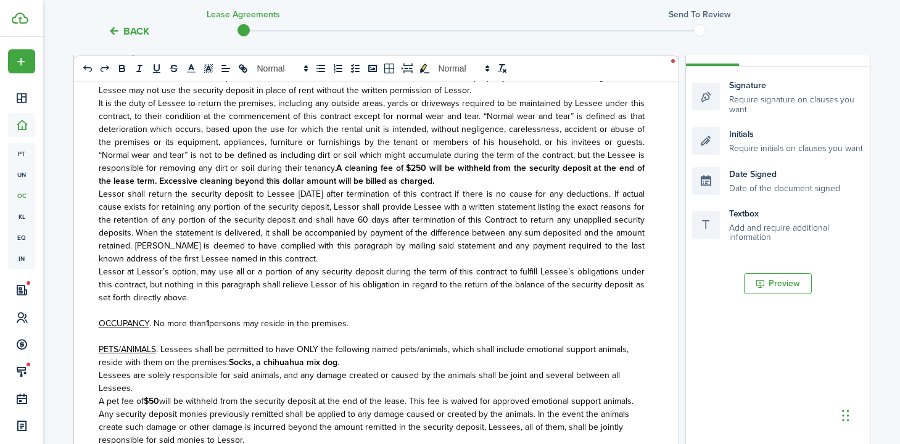
scroll to position [642, 0]
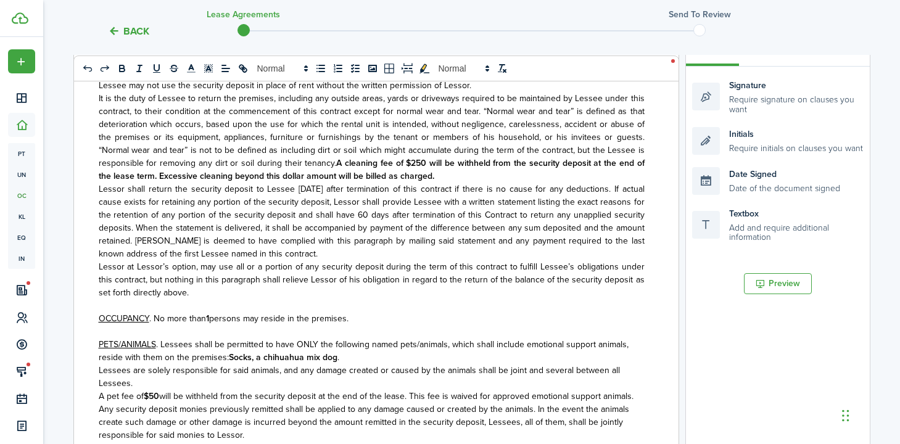
click at [420, 312] on p "OCCUPANCY . No more than 1 persons may reside in the premises." at bounding box center [372, 318] width 546 height 13
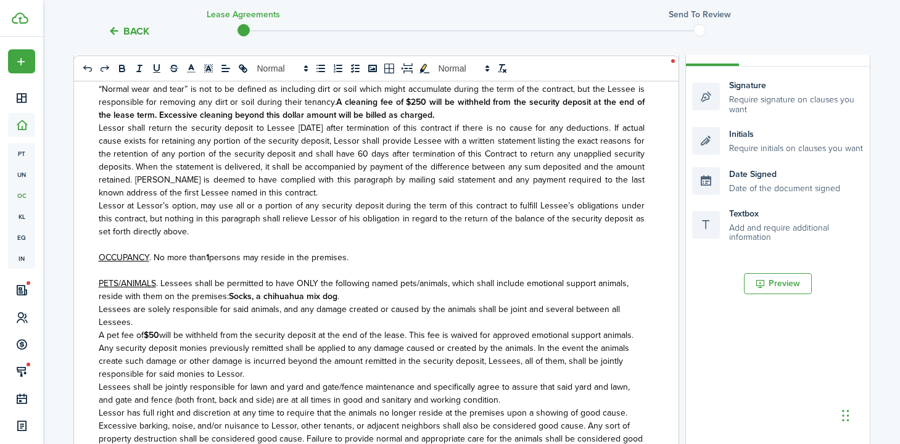
scroll to position [735, 0]
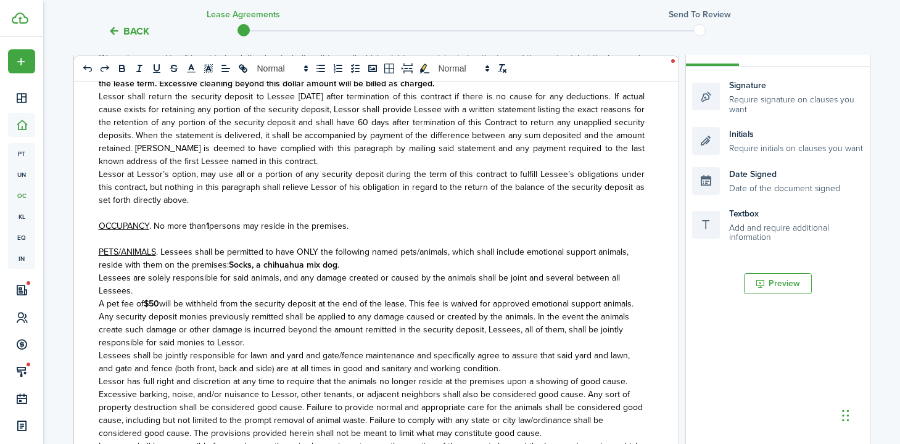
click at [397, 277] on p "Lessees are solely responsible for said animals, and any damage created or caus…" at bounding box center [372, 284] width 546 height 26
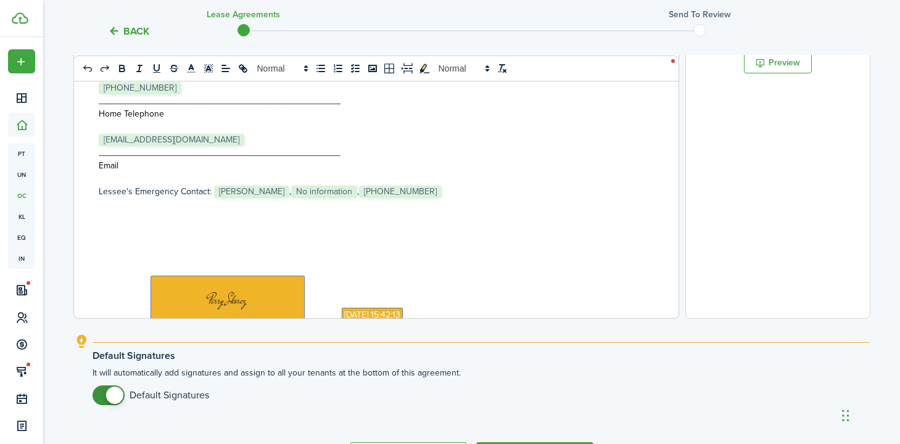
scroll to position [3656, 0]
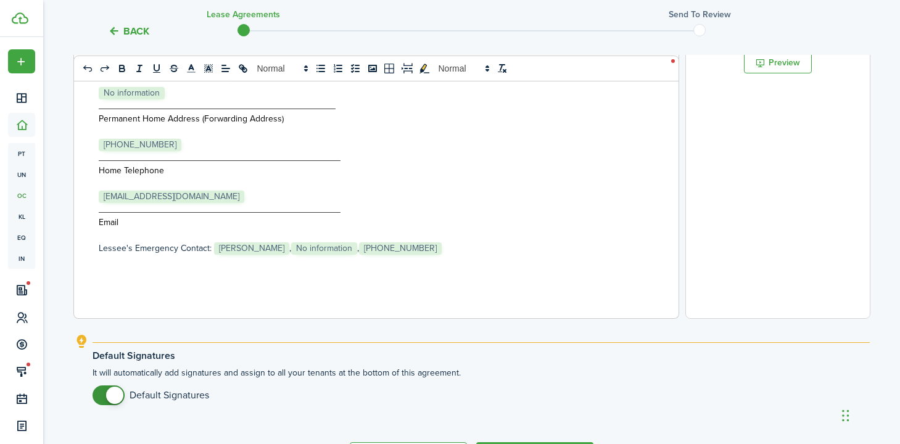
click at [446, 242] on p "[PERSON_NAME]'s Emergency Contact: ﻿ [PERSON_NAME] ﻿, ﻿ No information ﻿, ﻿ [PH…" at bounding box center [372, 248] width 546 height 13
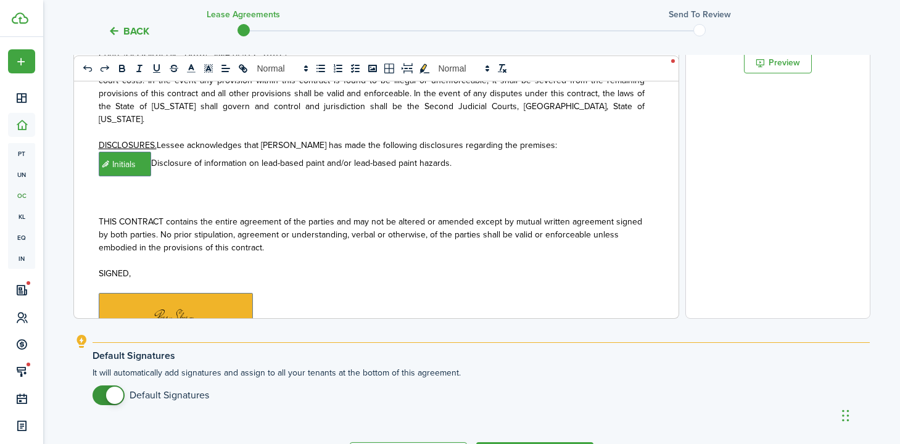
scroll to position [3083, 0]
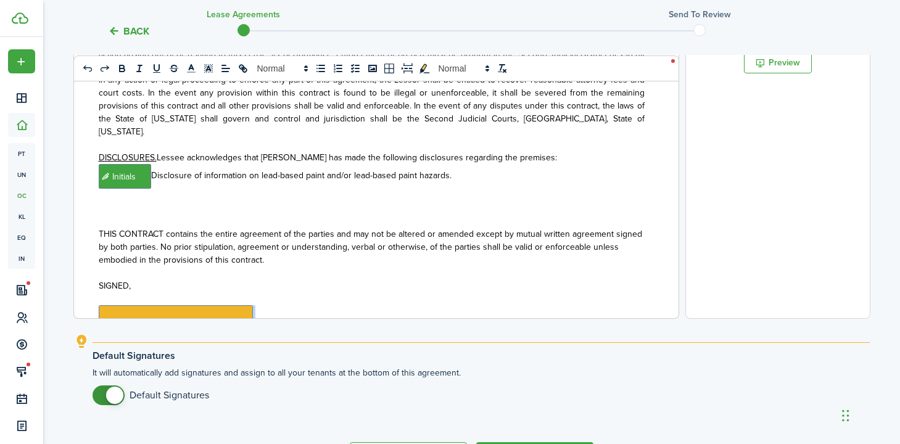
click at [92, 269] on div "LEASE-RENTAL AGREEMENT PARTIES . This contract for the rental of residential pr…" at bounding box center [371, 76] width 595 height 484
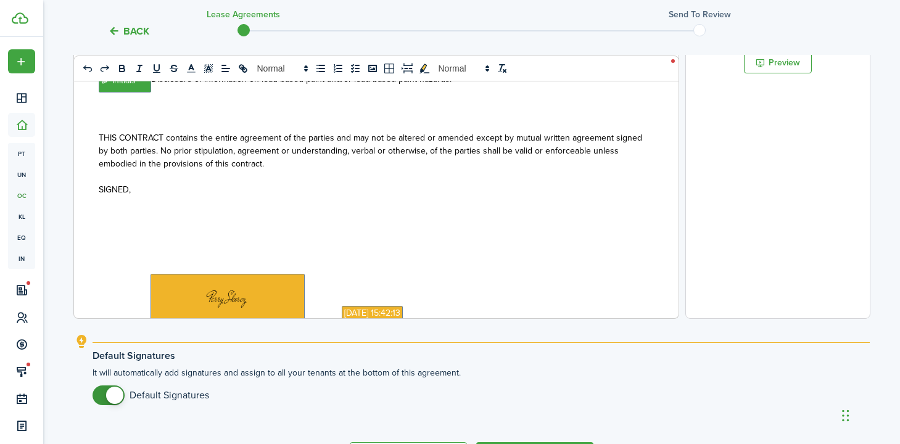
scroll to position [3162, 0]
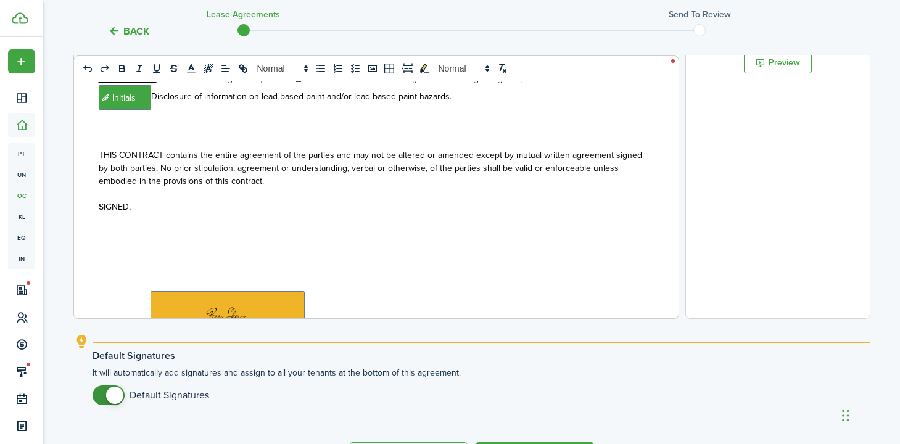
click at [180, 239] on p at bounding box center [372, 245] width 546 height 13
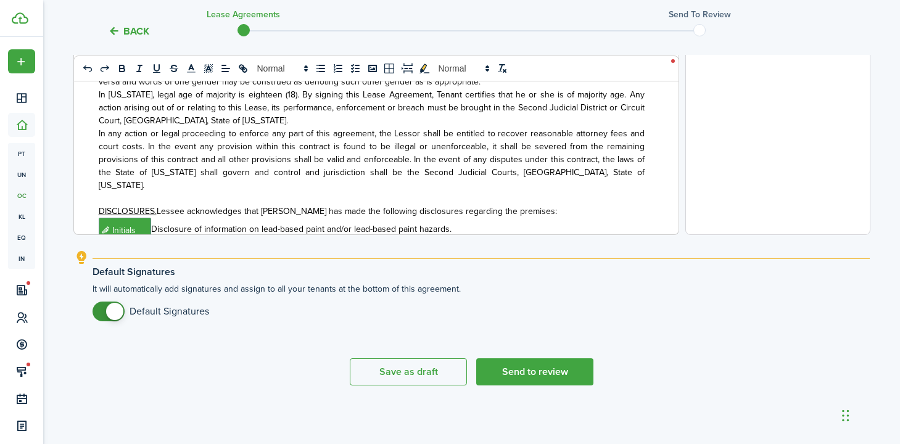
scroll to position [2938, 0]
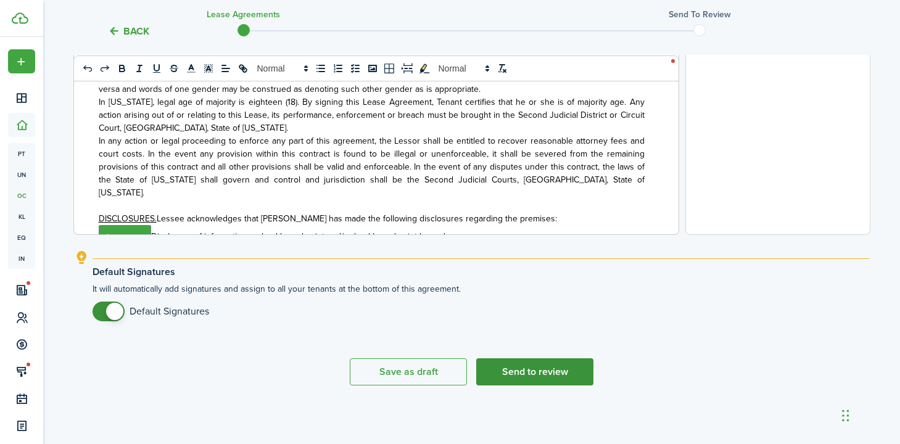
click at [511, 375] on button "Send to review" at bounding box center [534, 371] width 117 height 27
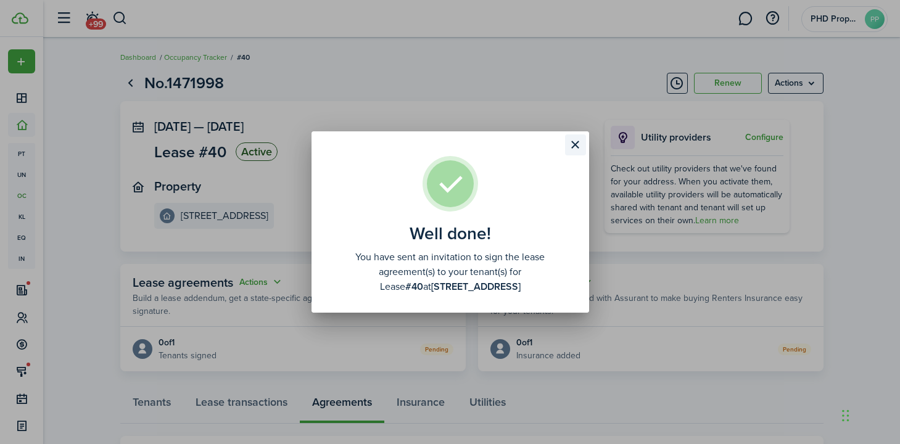
click at [577, 149] on button "Close modal" at bounding box center [575, 144] width 21 height 21
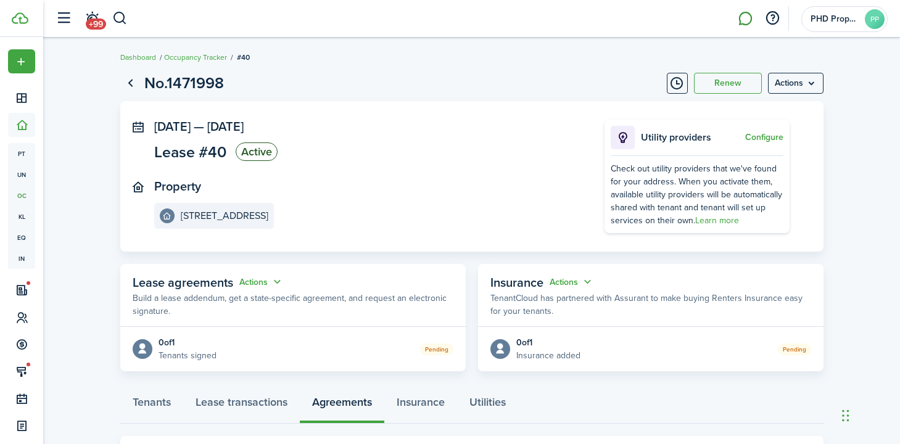
click at [750, 19] on link at bounding box center [745, 18] width 23 height 31
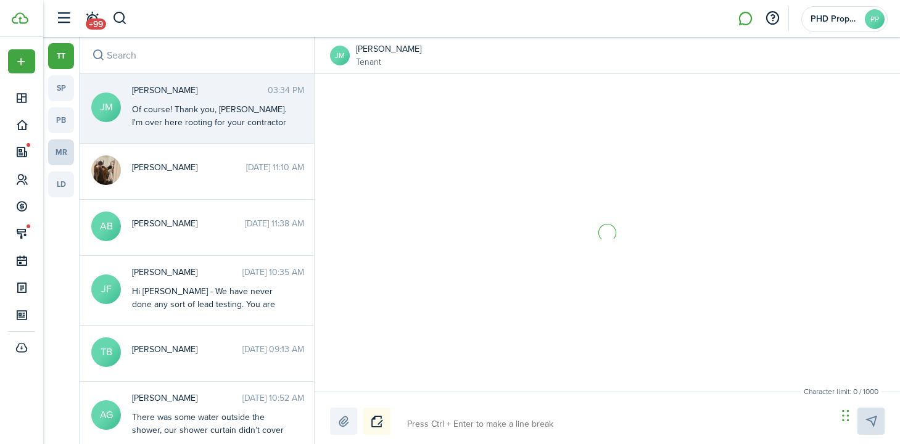
click at [64, 151] on link "mr" at bounding box center [61, 152] width 26 height 26
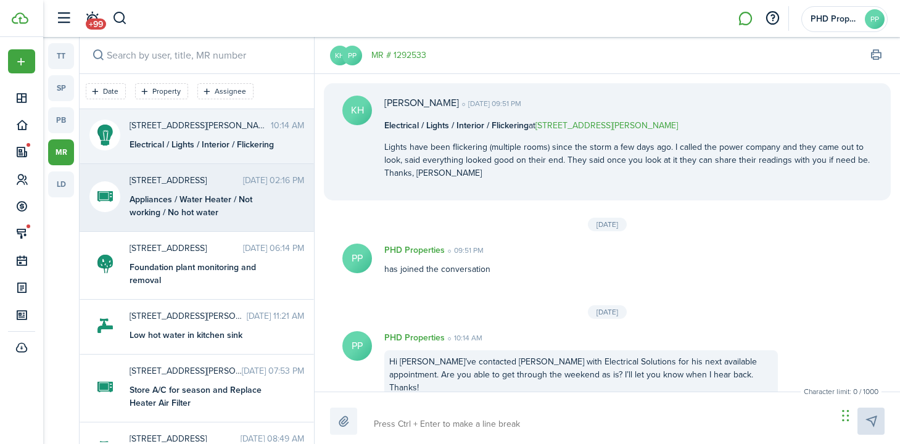
scroll to position [20, 0]
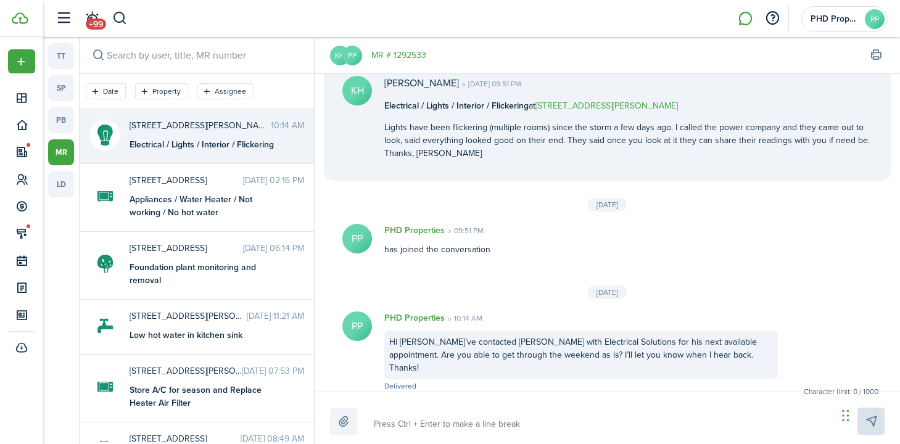
click at [528, 423] on textarea at bounding box center [601, 424] width 463 height 21
click at [403, 55] on link "MR # 1292533" at bounding box center [398, 55] width 55 height 13
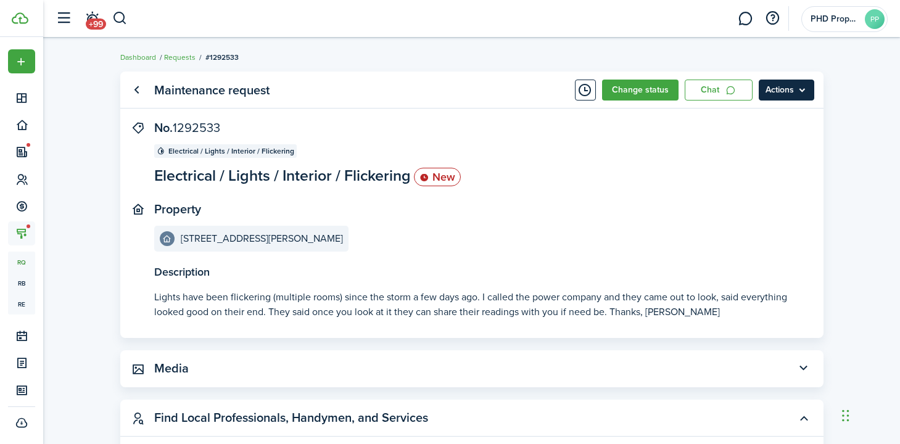
click at [777, 91] on menu-btn "Actions" at bounding box center [787, 90] width 56 height 21
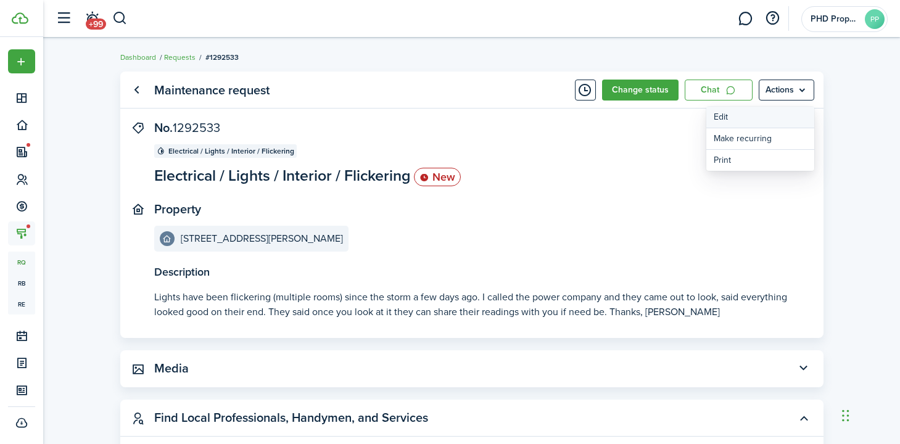
click at [753, 117] on link "Edit" at bounding box center [760, 117] width 108 height 21
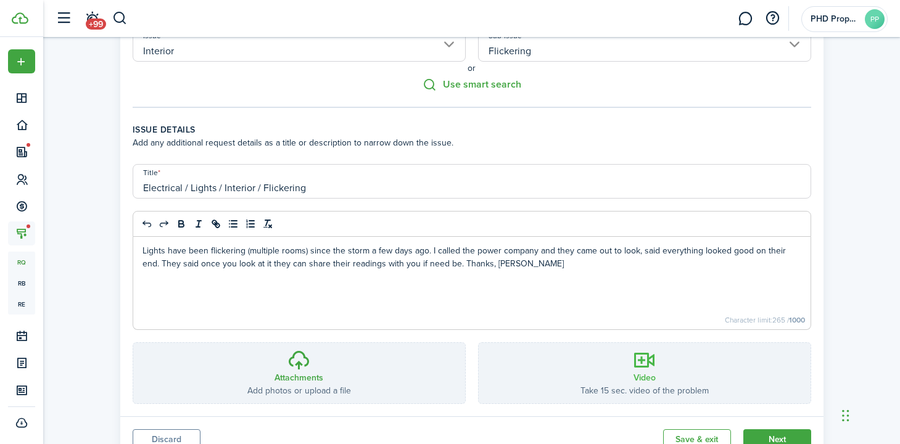
scroll to position [223, 0]
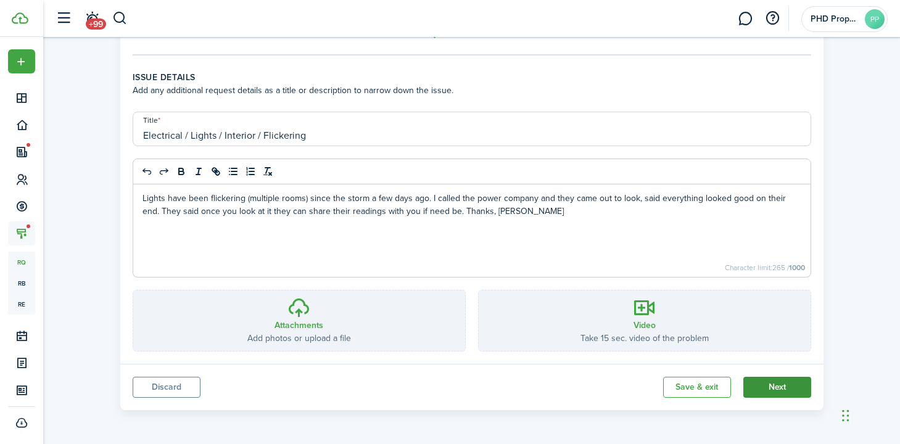
click at [787, 391] on button "Next" at bounding box center [777, 387] width 68 height 21
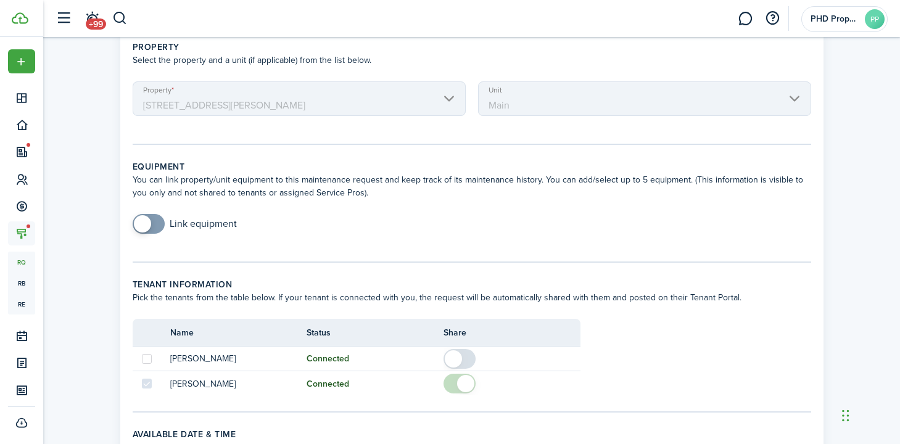
scroll to position [83, 0]
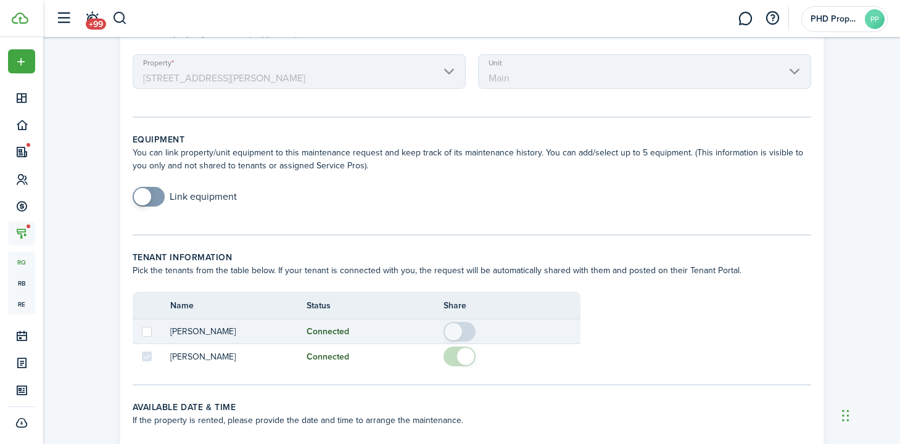
click at [147, 335] on label at bounding box center [147, 332] width 10 height 10
click at [142, 332] on input "checkbox" at bounding box center [141, 331] width 1 height 1
checkbox input "true"
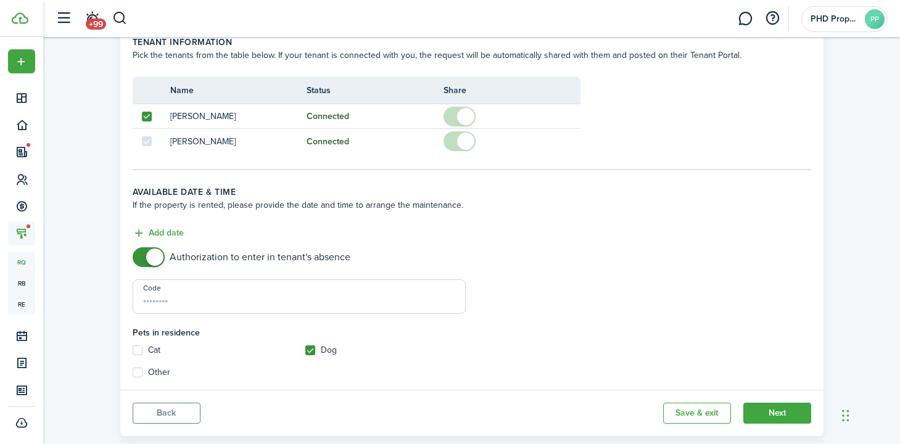
scroll to position [325, 0]
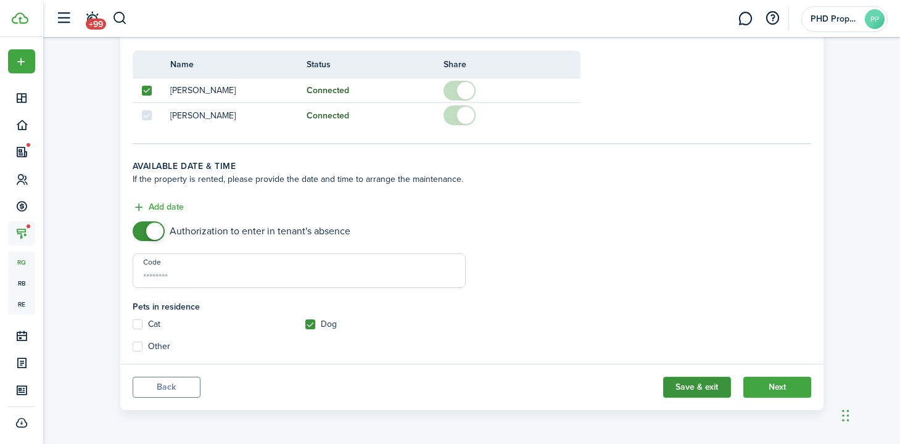
click at [708, 387] on button "Save & exit" at bounding box center [697, 387] width 68 height 21
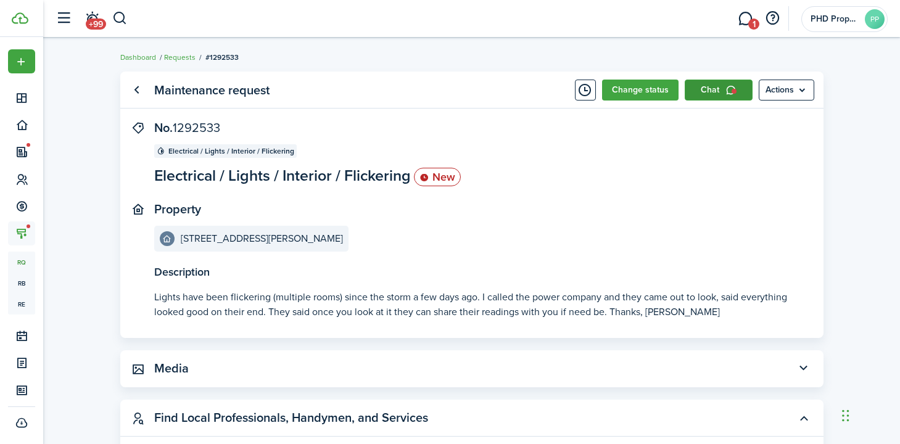
click at [709, 87] on link "Chat" at bounding box center [719, 90] width 68 height 21
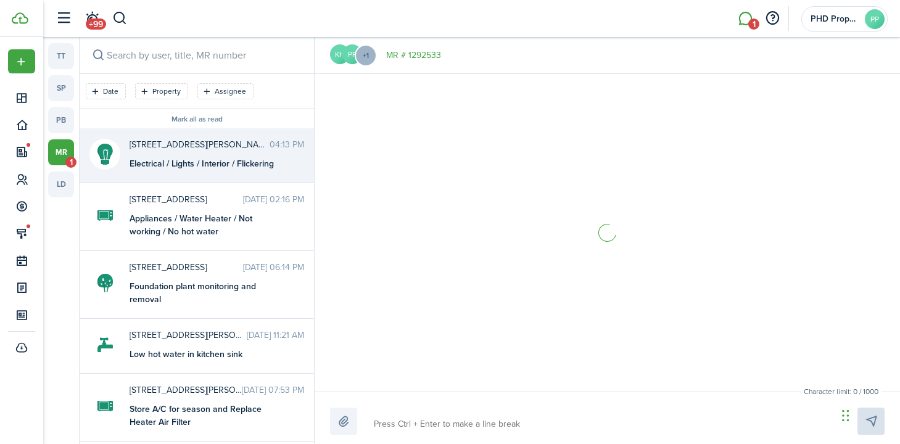
scroll to position [77, 0]
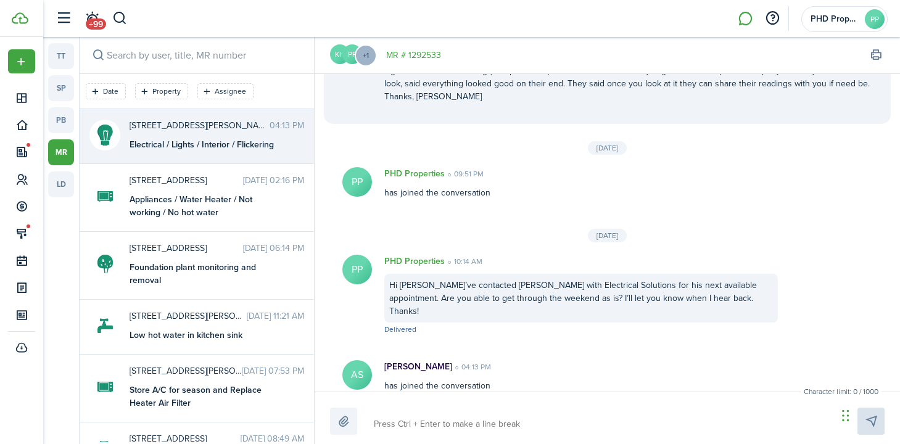
click at [443, 427] on textarea at bounding box center [601, 424] width 463 height 21
type textarea "H"
type textarea "Hi"
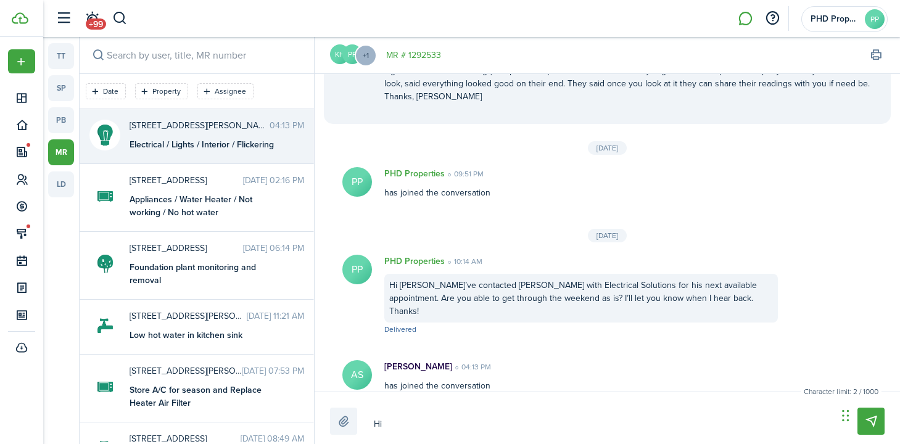
type textarea "Hi"
type textarea "Hi K"
type textarea "Hi [PERSON_NAME]"
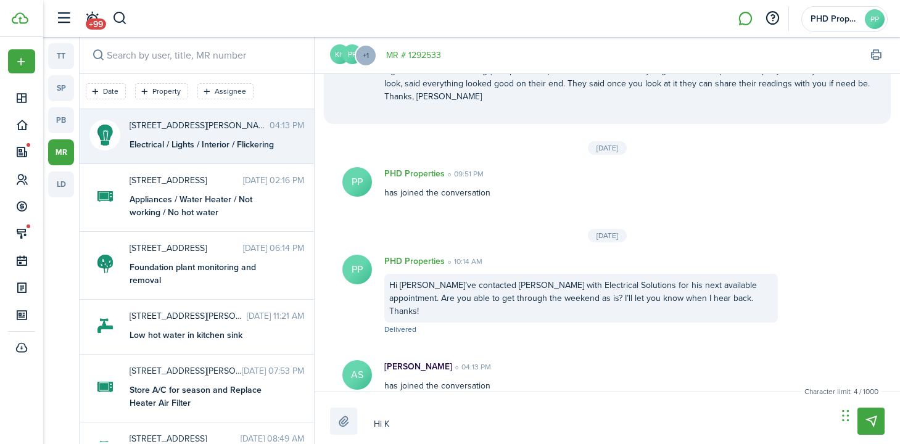
type textarea "Hi [PERSON_NAME]"
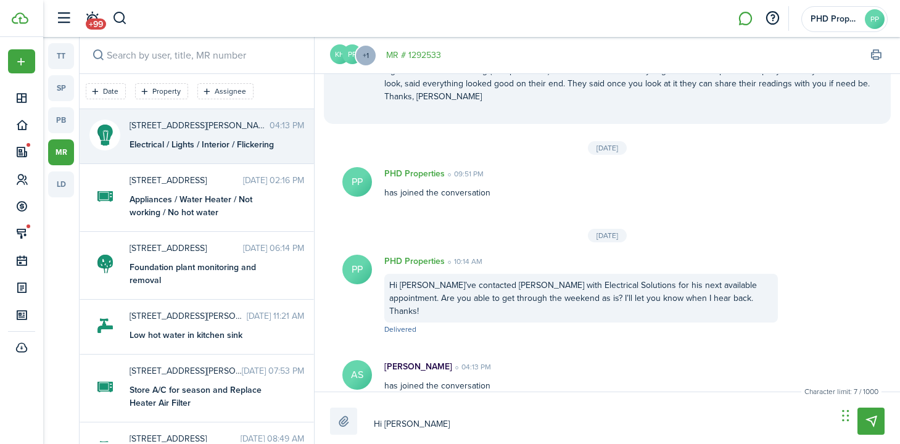
type textarea "Hi [PERSON_NAME]"
type textarea "Hi [PERSON_NAME] an"
type textarea "Hi [PERSON_NAME] and"
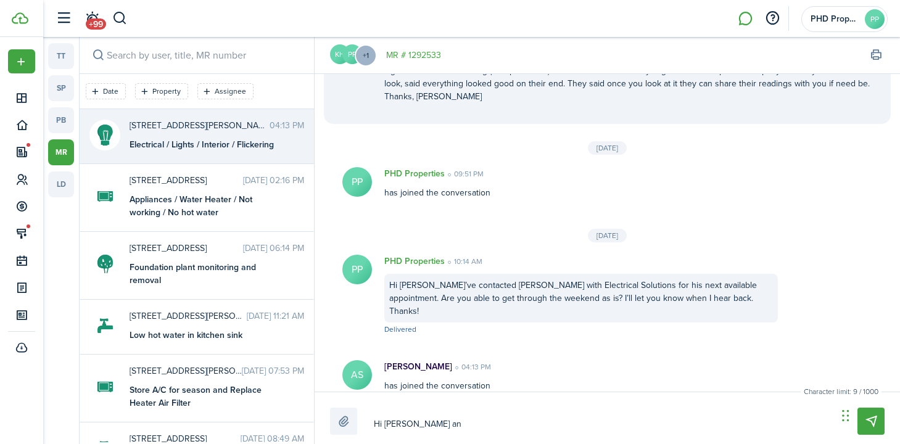
type textarea "Hi [PERSON_NAME] and"
type textarea "Hi [PERSON_NAME] and A"
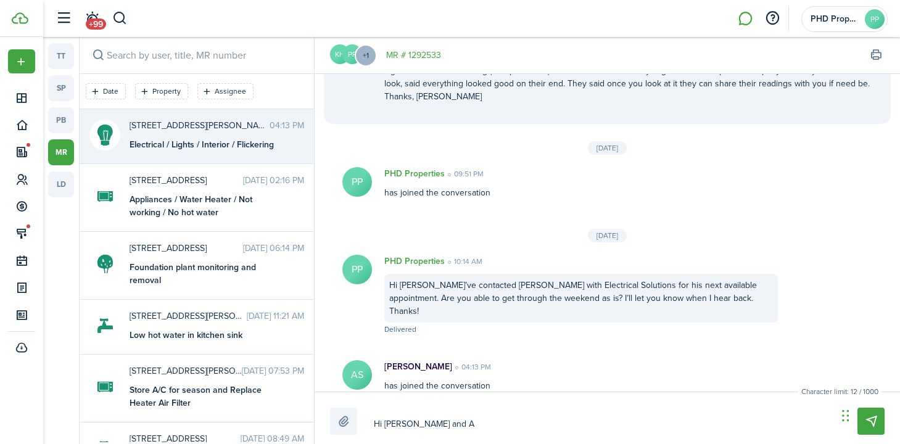
type textarea "Hi [PERSON_NAME] and Am"
type textarea "Hi [PERSON_NAME] and [PERSON_NAME]"
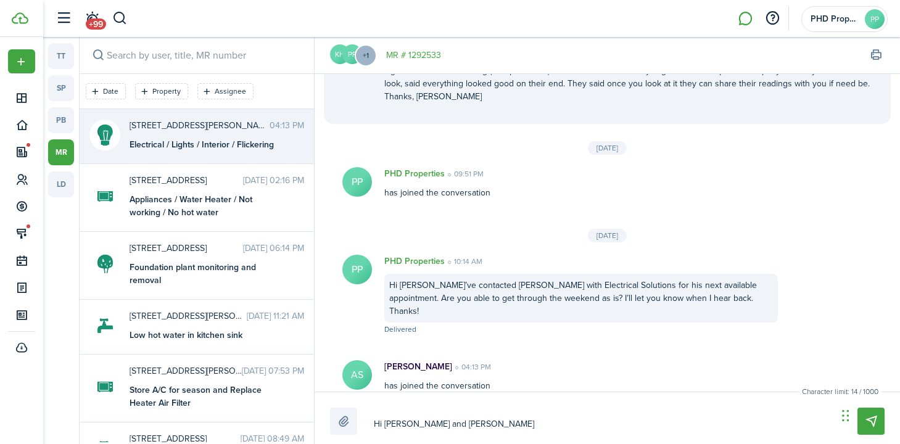
type textarea "Hi [PERSON_NAME] and [PERSON_NAME]"
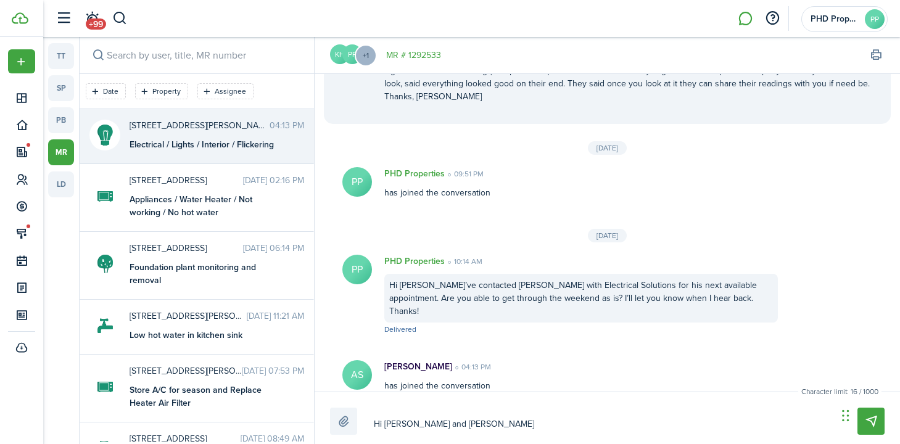
type textarea "Hi [PERSON_NAME] and [PERSON_NAME]"
type textarea "Hi [PERSON_NAME] and [PERSON_NAME] -"
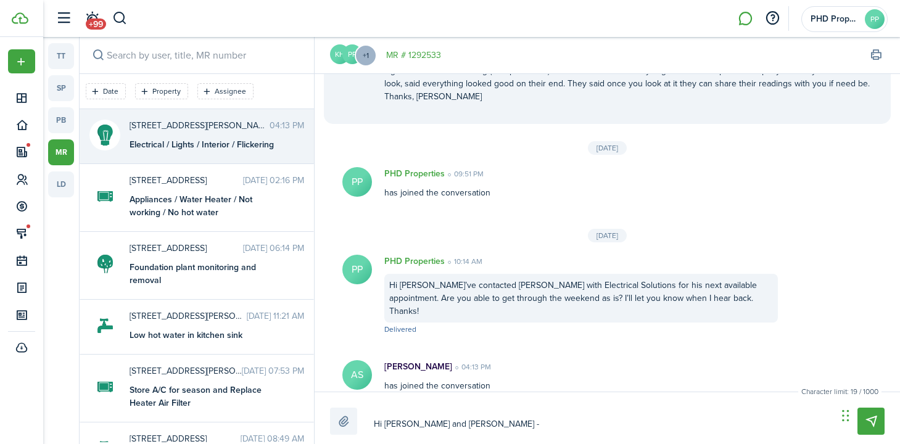
type textarea "Hi [PERSON_NAME] and [PERSON_NAME] -"
type textarea "Hi [PERSON_NAME] and [PERSON_NAME]"
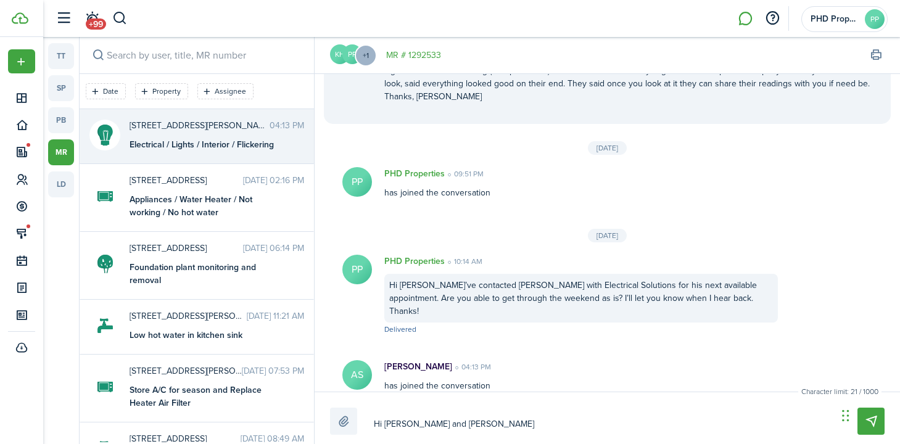
type textarea "Hi [PERSON_NAME] and [PERSON_NAME]"
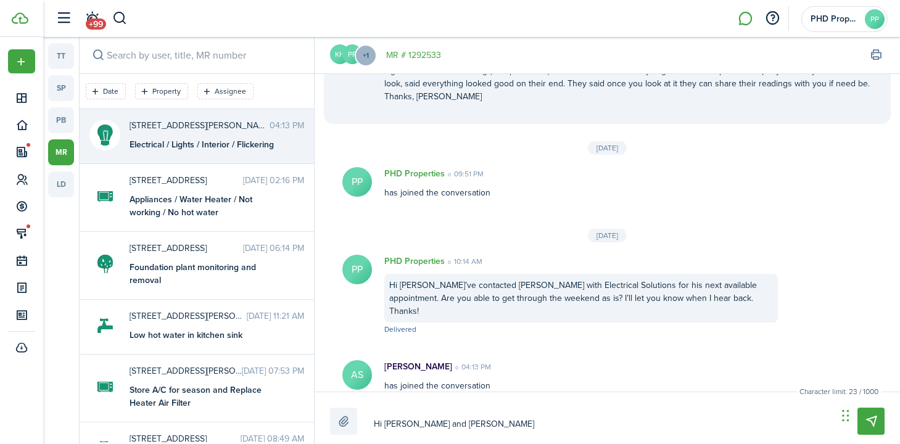
type textarea "Hi [PERSON_NAME] and [PERSON_NAME]"
type textarea "Hi [PERSON_NAME] and [PERSON_NAME] ca"
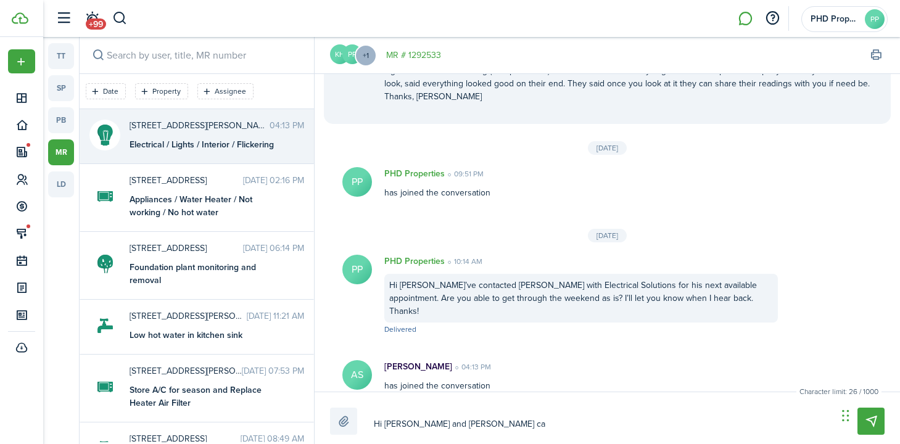
type textarea "Hi [PERSON_NAME] and [PERSON_NAME] can"
type textarea "Hi [PERSON_NAME] and [PERSON_NAME] can v"
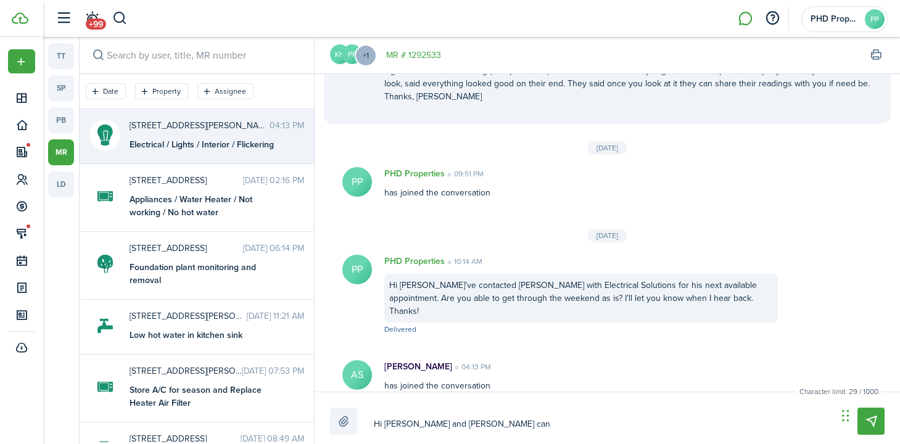
type textarea "Hi [PERSON_NAME] and [PERSON_NAME] can v"
type textarea "Hi [PERSON_NAME] and [PERSON_NAME] can vi"
type textarea "Hi [PERSON_NAME] and [PERSON_NAME] can vis"
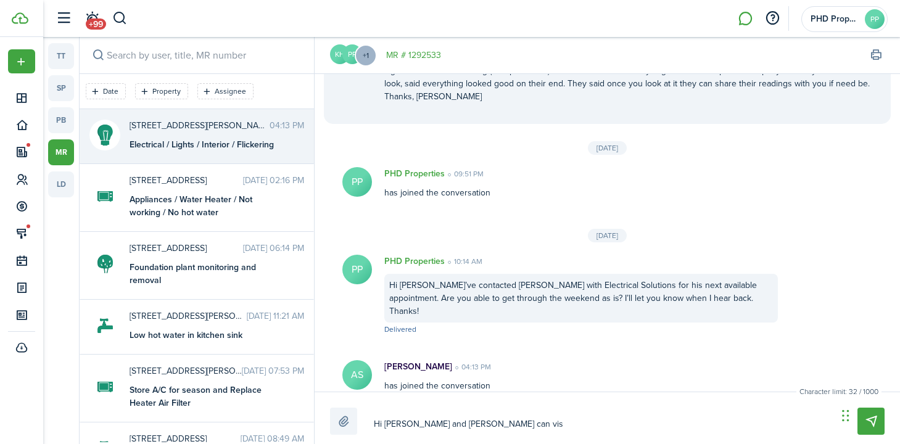
type textarea "Hi [PERSON_NAME] and [PERSON_NAME] can visi"
type textarea "Hi [PERSON_NAME] and [PERSON_NAME] can visit"
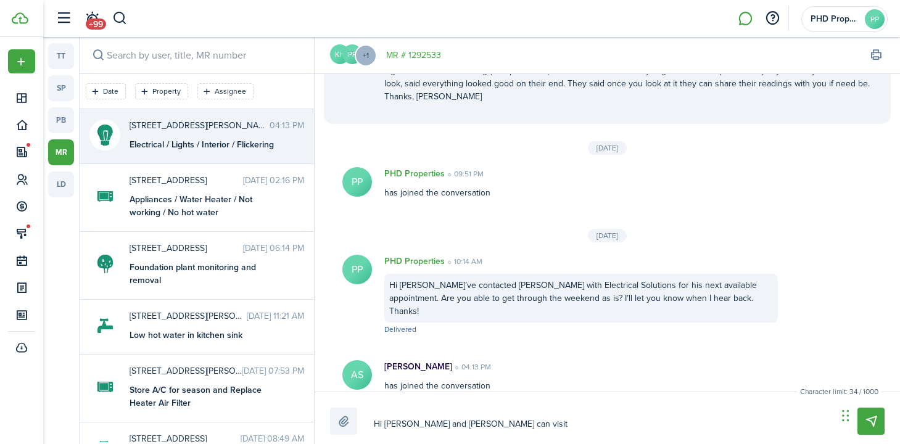
type textarea "Hi [PERSON_NAME] and [PERSON_NAME] can visit"
type textarea "Hi [PERSON_NAME] and [PERSON_NAME] can visit a"
type textarea "Hi [PERSON_NAME] and [PERSON_NAME] can visit at"
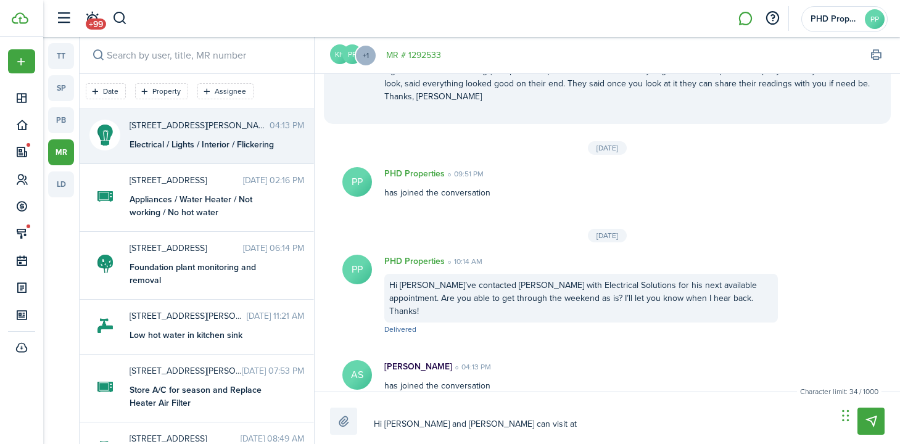
type textarea "Hi [PERSON_NAME] and [PERSON_NAME] can visit at"
type textarea "Hi [PERSON_NAME] and [PERSON_NAME] can visit at 1"
type textarea "Hi [PERSON_NAME] and [PERSON_NAME] can visit at 10"
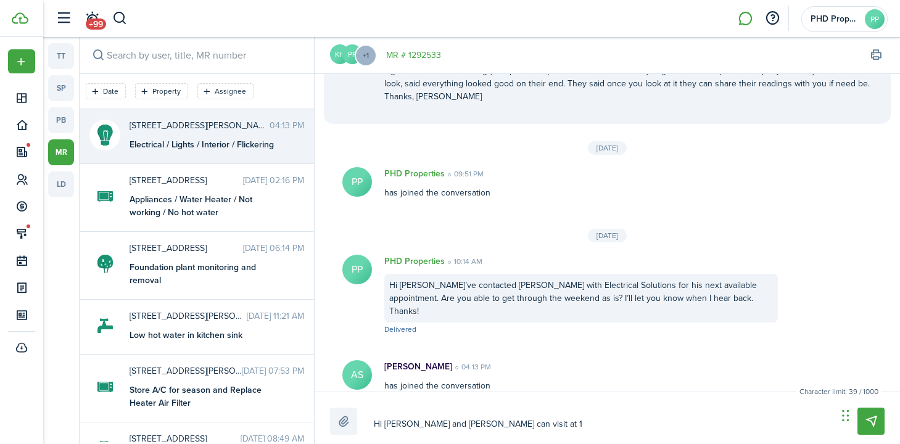
type textarea "Hi [PERSON_NAME] and [PERSON_NAME] can visit at 10"
type textarea "Hi [PERSON_NAME] and [PERSON_NAME] can visit at 10:"
type textarea "Hi [PERSON_NAME] and [PERSON_NAME] can visit at 10:0"
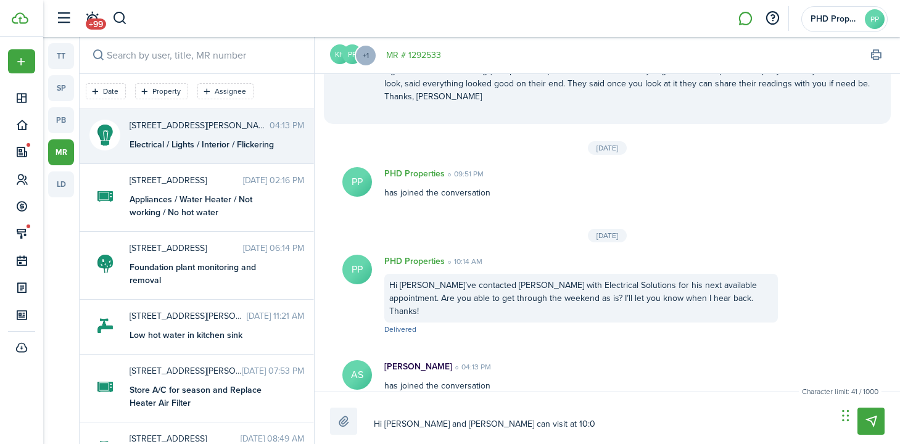
type textarea "Hi [PERSON_NAME] and [PERSON_NAME] can visit at 10:00"
type textarea "Hi [PERSON_NAME] and [PERSON_NAME] can visit at 10:00 A"
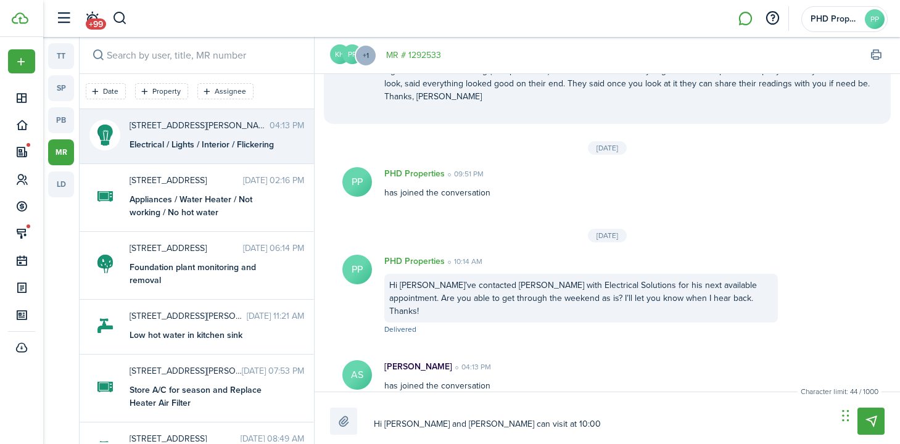
type textarea "Hi [PERSON_NAME] and [PERSON_NAME] can visit at 10:00 A"
type textarea "Hi [PERSON_NAME] and [PERSON_NAME] can visit at 10:00 AM"
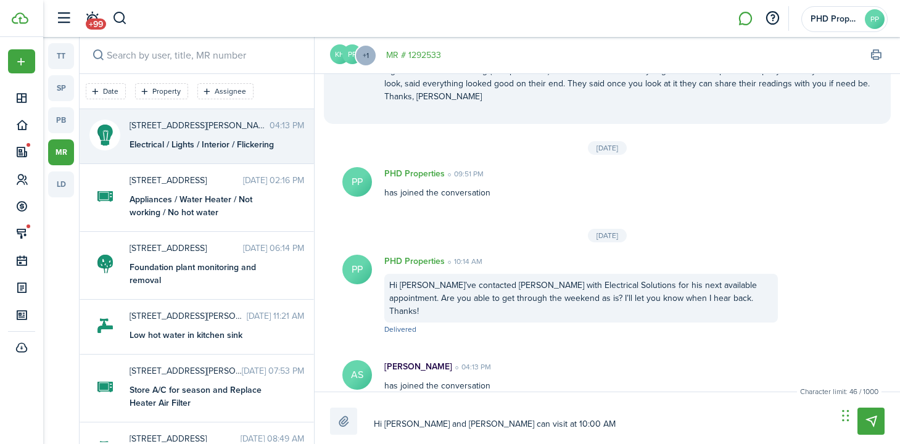
type textarea "Hi [PERSON_NAME] and [PERSON_NAME] can visit at 10:00 AM o"
type textarea "Hi [PERSON_NAME] and [PERSON_NAME] can visit at 10:00 AM on"
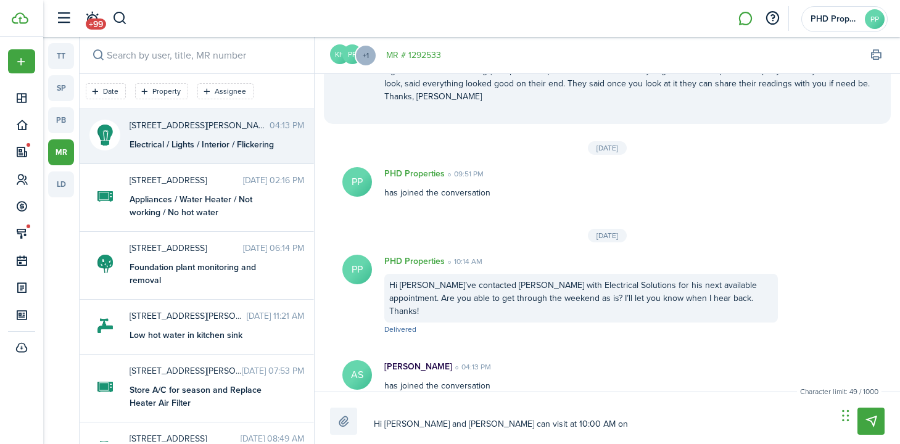
type textarea "Hi [PERSON_NAME] and [PERSON_NAME] can visit at 10:00 AM on"
type textarea "Hi [PERSON_NAME] and [PERSON_NAME] can visit at 10:00 AM on M"
type textarea "Hi [PERSON_NAME] and [PERSON_NAME] can visit at 10:00 AM on Mo"
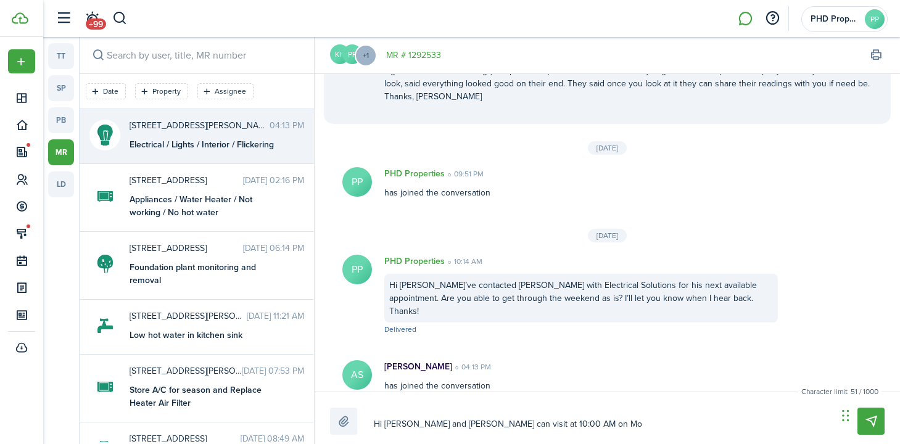
type textarea "Hi [PERSON_NAME] and [PERSON_NAME] can visit at 10:00 AM [DATE][GEOGRAPHIC_DATA]"
type textarea "Hi [PERSON_NAME] and [PERSON_NAME] can visit at 10:00 AM on [GEOGRAPHIC_DATA]"
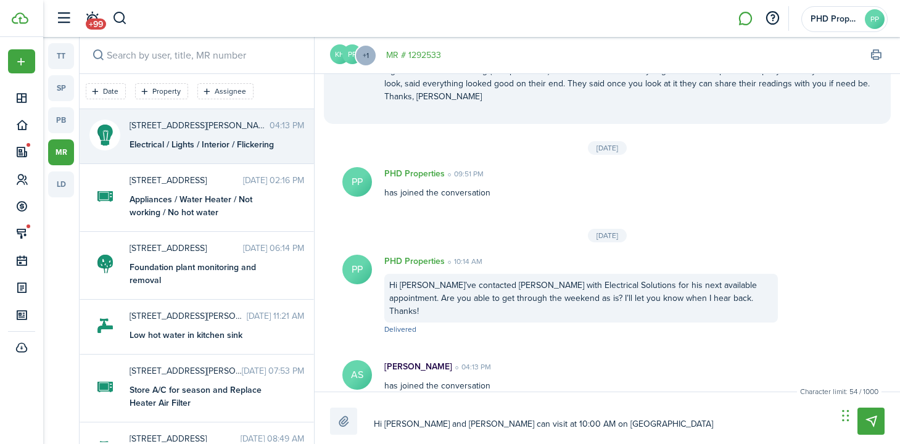
type textarea "Hi [PERSON_NAME] and [PERSON_NAME] can visit at 10:00 AM on [GEOGRAPHIC_DATA]"
type textarea "Hi [PERSON_NAME] and [PERSON_NAME] can visit at 10:00 AM [DATE]"
type textarea "Hi [PERSON_NAME] and [PERSON_NAME] can visit at 10:00 AM [DATE]."
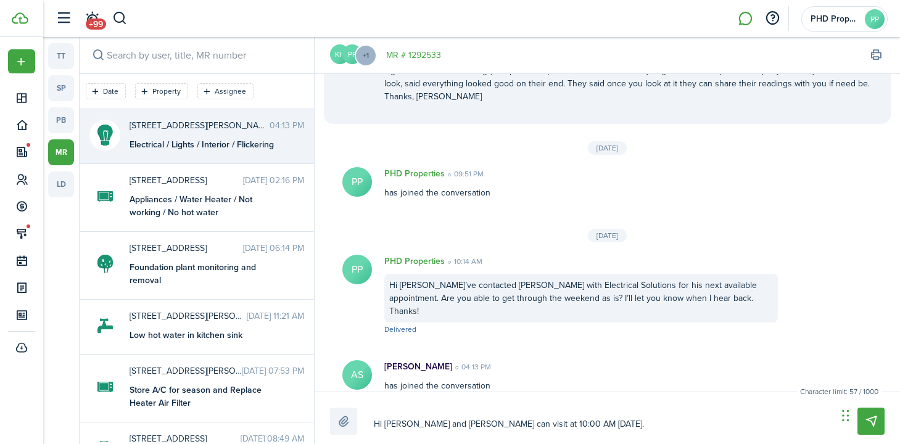
type textarea "Hi [PERSON_NAME] and [PERSON_NAME] can visit at 10:00 AM [DATE]."
type textarea "Hi [PERSON_NAME] and [PERSON_NAME] can visit at 10:00 AM [DATE]. W"
type textarea "Hi [PERSON_NAME] and [PERSON_NAME] can visit at 10:00 AM [DATE]. Wi"
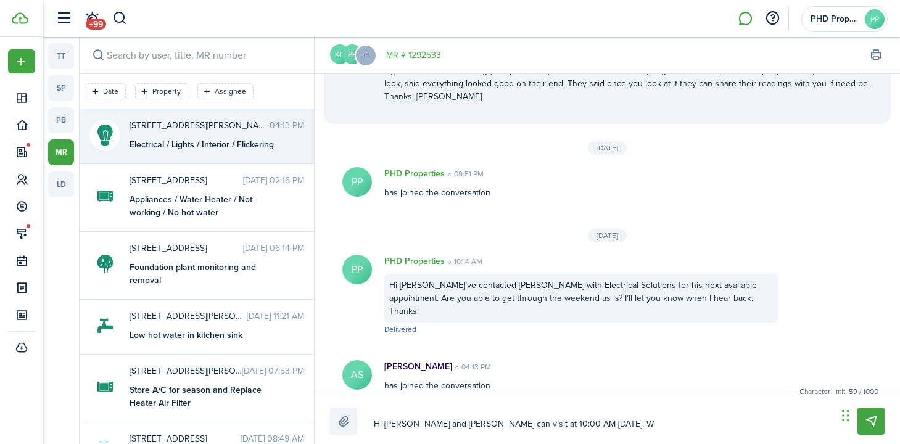
type textarea "Hi [PERSON_NAME] and [PERSON_NAME] can visit at 10:00 AM [DATE]. Wi"
type textarea "Hi [PERSON_NAME] and [PERSON_NAME] can visit at 10:00 AM [DATE]. Wil"
type textarea "Hi [PERSON_NAME] and [PERSON_NAME] can visit at 10:00 AM [DATE]. Will"
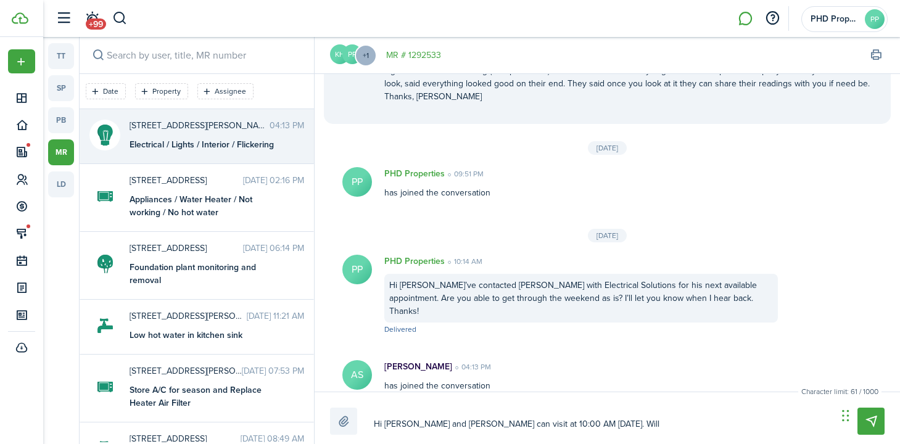
type textarea "Hi [PERSON_NAME] and [PERSON_NAME] can visit at 10:00 AM [DATE]. Will"
type textarea "Hi [PERSON_NAME] and [PERSON_NAME] can visit at 10:00 AM [DATE]. Will t"
type textarea "Hi [PERSON_NAME] and [PERSON_NAME] can visit at 10:00 AM [DATE]. Will th"
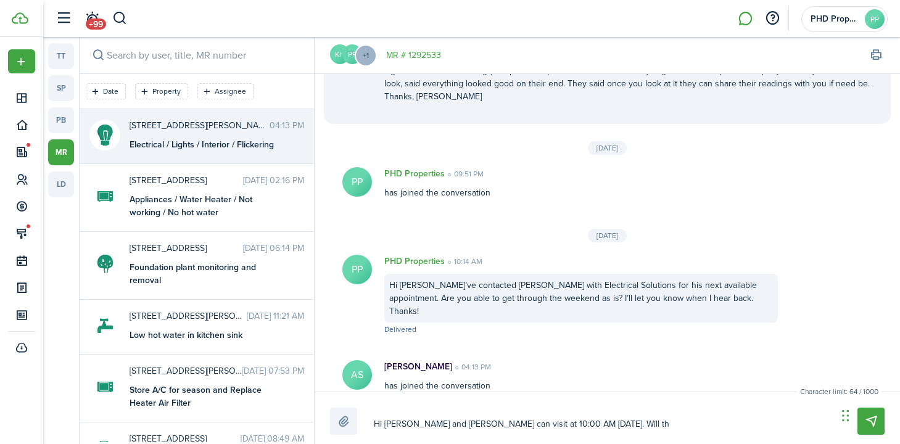
type textarea "Hi [PERSON_NAME] and [PERSON_NAME] can visit at 10:00 AM [DATE]. Will th"
type textarea "Hi [PERSON_NAME] and [PERSON_NAME] can visit at 10:00 AM [DATE]. Will tha"
type textarea "Hi [PERSON_NAME] and [PERSON_NAME] can visit at 10:00 AM [DATE]. Will that"
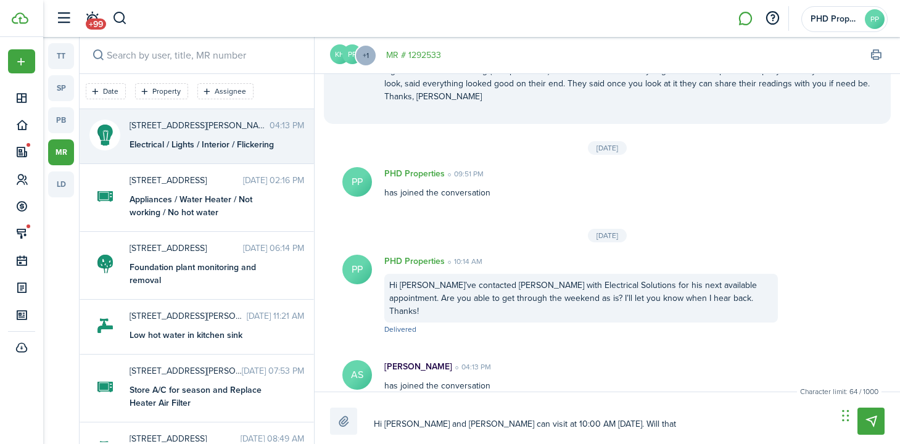
type textarea "Hi [PERSON_NAME] and [PERSON_NAME] can visit at 10:00 AM [DATE]. Will that"
type textarea "Hi [PERSON_NAME] and [PERSON_NAME] can visit at 10:00 AM [DATE]. Will that w"
type textarea "Hi [PERSON_NAME] and [PERSON_NAME] can visit at 10:00 AM [DATE]. Will that wo"
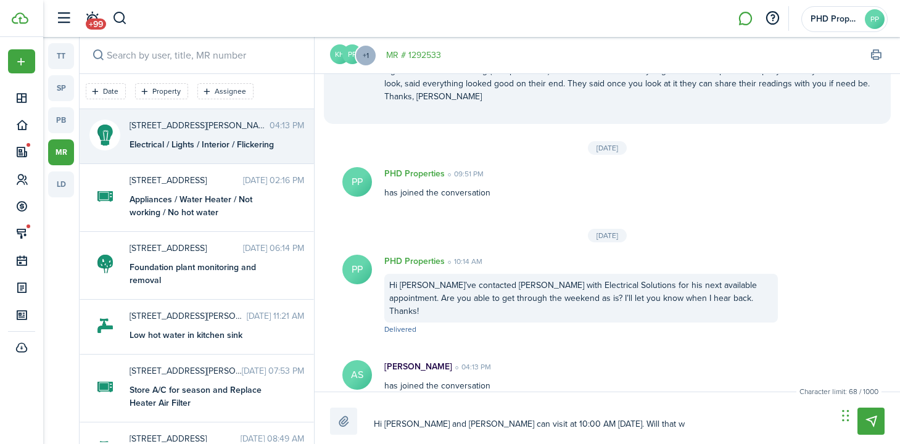
type textarea "Hi [PERSON_NAME] and [PERSON_NAME] can visit at 10:00 AM [DATE]. Will that wo"
type textarea "Hi [PERSON_NAME] and [PERSON_NAME] can visit at 10:00 AM [DATE]. Will that wor"
type textarea "Hi [PERSON_NAME] and [PERSON_NAME] can visit at 10:00 AM [DATE]. Will that work"
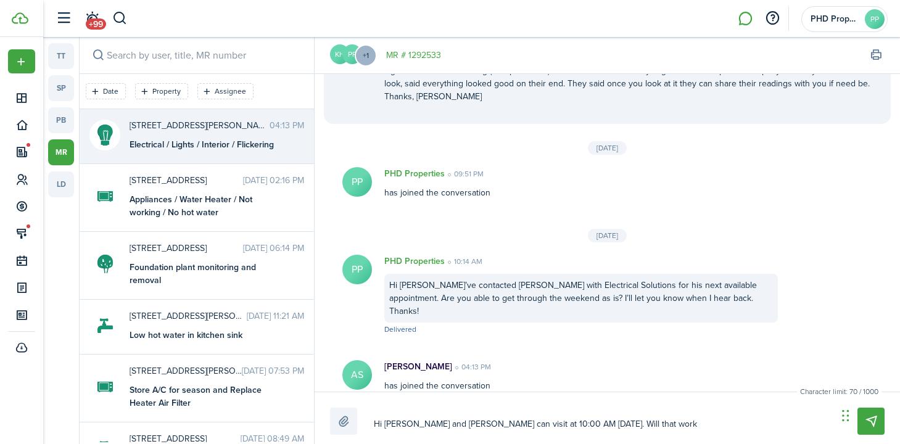
type textarea "Hi [PERSON_NAME] and [PERSON_NAME] can visit at 10:00 AM [DATE]. Will that work"
type textarea "Hi [PERSON_NAME] and [PERSON_NAME] can visit at 10:00 AM [DATE]. Will that work…"
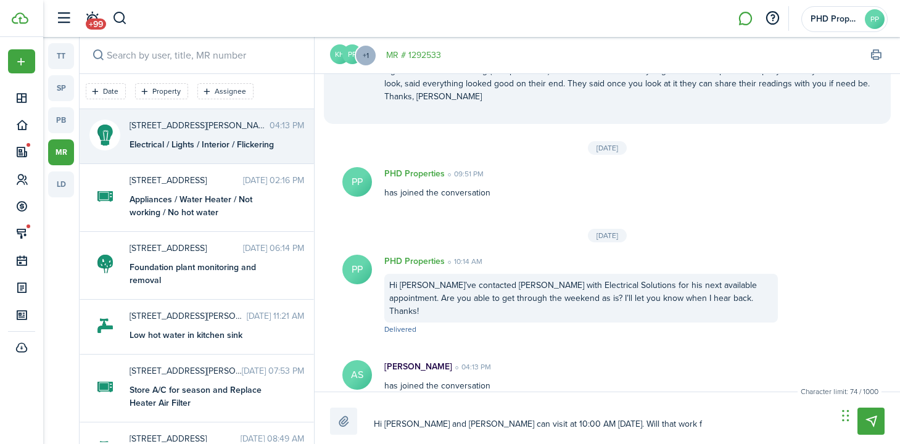
type textarea "Hi [PERSON_NAME] and [PERSON_NAME] can visit at 10:00 AM [DATE]. Will that work…"
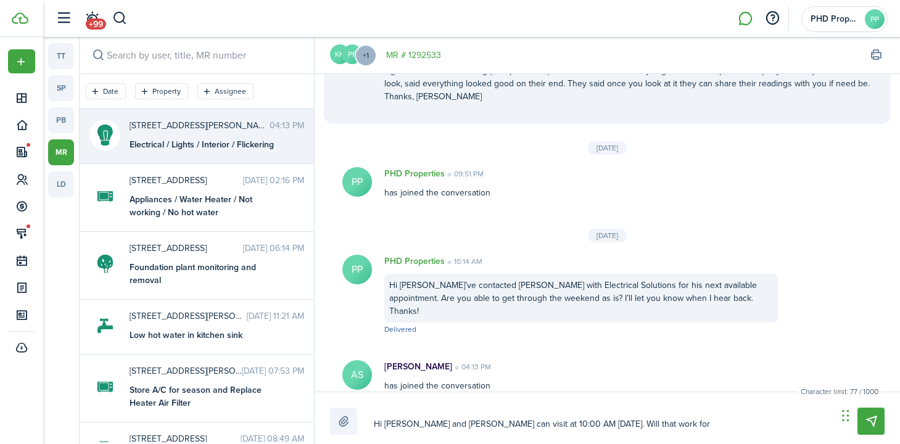
type textarea "Hi [PERSON_NAME] and [PERSON_NAME] can visit at 10:00 AM [DATE]. Will that work…"
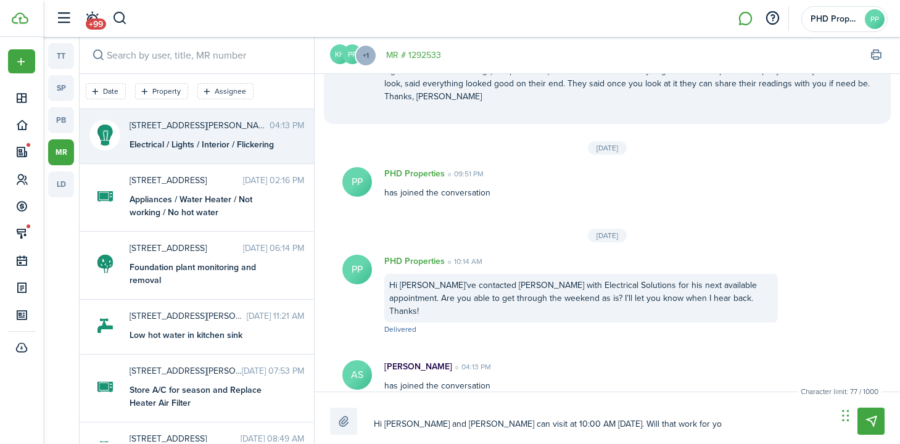
type textarea "Hi [PERSON_NAME] and [PERSON_NAME] can visit at 10:00 AM [DATE]. Will that work…"
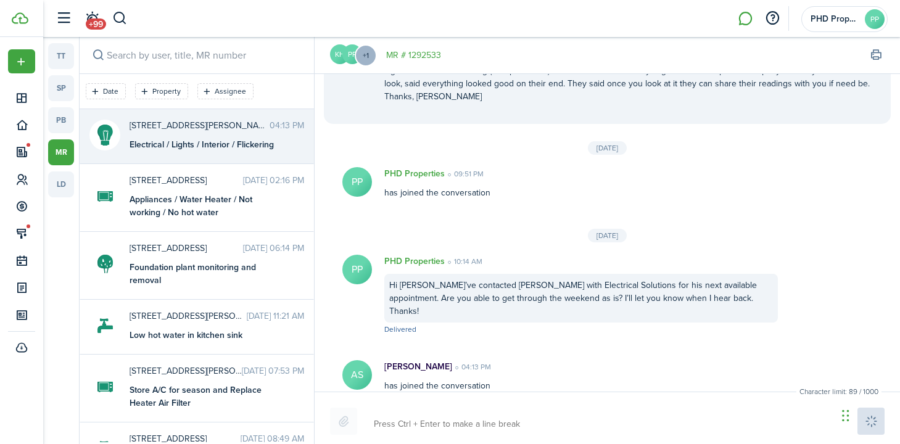
scroll to position [156, 0]
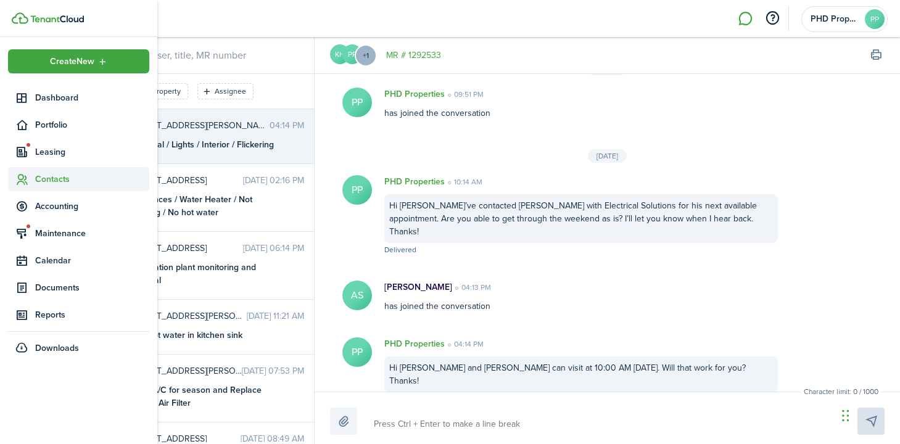
click at [51, 173] on span "Contacts" at bounding box center [92, 179] width 114 height 13
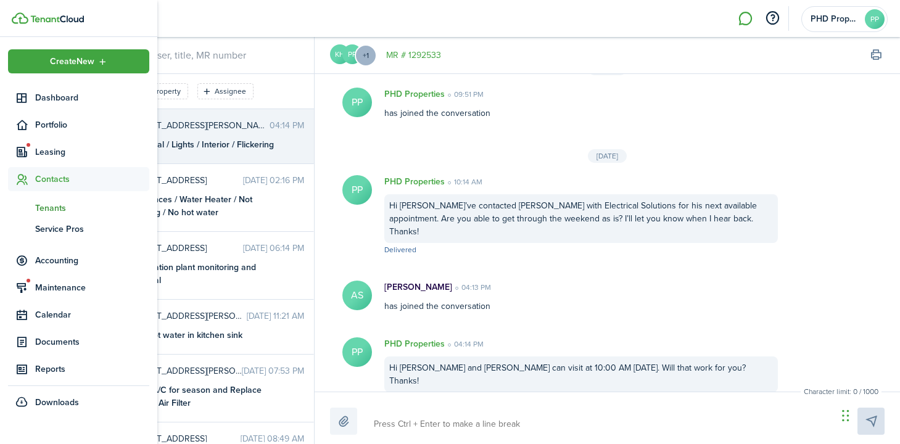
click at [64, 207] on span "Tenants" at bounding box center [92, 208] width 114 height 13
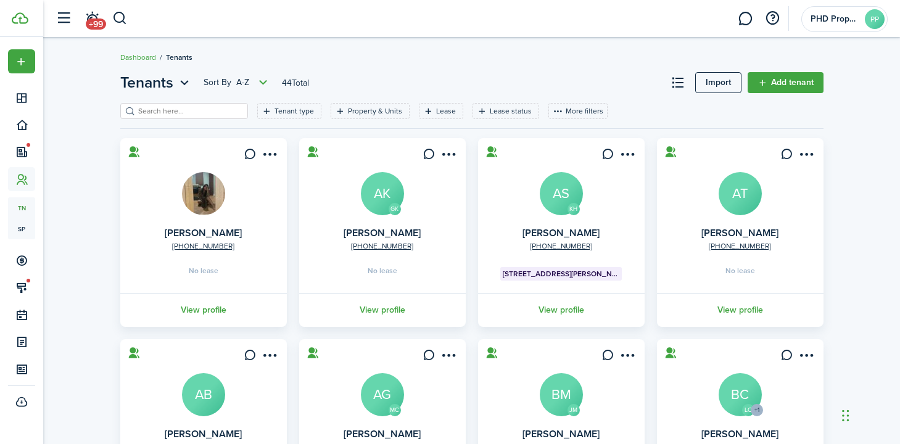
click at [192, 114] on input "search" at bounding box center [189, 112] width 109 height 12
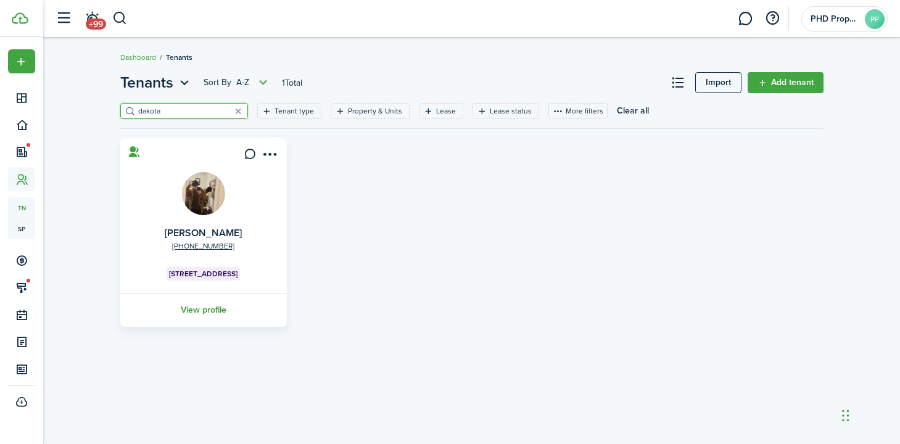
click at [224, 307] on link "View profile" at bounding box center [203, 310] width 170 height 34
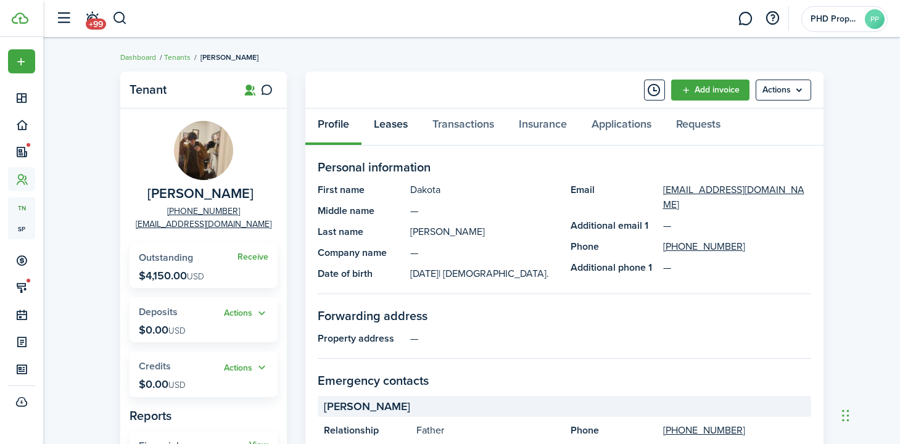
click at [393, 126] on link "Leases" at bounding box center [391, 127] width 59 height 37
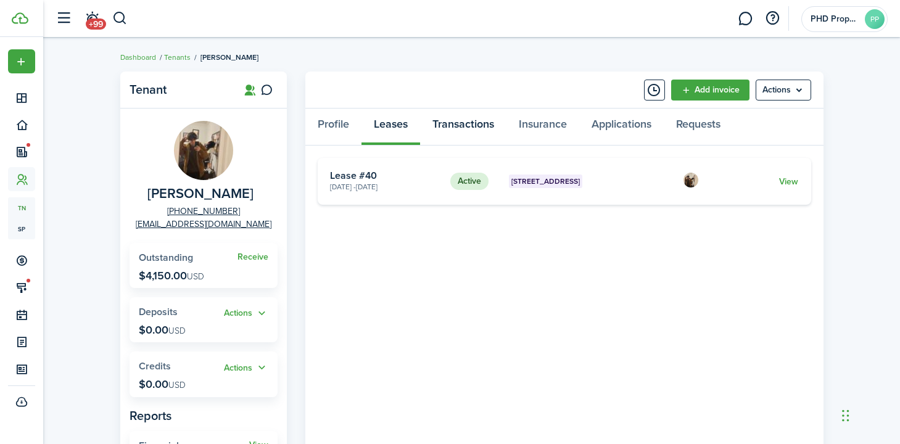
click at [485, 128] on link "Transactions" at bounding box center [463, 127] width 86 height 37
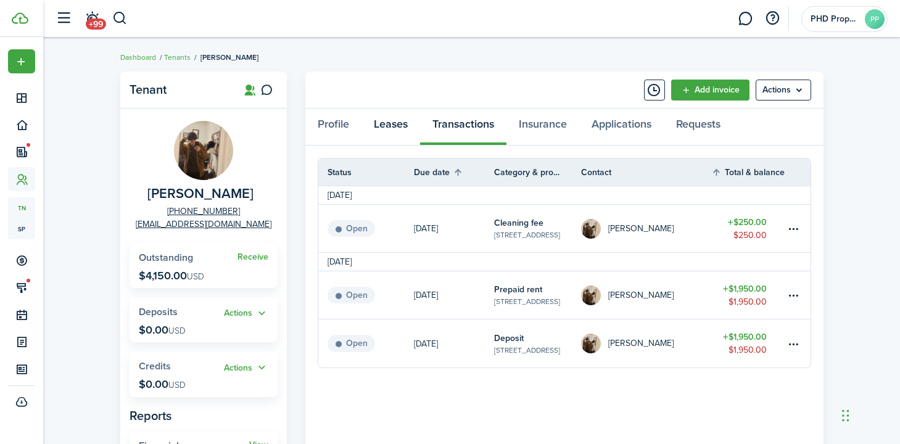
click at [384, 128] on link "Leases" at bounding box center [391, 127] width 59 height 37
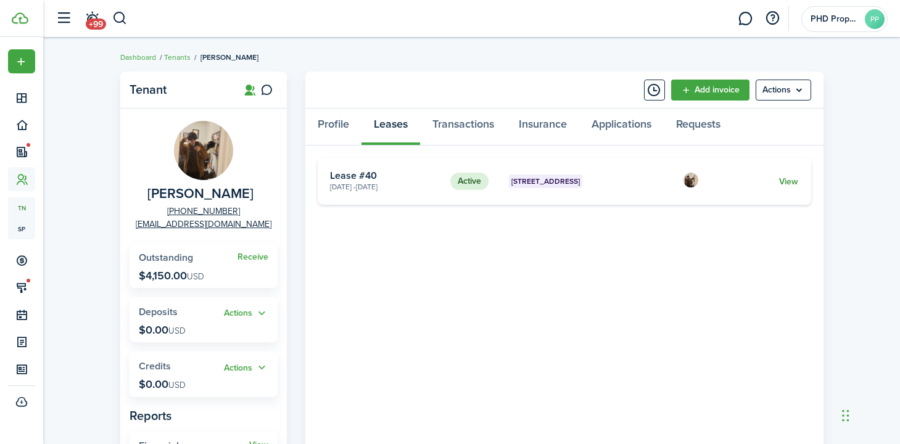
click at [789, 180] on link "View" at bounding box center [788, 181] width 19 height 13
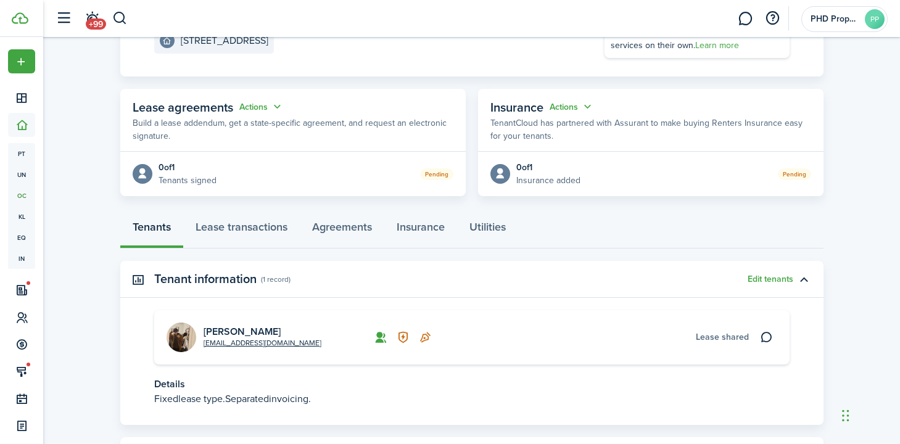
scroll to position [41, 0]
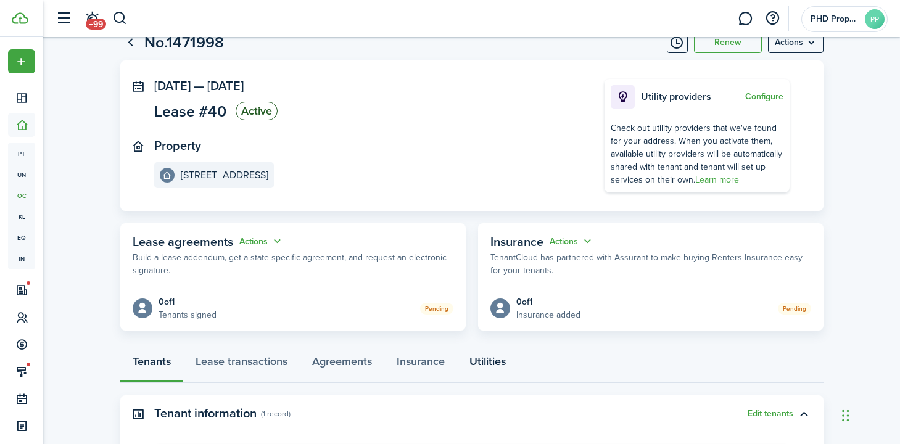
click at [496, 363] on link "Utilities" at bounding box center [487, 364] width 61 height 37
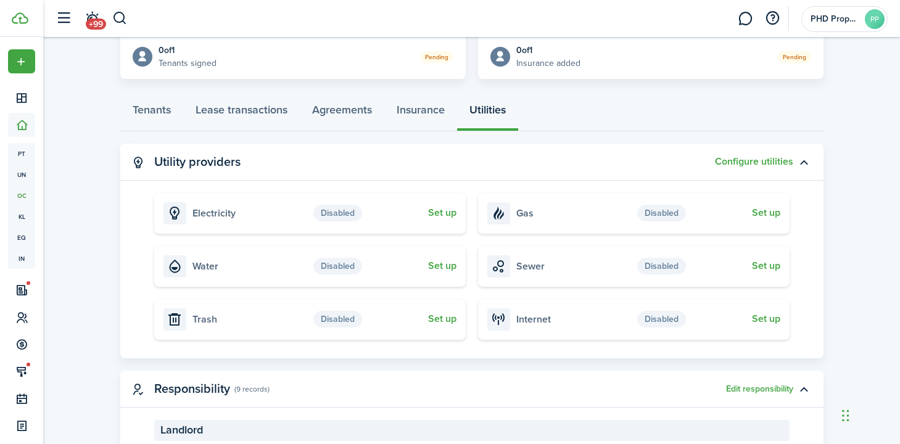
scroll to position [366, 0]
